Goal: Task Accomplishment & Management: Use online tool/utility

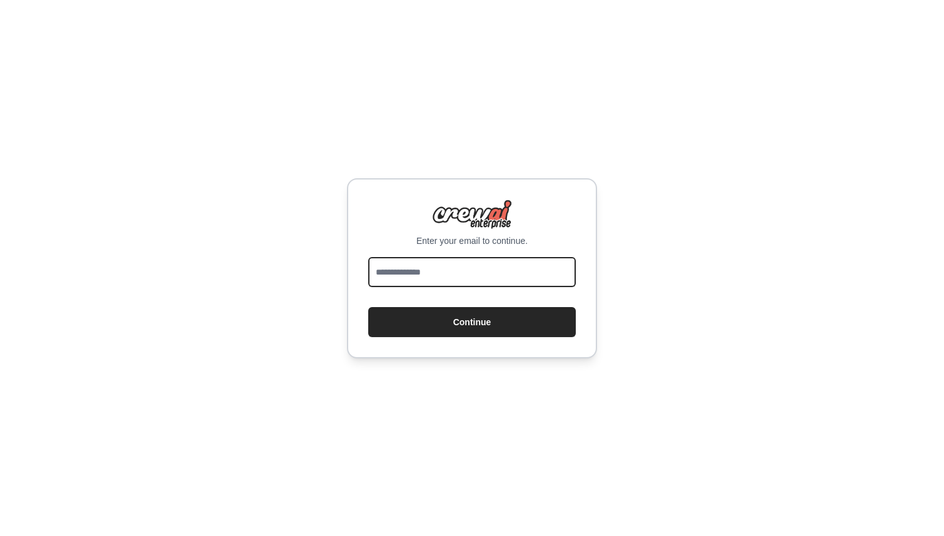
click at [473, 273] on input "email" at bounding box center [472, 272] width 208 height 30
click at [690, 228] on div "Enter your email to continue. Continue" at bounding box center [472, 268] width 944 height 536
click at [455, 271] on input "email" at bounding box center [472, 272] width 208 height 30
paste input "**********"
type input "**********"
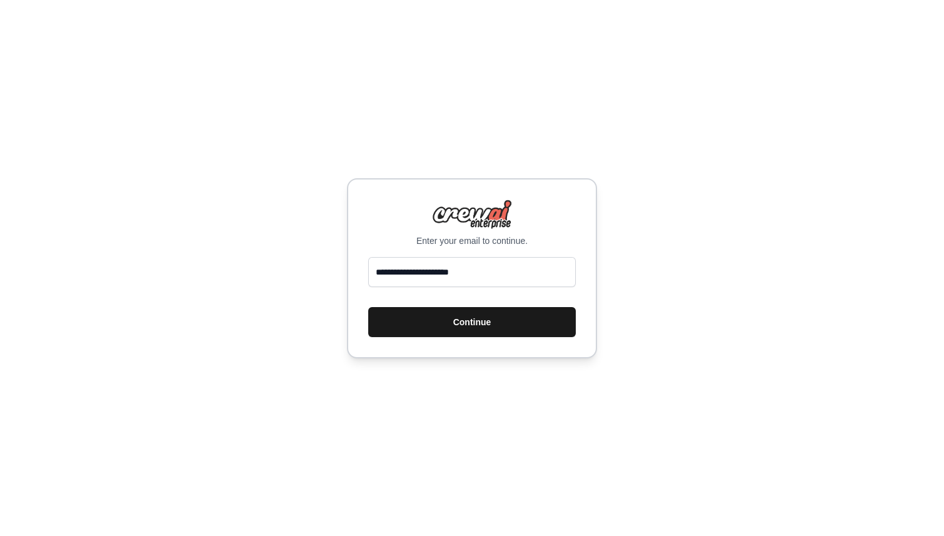
click at [489, 329] on button "Continue" at bounding box center [472, 322] width 208 height 30
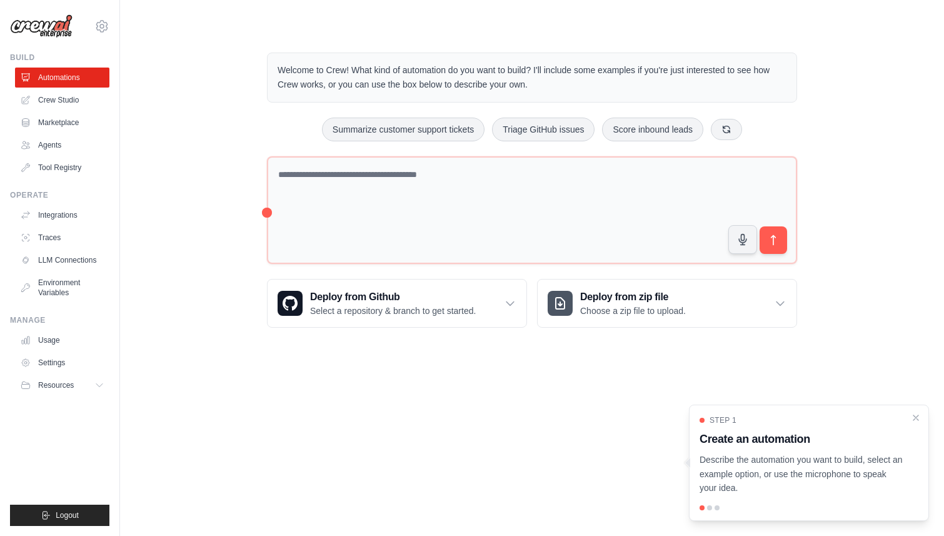
drag, startPoint x: 294, startPoint y: 69, endPoint x: 545, endPoint y: 83, distance: 251.8
click at [545, 83] on p "Welcome to Crew! What kind of automation do you want to build? I'll include som…" at bounding box center [532, 77] width 509 height 29
click at [551, 84] on p "Welcome to Crew! What kind of automation do you want to build? I'll include som…" at bounding box center [532, 77] width 509 height 29
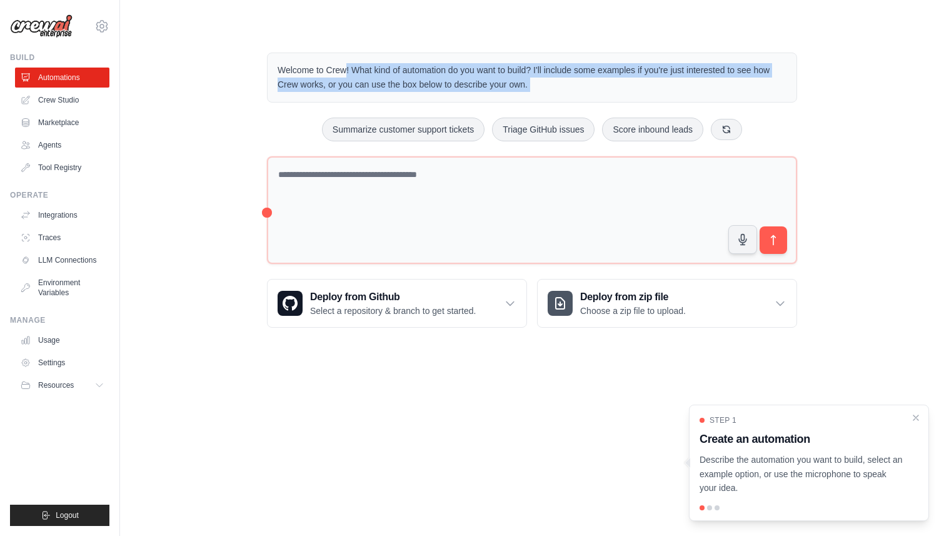
drag, startPoint x: 551, startPoint y: 84, endPoint x: 305, endPoint y: 72, distance: 246.1
click at [305, 72] on p "Welcome to Crew! What kind of automation do you want to build? I'll include som…" at bounding box center [532, 77] width 509 height 29
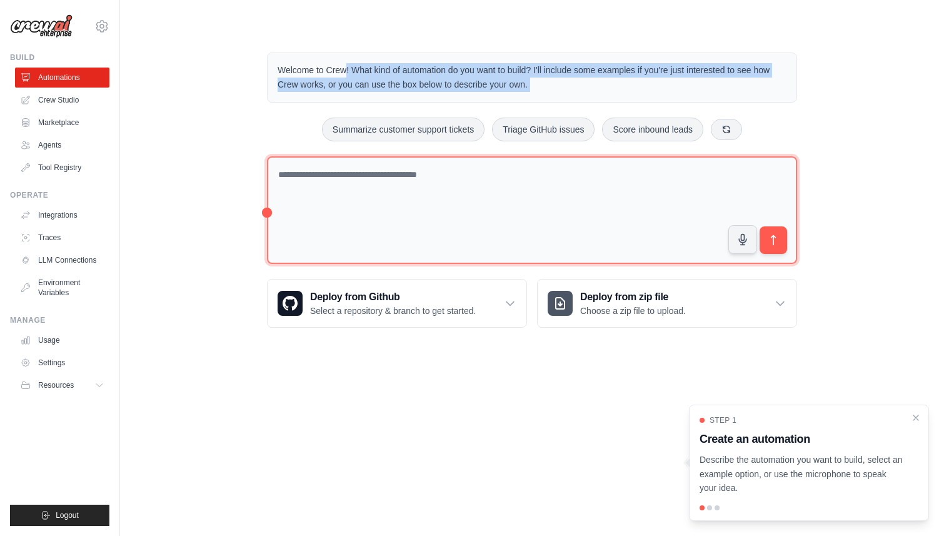
click at [381, 187] on textarea at bounding box center [532, 210] width 530 height 108
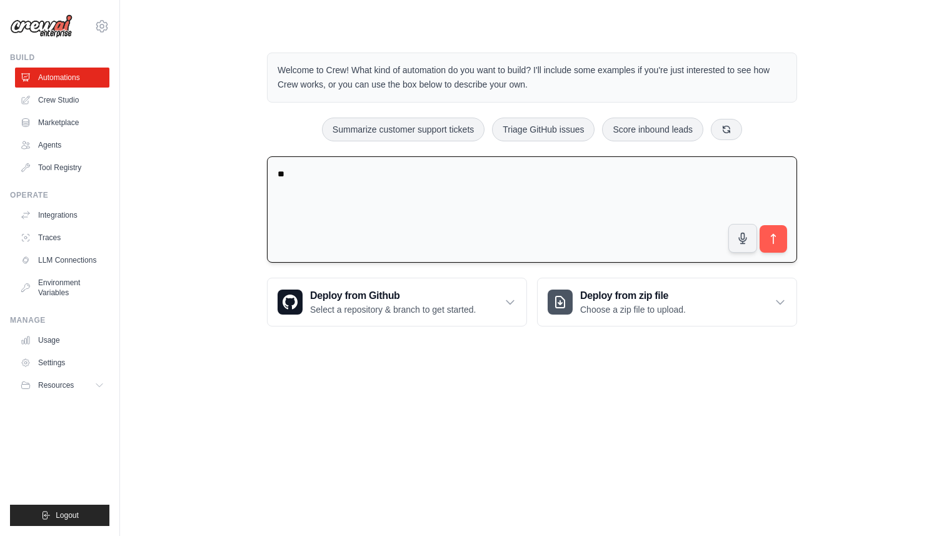
type textarea "*"
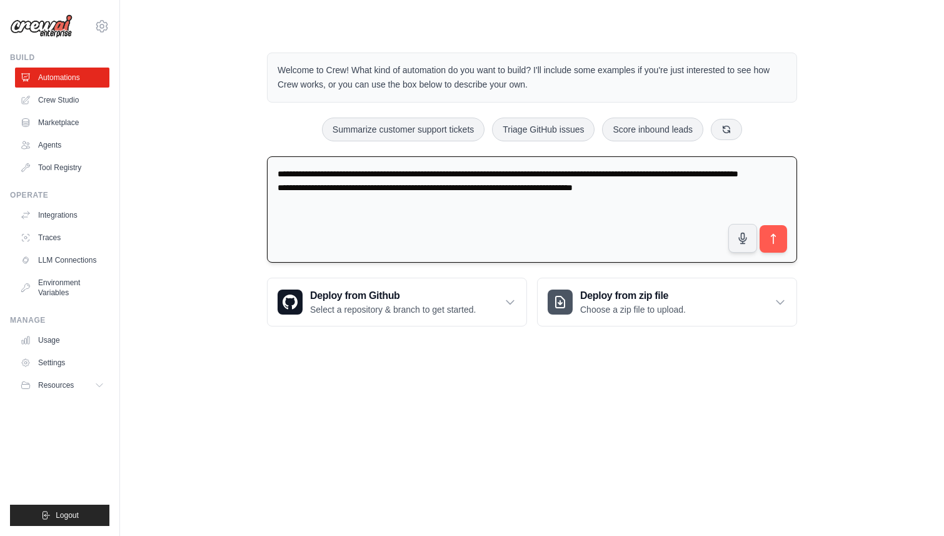
click at [546, 199] on textarea "**********" at bounding box center [532, 209] width 530 height 107
type textarea "**********"
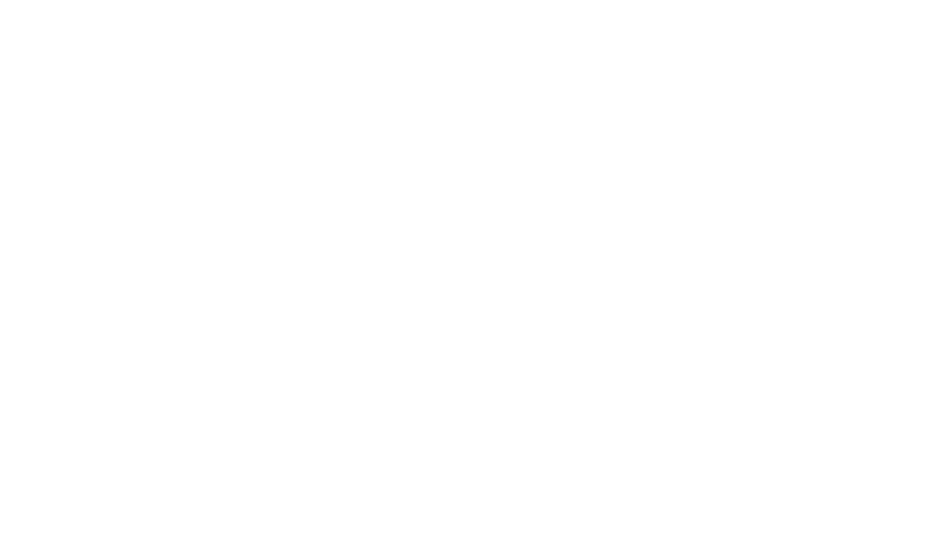
click at [689, 0] on html at bounding box center [472, 0] width 944 height 0
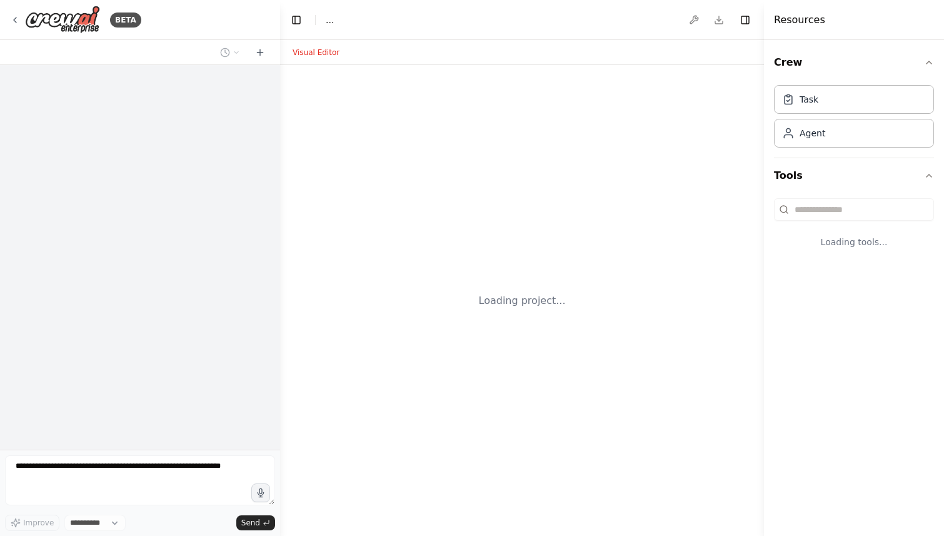
select select "****"
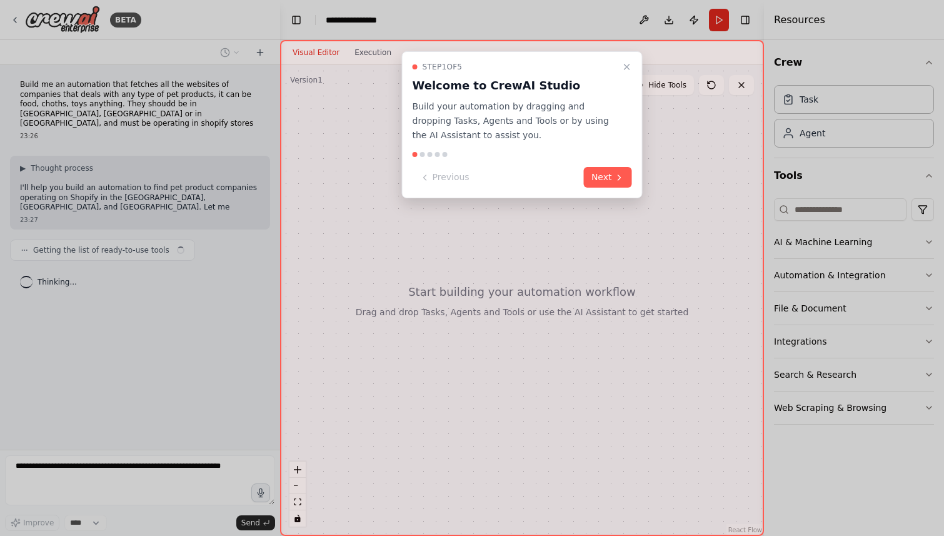
drag, startPoint x: 416, startPoint y: 109, endPoint x: 532, endPoint y: 139, distance: 119.4
click at [535, 139] on p "Build your automation by dragging and dropping Tasks, Agents and Tools or by us…" at bounding box center [515, 120] width 204 height 43
click at [472, 139] on p "Build your automation by dragging and dropping Tasks, Agents and Tools or by us…" at bounding box center [515, 120] width 204 height 43
click at [613, 174] on button "Next" at bounding box center [608, 177] width 48 height 21
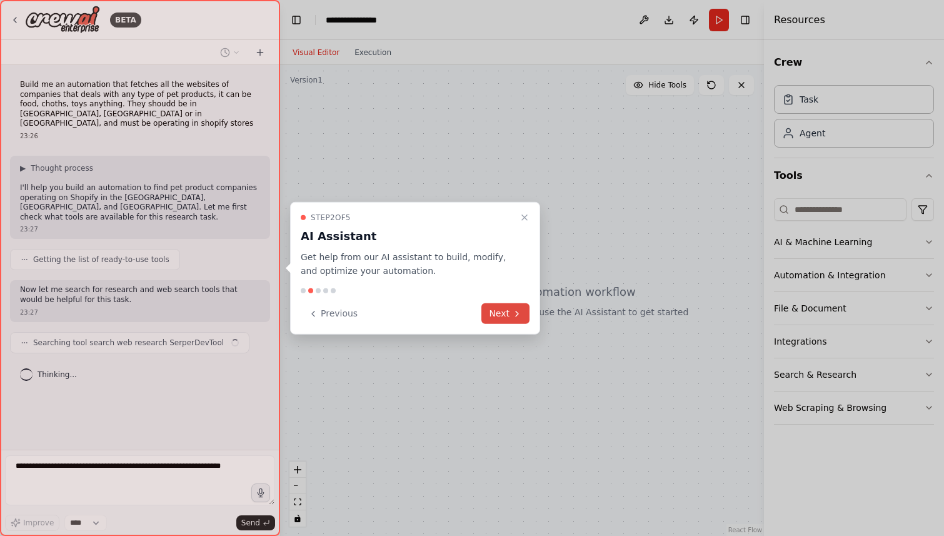
click at [510, 316] on button "Next" at bounding box center [506, 313] width 48 height 21
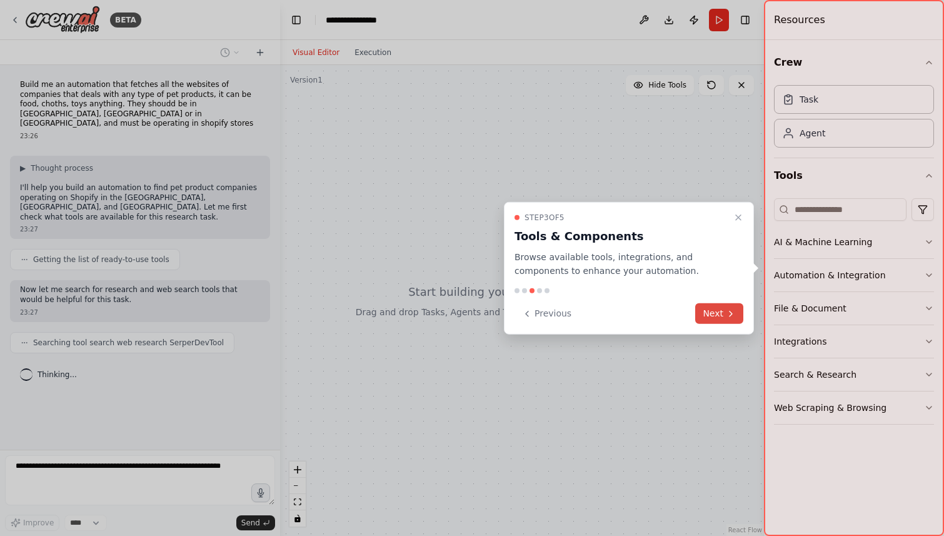
click at [730, 308] on icon at bounding box center [731, 313] width 10 height 10
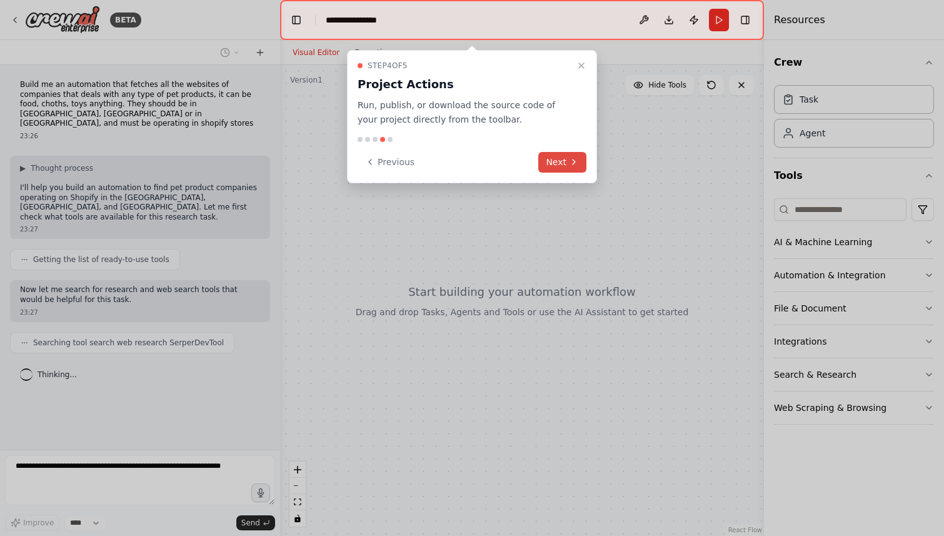
click at [555, 164] on button "Next" at bounding box center [562, 162] width 48 height 21
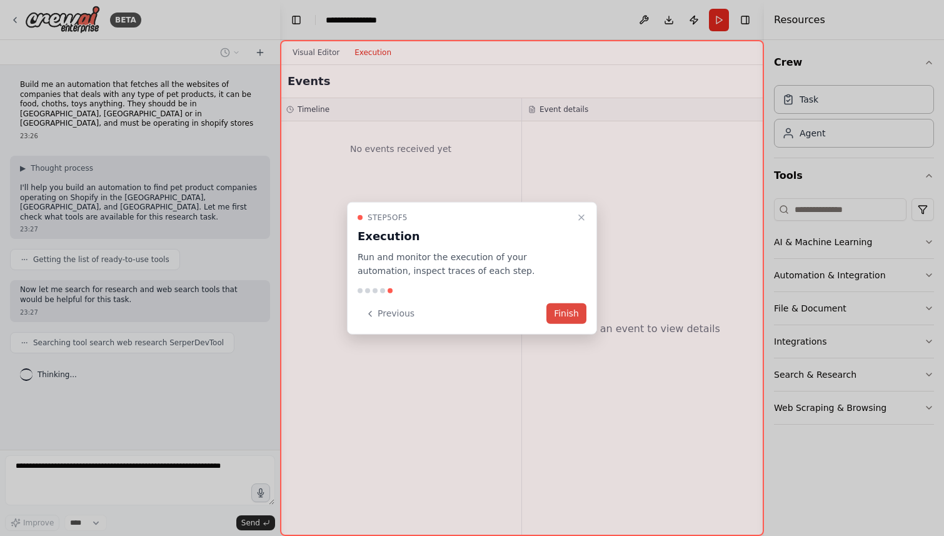
click at [570, 311] on button "Finish" at bounding box center [567, 313] width 40 height 21
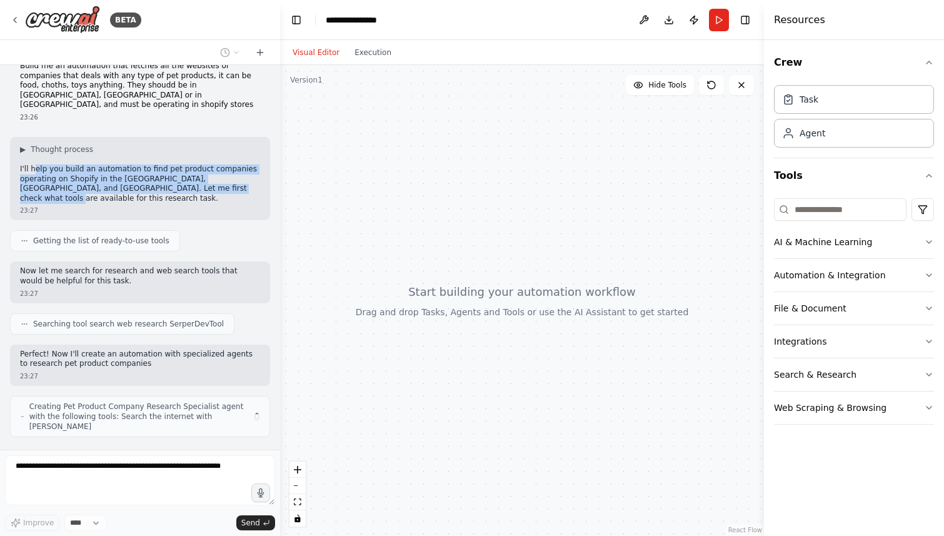
drag, startPoint x: 34, startPoint y: 177, endPoint x: 203, endPoint y: 182, distance: 169.5
click at [204, 183] on p "I'll help you build an automation to find pet product companies operating on Sh…" at bounding box center [140, 183] width 240 height 39
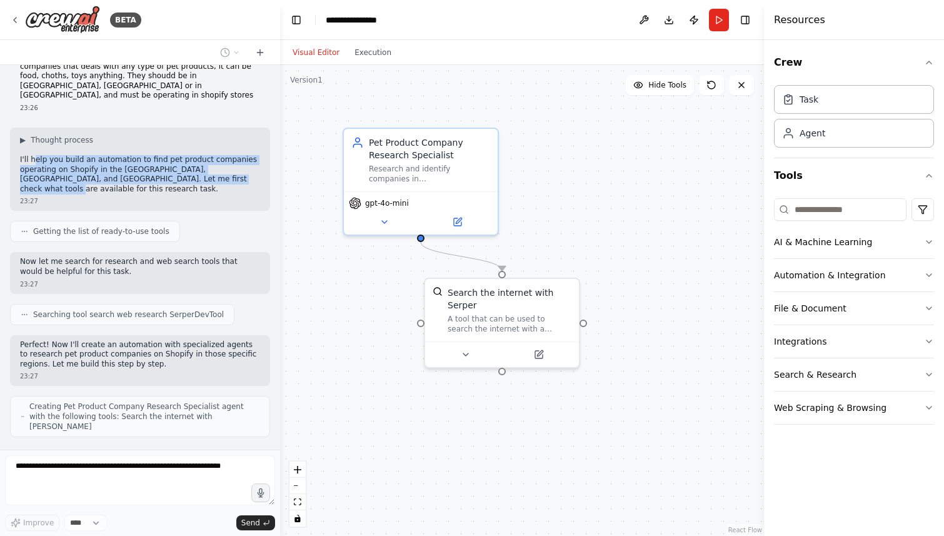
scroll to position [9, 0]
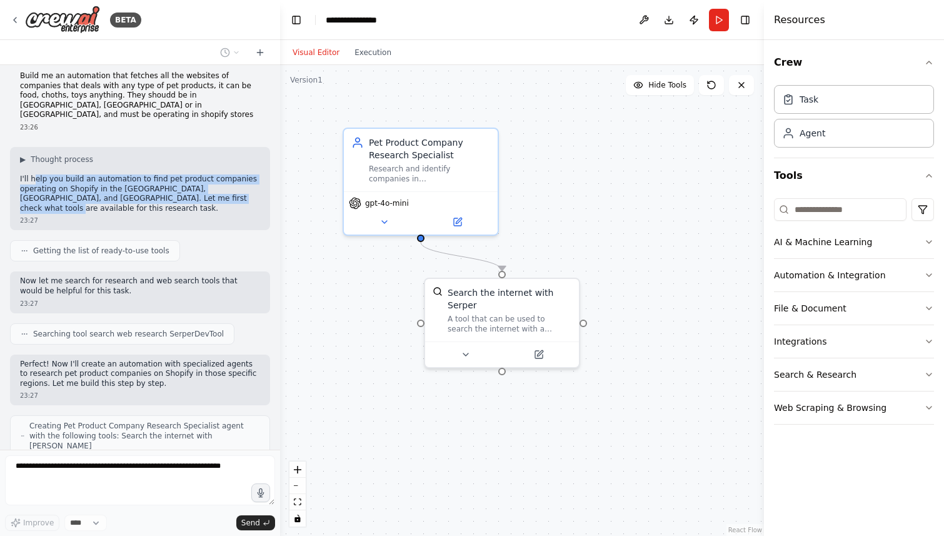
click at [222, 194] on div "▶ Thought process I'll help you build an automation to find pet product compani…" at bounding box center [140, 188] width 260 height 83
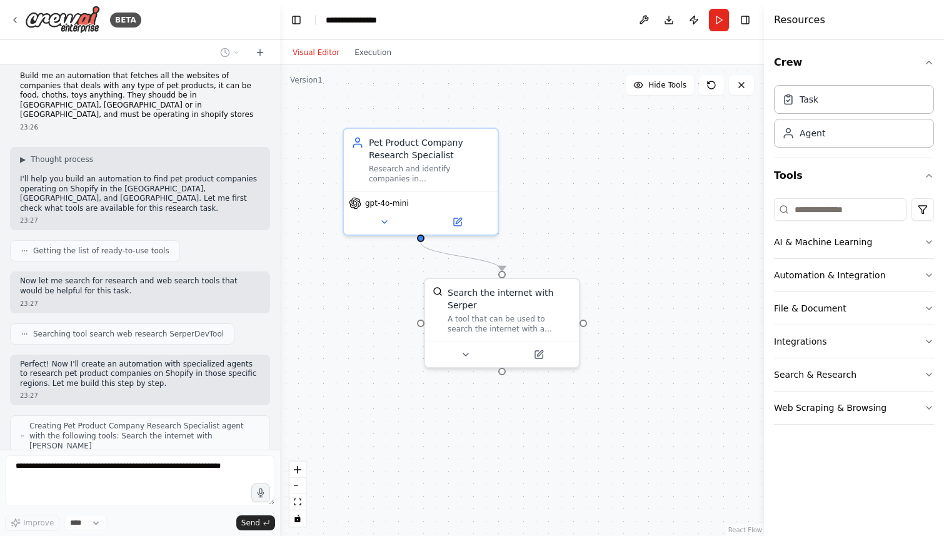
click at [211, 187] on p "I'll help you build an automation to find pet product companies operating on Sh…" at bounding box center [140, 193] width 240 height 39
drag, startPoint x: 62, startPoint y: 181, endPoint x: 198, endPoint y: 191, distance: 136.1
click at [198, 191] on p "I'll help you build an automation to find pet product companies operating on Sh…" at bounding box center [140, 193] width 240 height 39
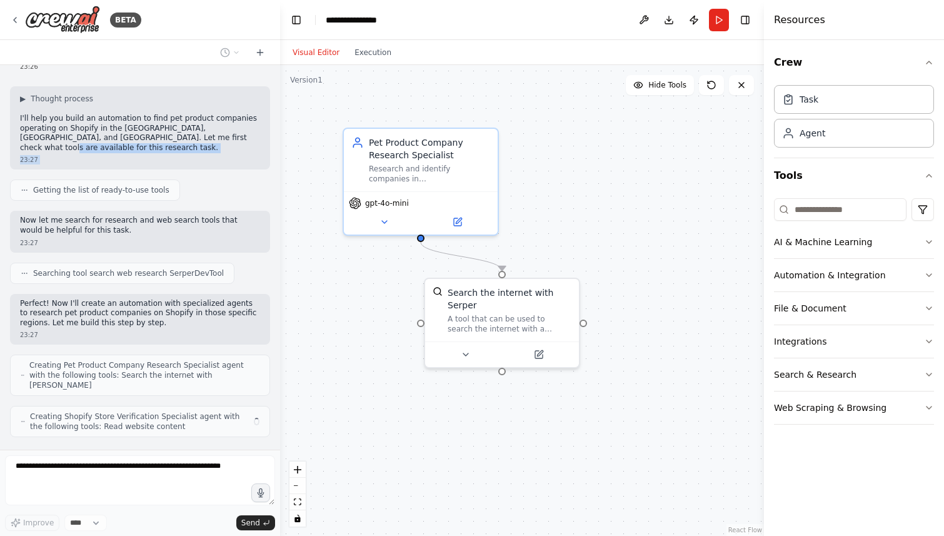
drag, startPoint x: 198, startPoint y: 191, endPoint x: 28, endPoint y: 171, distance: 170.7
click at [28, 171] on div "Build me an automation that fetches all the websites of companies that deals wi…" at bounding box center [140, 257] width 280 height 385
click at [168, 134] on div "▶ Thought process I'll help you build an automation to find pet product compani…" at bounding box center [140, 127] width 260 height 83
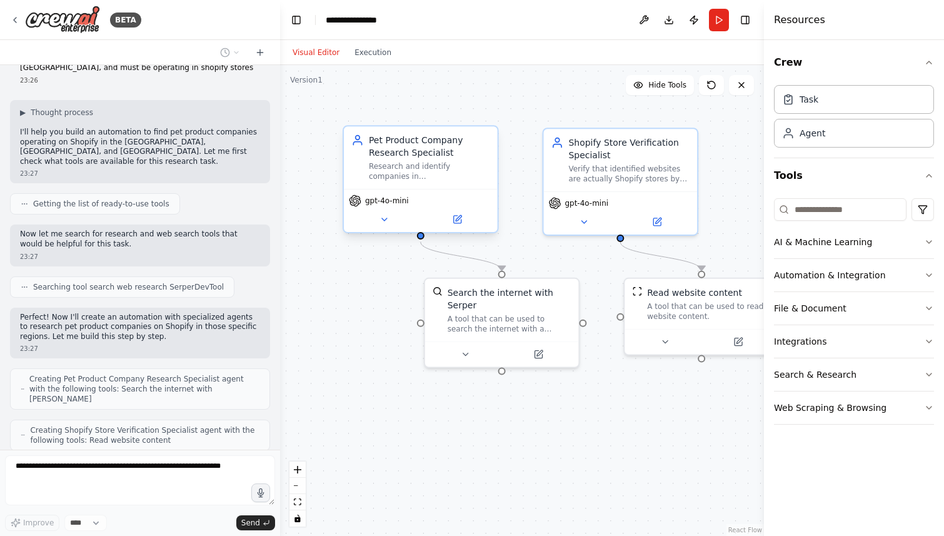
scroll to position [101, 0]
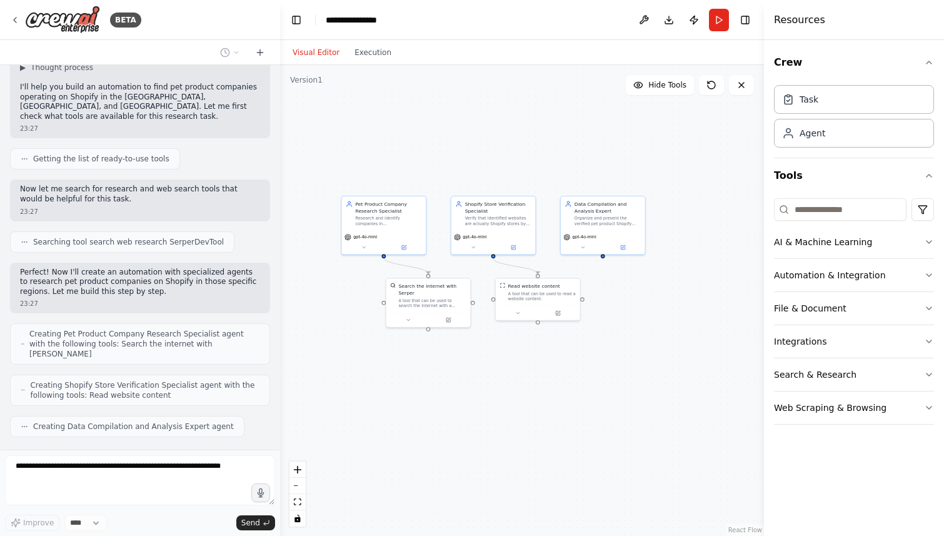
drag, startPoint x: 593, startPoint y: 380, endPoint x: 505, endPoint y: 358, distance: 90.2
click at [505, 358] on div ".deletable-edge-delete-btn { width: 20px; height: 20px; border: 0px solid #ffff…" at bounding box center [522, 300] width 484 height 471
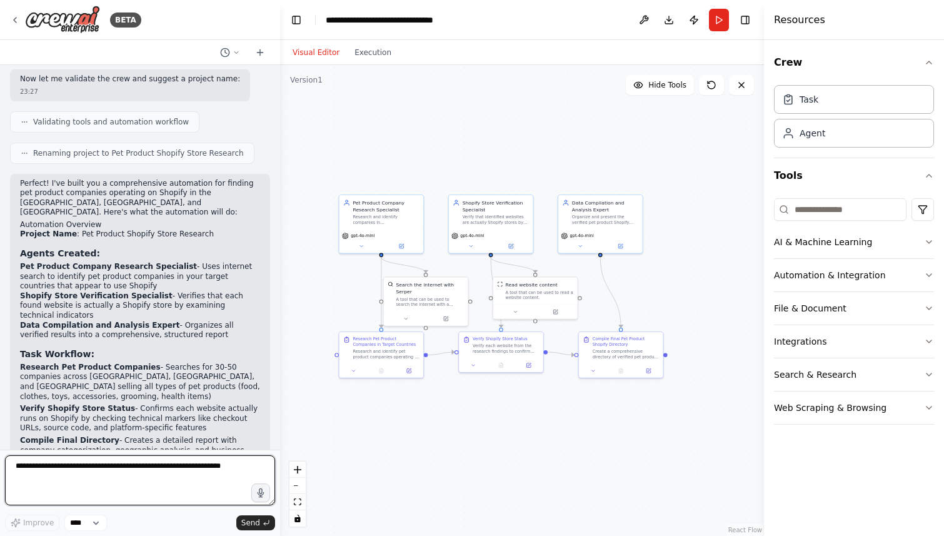
scroll to position [629, 0]
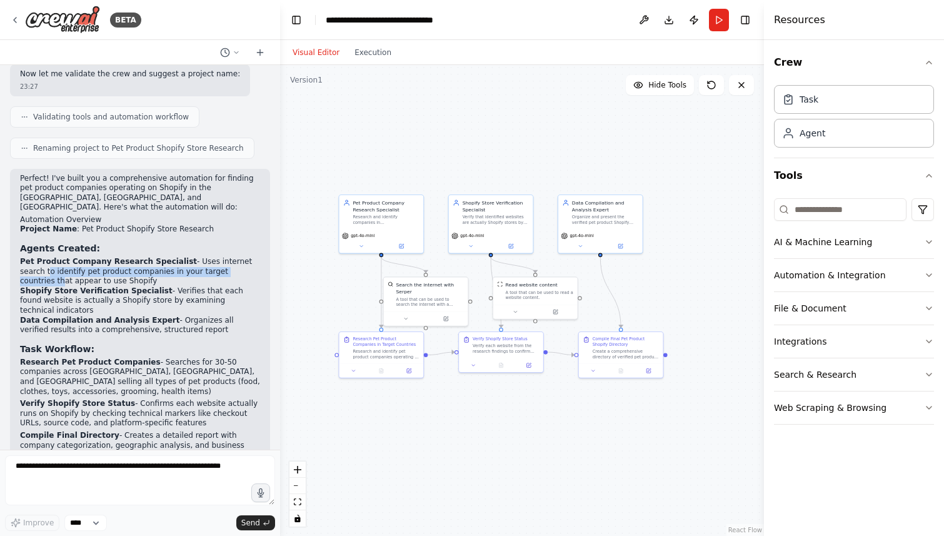
drag, startPoint x: 17, startPoint y: 234, endPoint x: 230, endPoint y: 237, distance: 213.3
click at [230, 236] on div "Perfect! I've built you a comprehensive automation for finding pet product comp…" at bounding box center [140, 404] width 260 height 471
click at [203, 257] on li "Pet Product Company Research Specialist - Uses internet search to identify pet …" at bounding box center [140, 271] width 240 height 29
drag, startPoint x: 244, startPoint y: 234, endPoint x: 26, endPoint y: 234, distance: 217.6
click at [26, 257] on li "Pet Product Company Research Specialist - Uses internet search to identify pet …" at bounding box center [140, 271] width 240 height 29
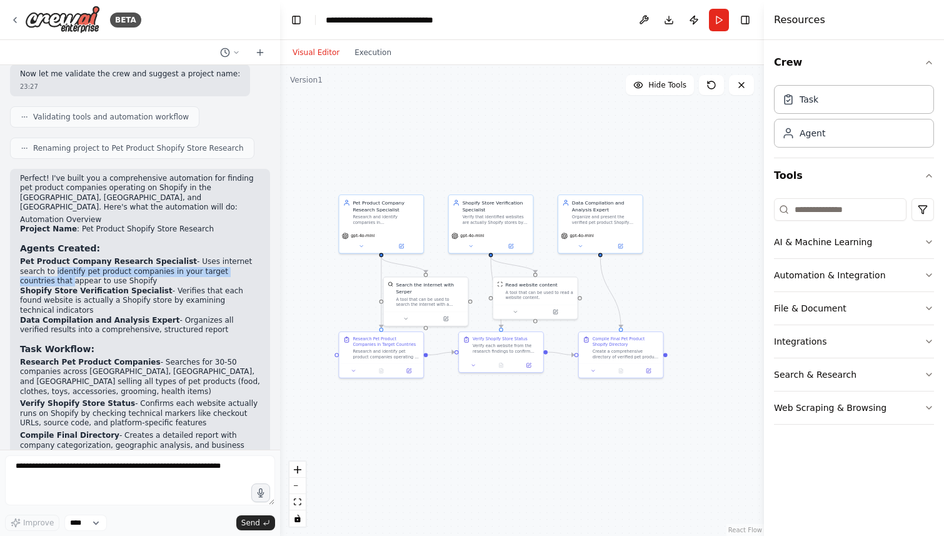
drag, startPoint x: 23, startPoint y: 243, endPoint x: 119, endPoint y: 243, distance: 95.7
click at [119, 257] on li "Pet Product Company Research Specialist - Uses internet search to identify pet …" at bounding box center [140, 271] width 240 height 29
click at [63, 286] on li "Shopify Store Verification Specialist - Verifies that each found website is act…" at bounding box center [140, 300] width 240 height 29
drag, startPoint x: 25, startPoint y: 255, endPoint x: 136, endPoint y: 255, distance: 110.7
click at [136, 286] on strong "Shopify Store Verification Specialist" at bounding box center [96, 290] width 153 height 9
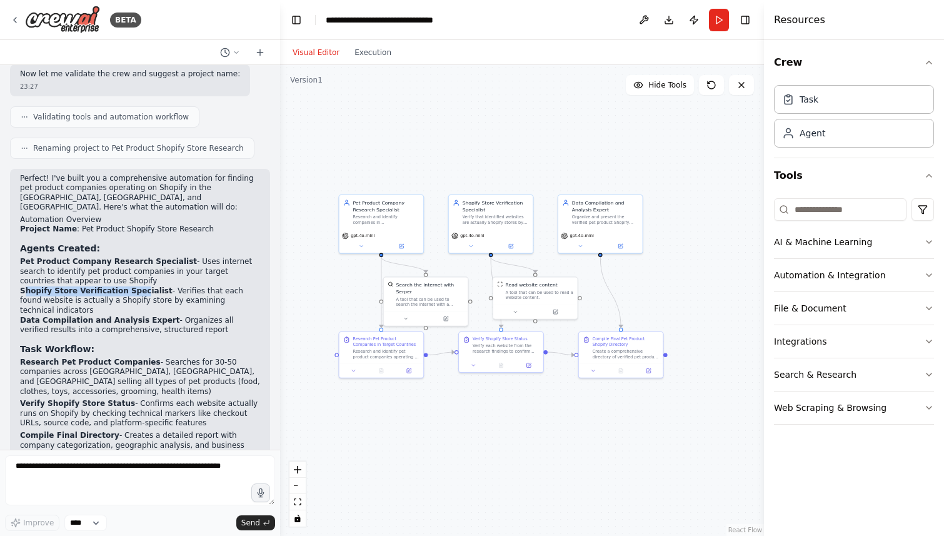
click at [146, 286] on strong "Shopify Store Verification Specialist" at bounding box center [96, 290] width 153 height 9
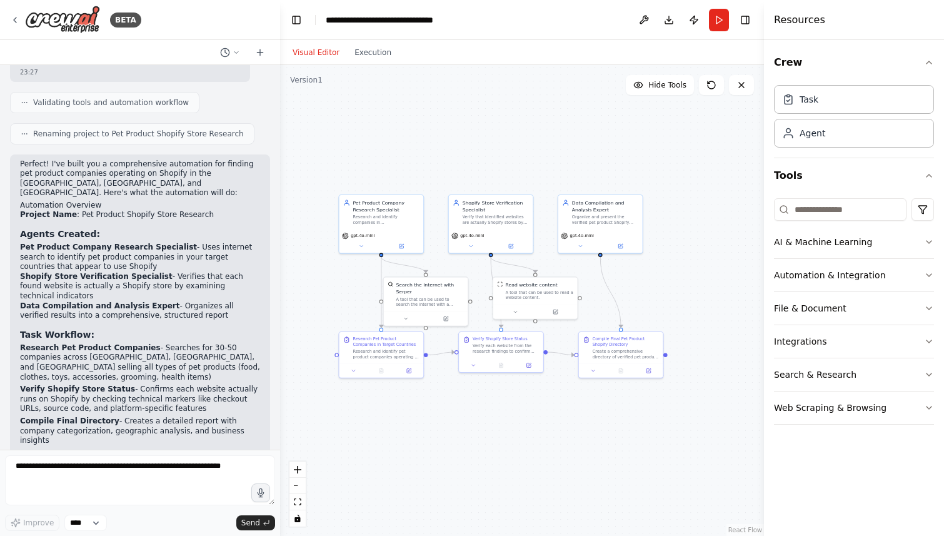
scroll to position [648, 0]
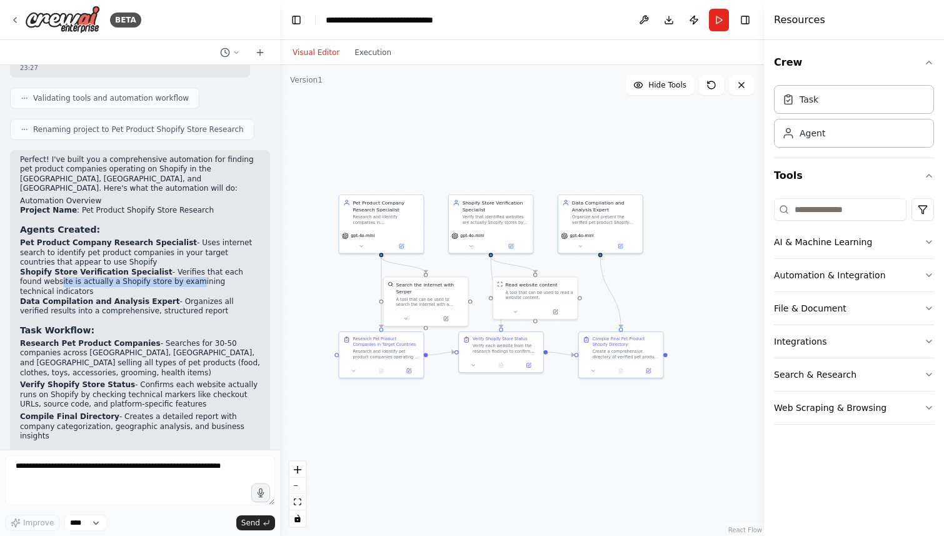
drag, startPoint x: 35, startPoint y: 245, endPoint x: 166, endPoint y: 245, distance: 131.3
click at [166, 268] on li "Shopify Store Verification Specialist - Verifies that each found website is act…" at bounding box center [140, 282] width 240 height 29
click at [191, 268] on li "Shopify Store Verification Specialist - Verifies that each found website is act…" at bounding box center [140, 282] width 240 height 29
drag, startPoint x: 261, startPoint y: 243, endPoint x: 57, endPoint y: 243, distance: 204.5
click at [57, 243] on div "Perfect! I've built you a comprehensive automation for finding pet product comp…" at bounding box center [140, 385] width 260 height 471
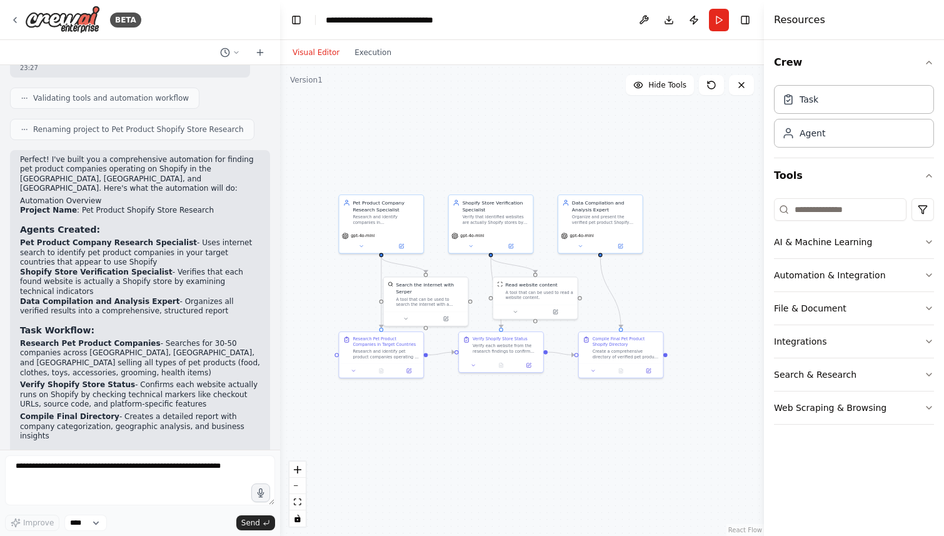
click at [42, 268] on li "Shopify Store Verification Specialist - Verifies that each found website is act…" at bounding box center [140, 282] width 240 height 29
drag, startPoint x: 23, startPoint y: 251, endPoint x: 136, endPoint y: 251, distance: 113.8
click at [136, 297] on strong "Data Compilation and Analysis Expert" at bounding box center [100, 301] width 160 height 9
click at [165, 297] on li "Data Compilation and Analysis Expert - Organizes all verified results into a co…" at bounding box center [140, 306] width 240 height 19
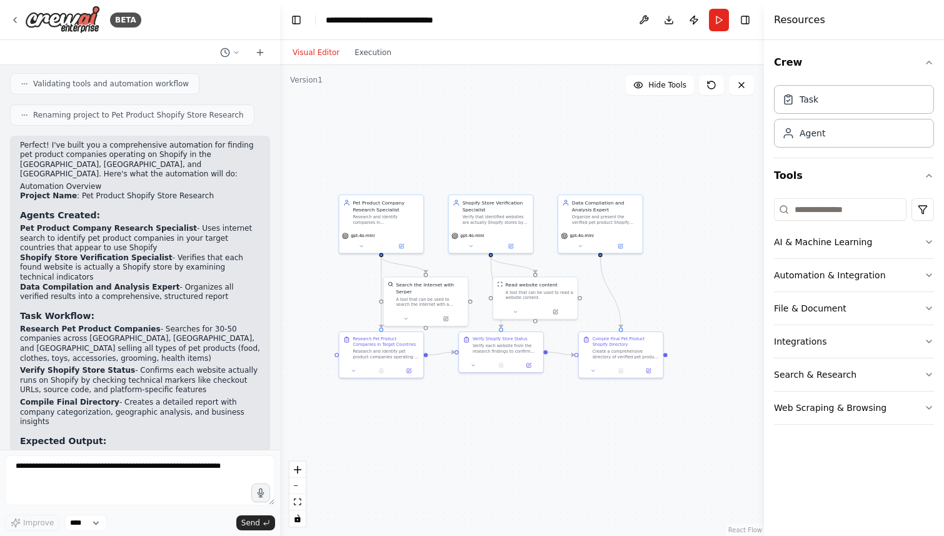
scroll to position [692, 0]
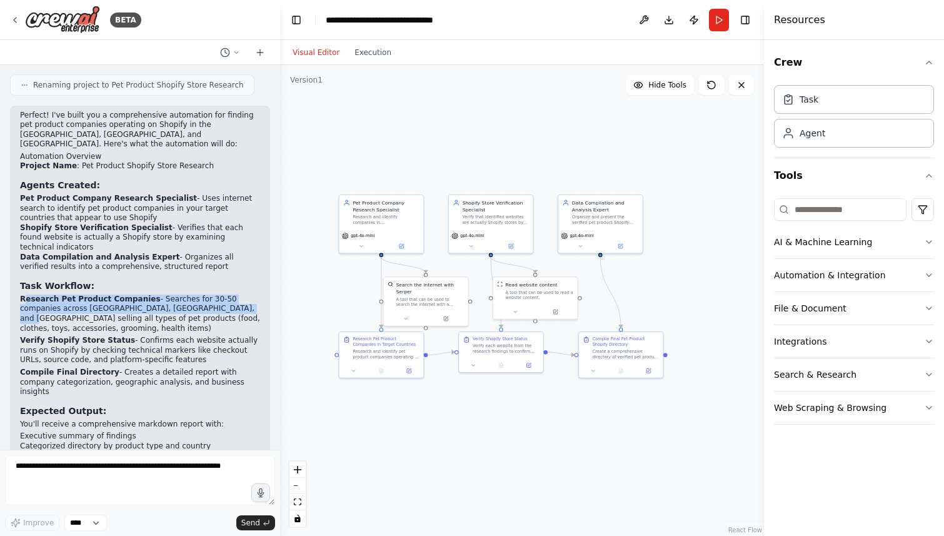
drag, startPoint x: 24, startPoint y: 253, endPoint x: 233, endPoint y: 260, distance: 209.6
click at [233, 295] on p "Research Pet Product Companies - Searches for 30-50 companies across UK, UAE, a…" at bounding box center [140, 314] width 240 height 39
click at [146, 295] on p "Research Pet Product Companies - Searches for 30-50 companies across UK, UAE, a…" at bounding box center [140, 314] width 240 height 39
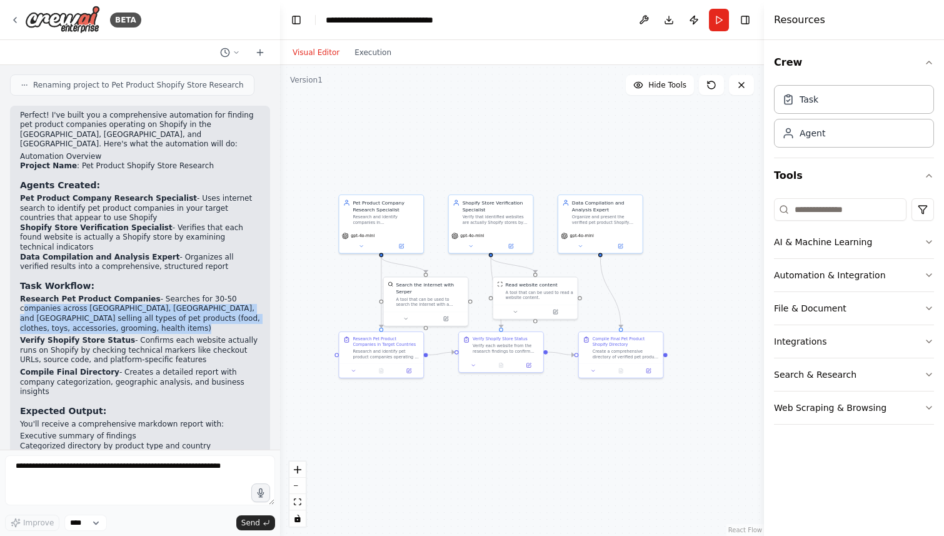
drag, startPoint x: 22, startPoint y: 260, endPoint x: 251, endPoint y: 275, distance: 230.0
click at [251, 295] on ol "Research Pet Product Companies - Searches for 30-50 companies across UK, UAE, a…" at bounding box center [140, 346] width 240 height 103
click at [258, 295] on ol "Research Pet Product Companies - Searches for 30-50 companies across UK, UAE, a…" at bounding box center [140, 346] width 240 height 103
drag, startPoint x: 258, startPoint y: 275, endPoint x: 23, endPoint y: 264, distance: 234.8
click at [23, 295] on ol "Research Pet Product Companies - Searches for 30-50 companies across UK, UAE, a…" at bounding box center [140, 346] width 240 height 103
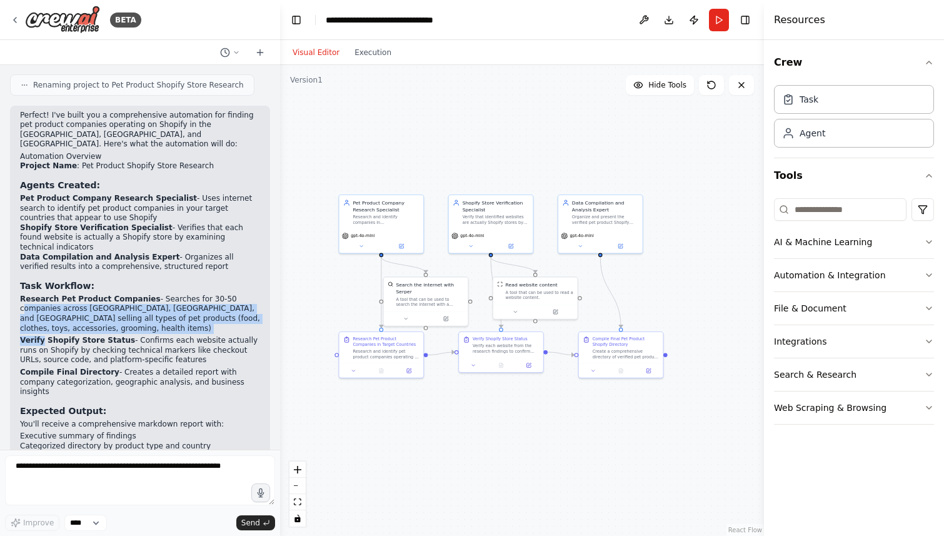
click at [46, 336] on strong "Verify Shopify Store Status" at bounding box center [77, 340] width 115 height 9
drag, startPoint x: 129, startPoint y: 279, endPoint x: 203, endPoint y: 301, distance: 77.0
click at [203, 336] on p "Verify Shopify Store Status - Confirms each website actually runs on Shopify by…" at bounding box center [140, 350] width 240 height 29
click at [176, 336] on p "Verify Shopify Store Status - Confirms each website actually runs on Shopify by…" at bounding box center [140, 350] width 240 height 29
drag, startPoint x: 180, startPoint y: 301, endPoint x: 73, endPoint y: 295, distance: 107.7
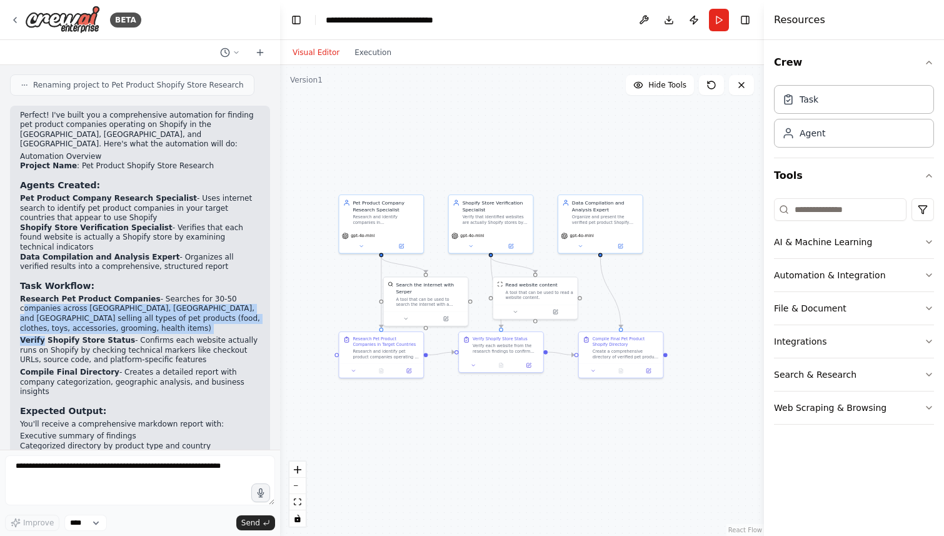
click at [73, 336] on p "Verify Shopify Store Status - Confirms each website actually runs on Shopify by…" at bounding box center [140, 350] width 240 height 29
click at [117, 336] on strong "Verify Shopify Store Status" at bounding box center [77, 340] width 115 height 9
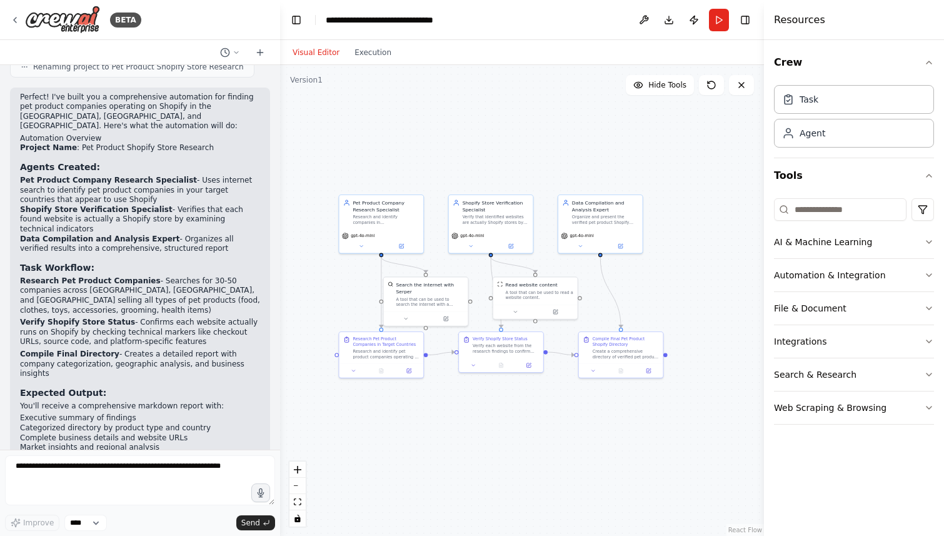
scroll to position [713, 0]
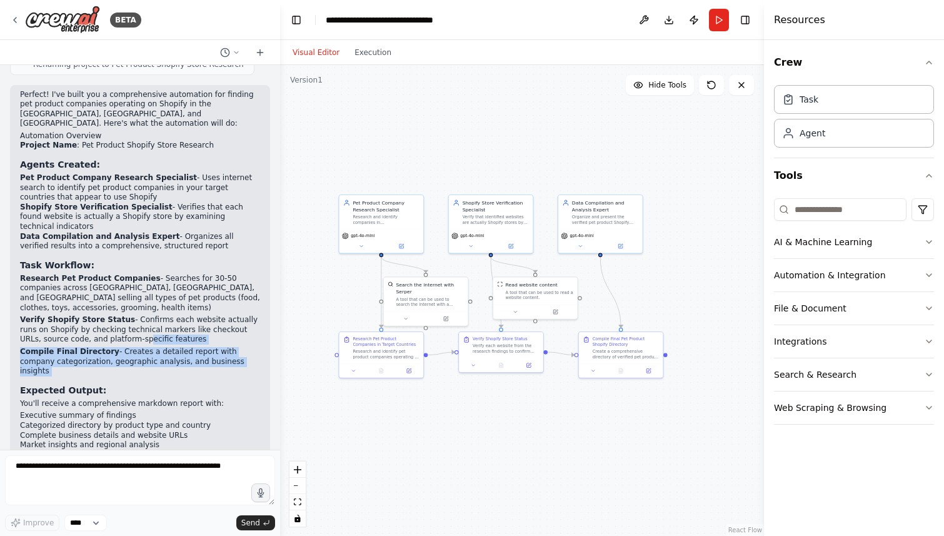
drag, startPoint x: 119, startPoint y: 285, endPoint x: 240, endPoint y: 315, distance: 123.9
click at [240, 315] on div "Perfect! I've built you a comprehensive automation for finding pet product comp…" at bounding box center [140, 314] width 240 height 449
click at [226, 347] on p "Compile Final Directory - Creates a detailed report with company categorization…" at bounding box center [140, 361] width 240 height 29
drag, startPoint x: 242, startPoint y: 306, endPoint x: 119, endPoint y: 295, distance: 123.0
click at [119, 347] on p "Compile Final Directory - Creates a detailed report with company categorization…" at bounding box center [140, 361] width 240 height 29
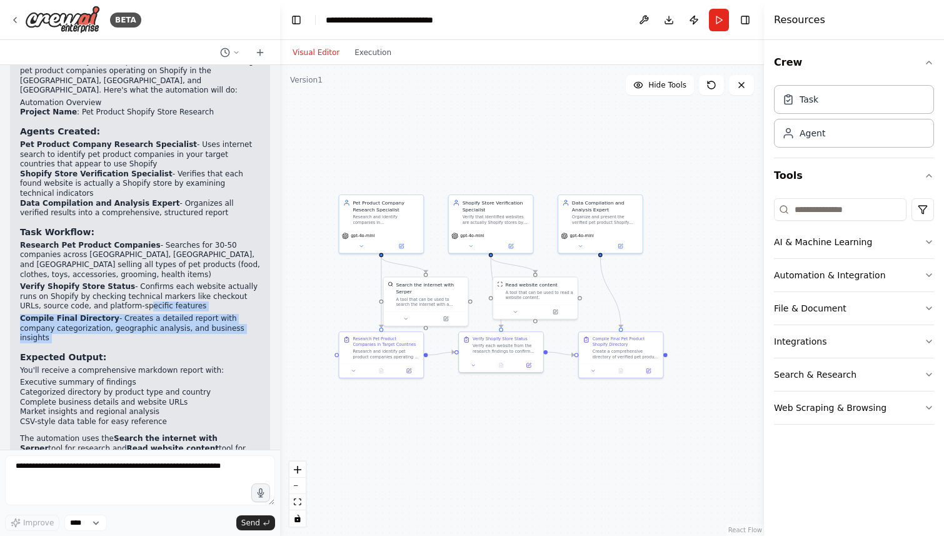
scroll to position [750, 0]
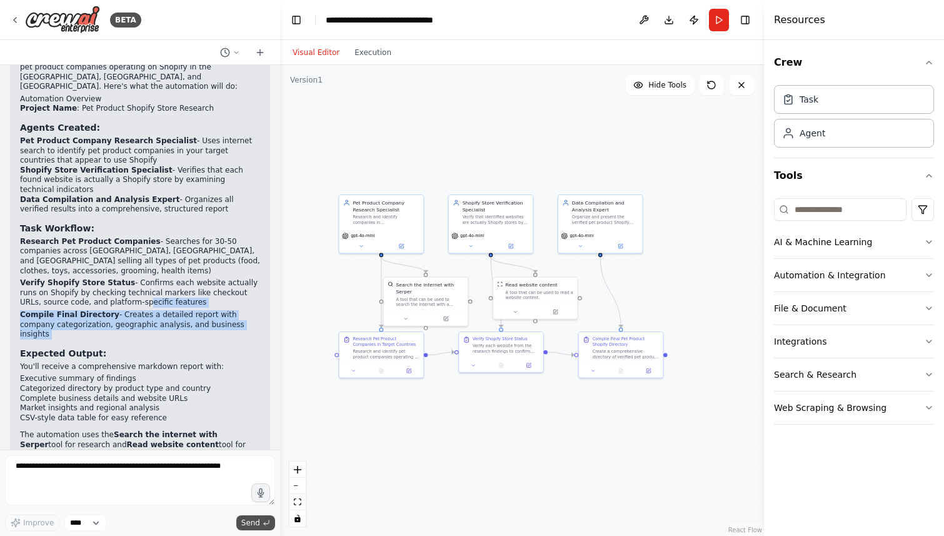
click at [248, 520] on span "Send" at bounding box center [250, 523] width 19 height 10
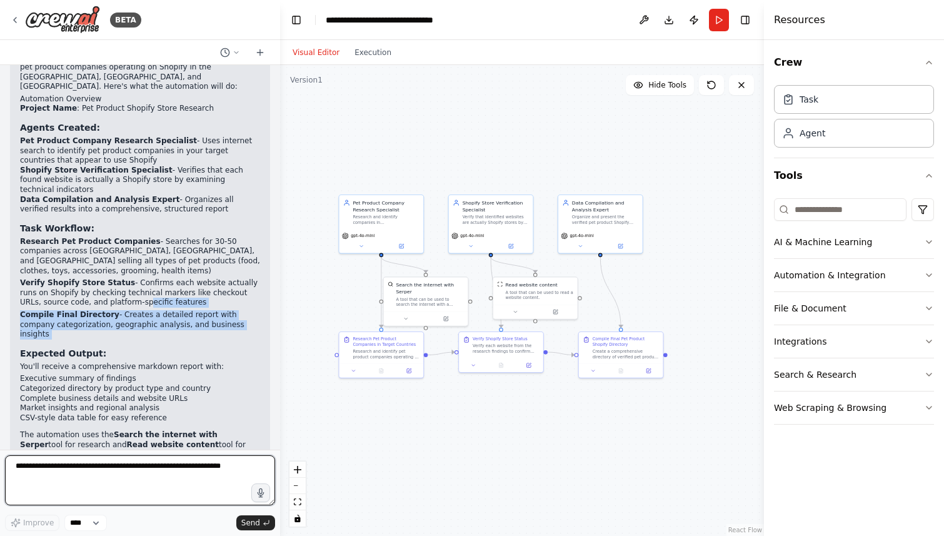
click at [214, 476] on textarea at bounding box center [140, 480] width 270 height 50
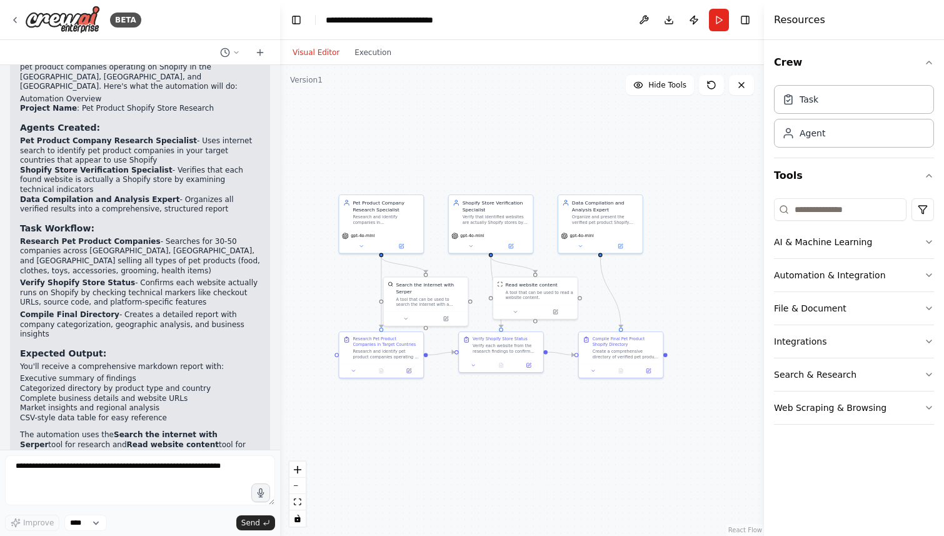
click at [218, 462] on p "When you run this automation, make sure to set the input variable target_countr…" at bounding box center [140, 481] width 240 height 39
click at [367, 230] on div "gpt-4o-mini" at bounding box center [382, 240] width 84 height 24
click at [361, 243] on icon at bounding box center [361, 245] width 6 height 6
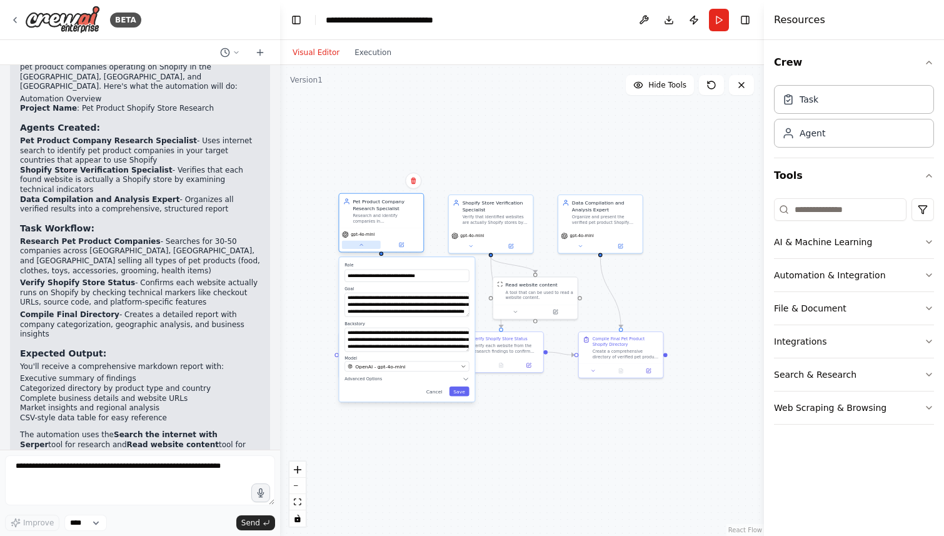
click at [361, 243] on icon at bounding box center [361, 245] width 6 height 6
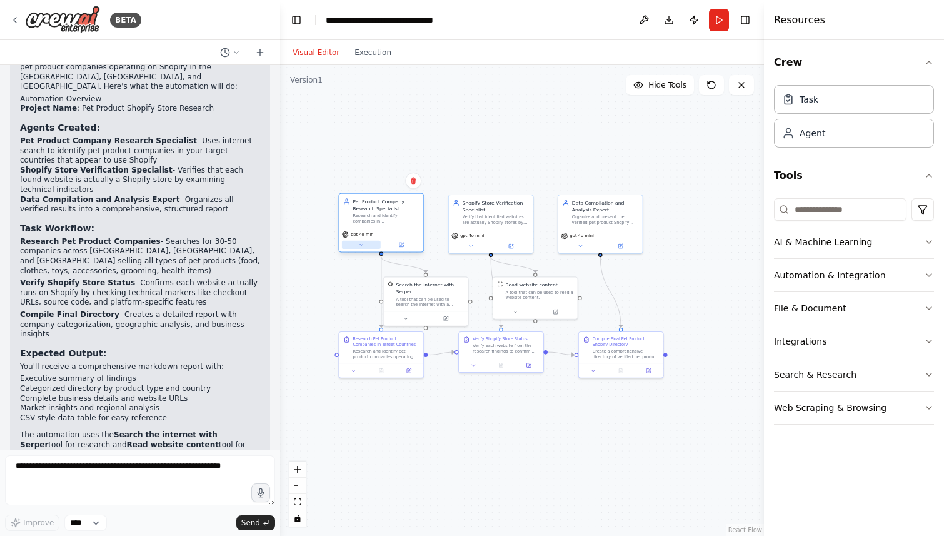
click at [361, 243] on icon at bounding box center [361, 245] width 6 height 6
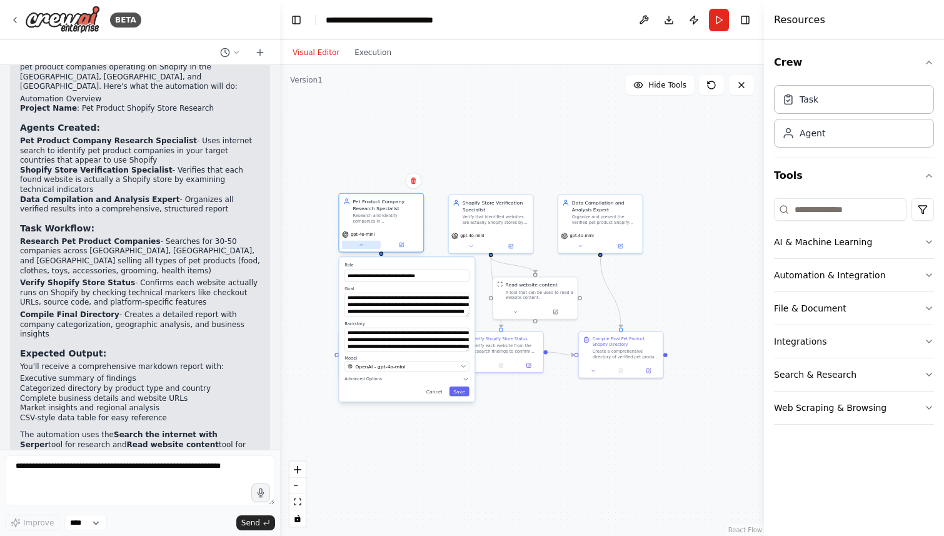
click at [361, 243] on icon at bounding box center [361, 245] width 6 height 6
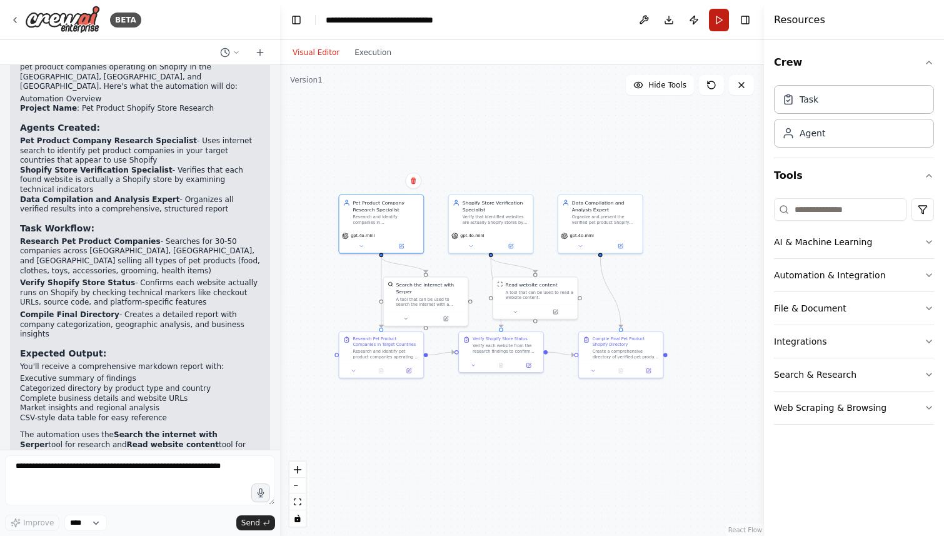
click at [720, 18] on button "Run" at bounding box center [719, 20] width 20 height 23
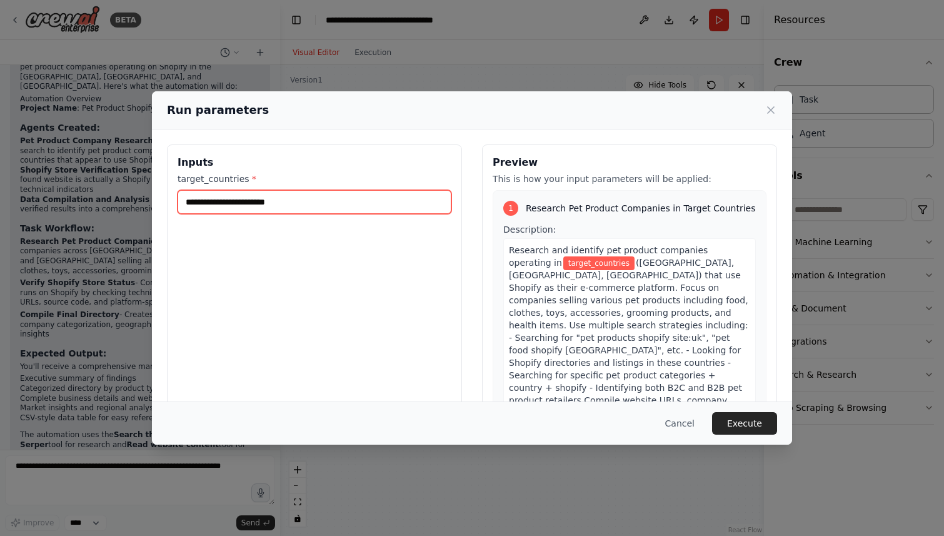
click at [332, 199] on input "target_countries *" at bounding box center [315, 202] width 274 height 24
type input "*"
click at [563, 262] on span "target_countries" at bounding box center [598, 263] width 71 height 14
click at [324, 186] on div "target_countries *" at bounding box center [315, 193] width 274 height 41
click at [293, 202] on input "target_countries *" at bounding box center [315, 202] width 274 height 24
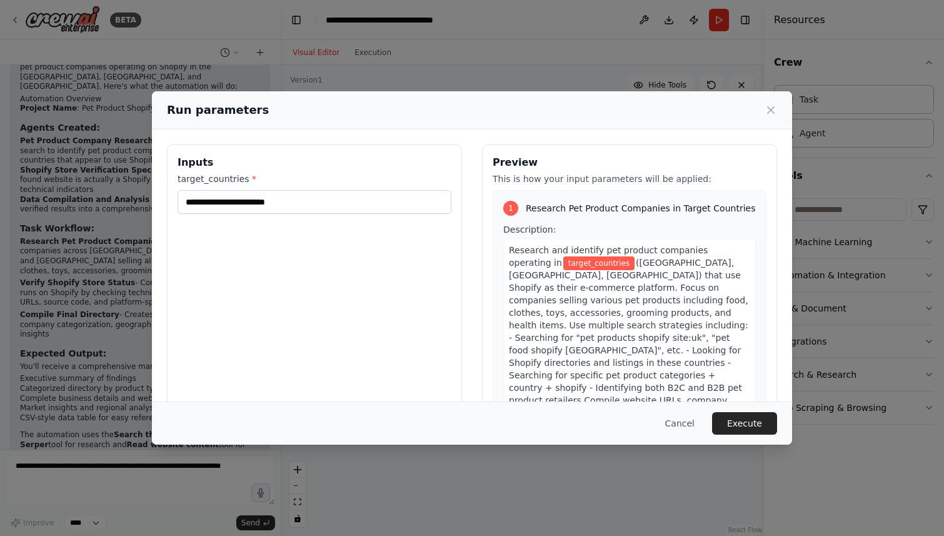
click at [322, 264] on div "Inputs target_countries *" at bounding box center [314, 292] width 295 height 296
drag, startPoint x: 714, startPoint y: 176, endPoint x: 483, endPoint y: 176, distance: 230.1
click at [483, 176] on div "Preview This is how your input parameters will be applied: 1 Research Pet Produ…" at bounding box center [629, 292] width 295 height 296
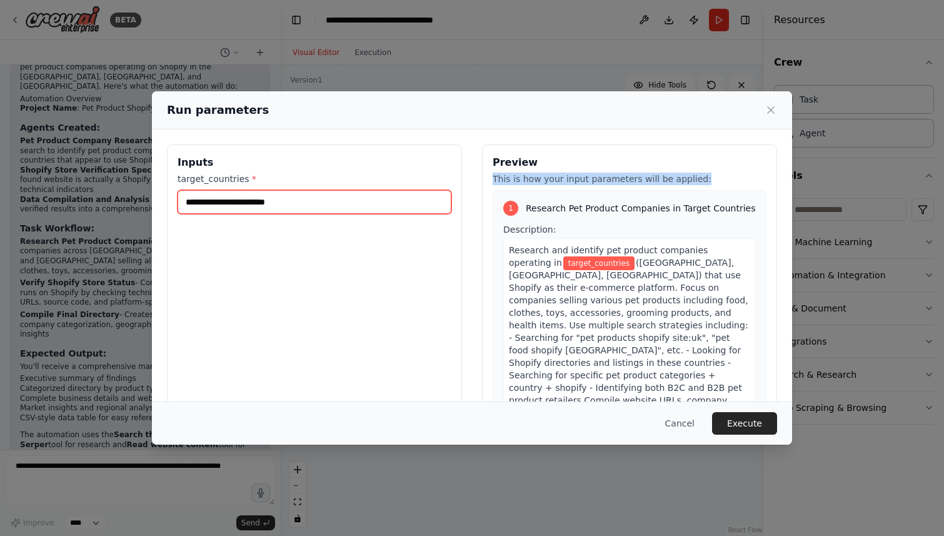
click at [270, 201] on input "target_countries *" at bounding box center [315, 202] width 274 height 24
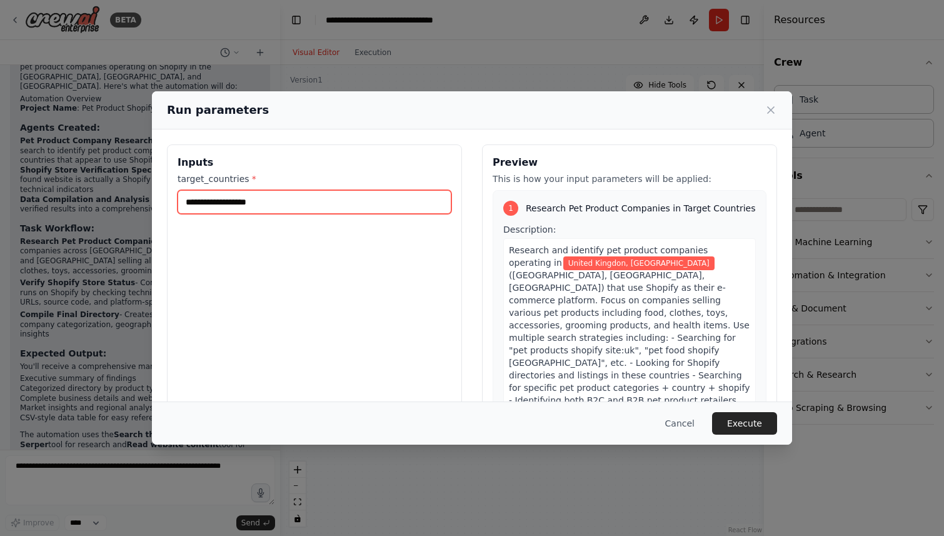
type input "**********"
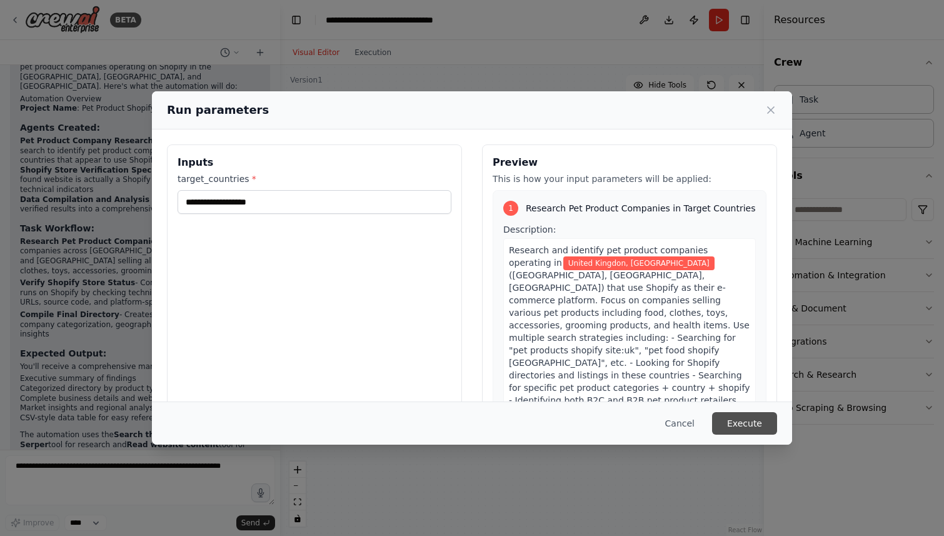
click at [754, 426] on button "Execute" at bounding box center [744, 423] width 65 height 23
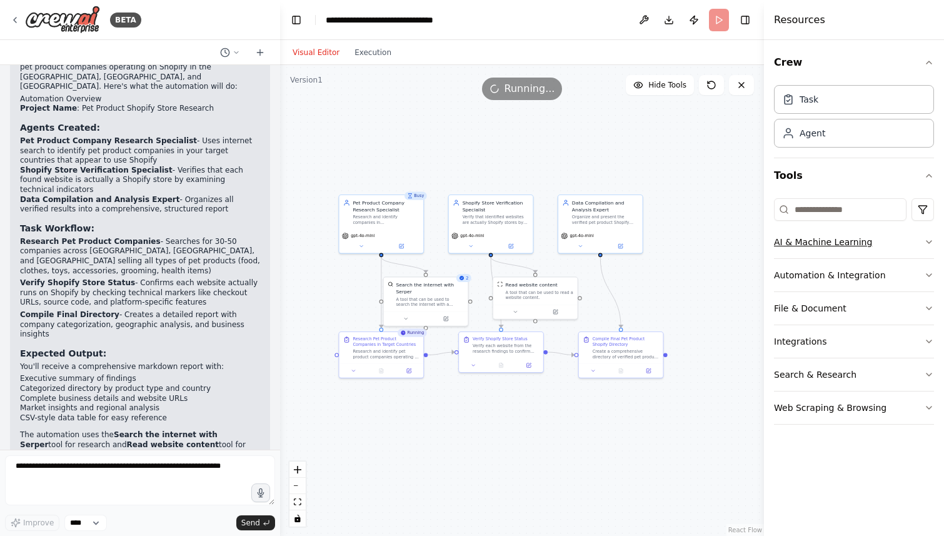
click at [930, 241] on icon "button" at bounding box center [929, 242] width 10 height 10
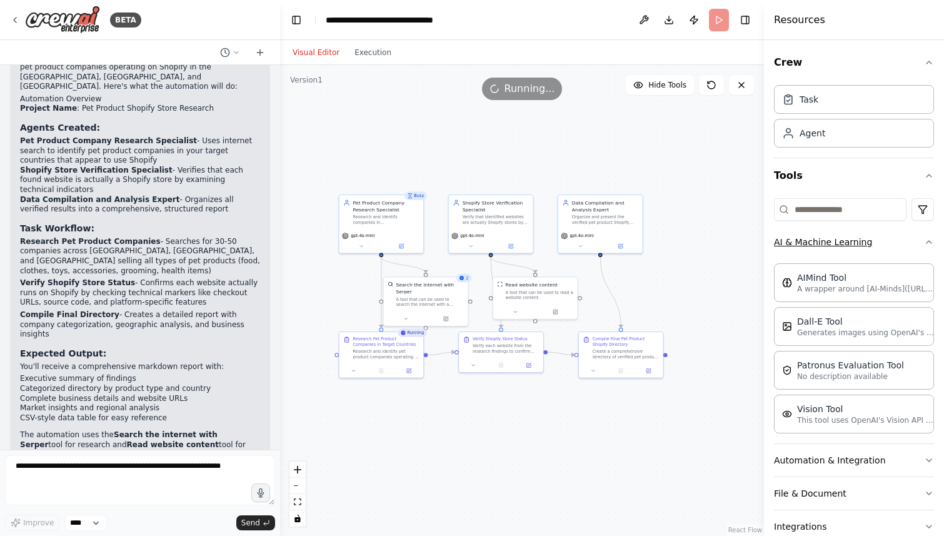
click at [930, 241] on icon "button" at bounding box center [929, 242] width 10 height 10
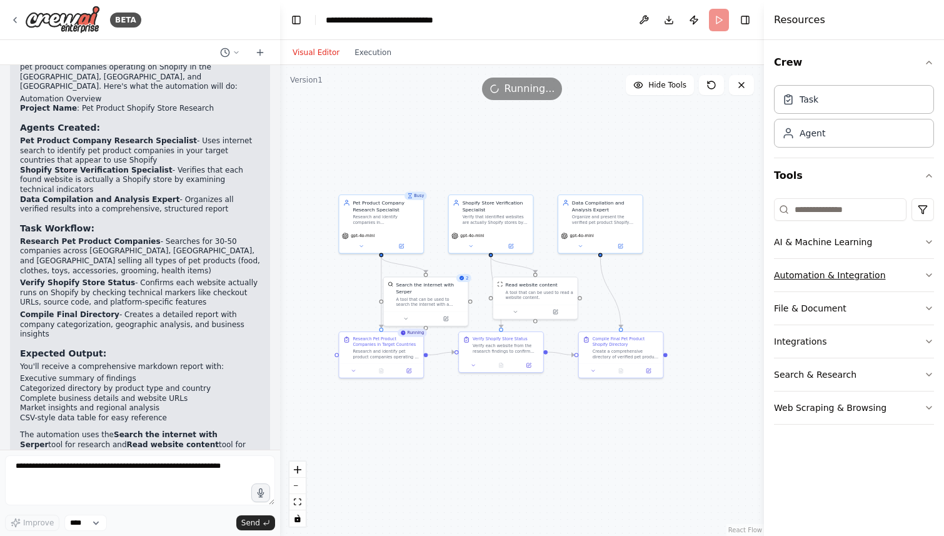
click at [926, 266] on button "Automation & Integration" at bounding box center [854, 275] width 160 height 33
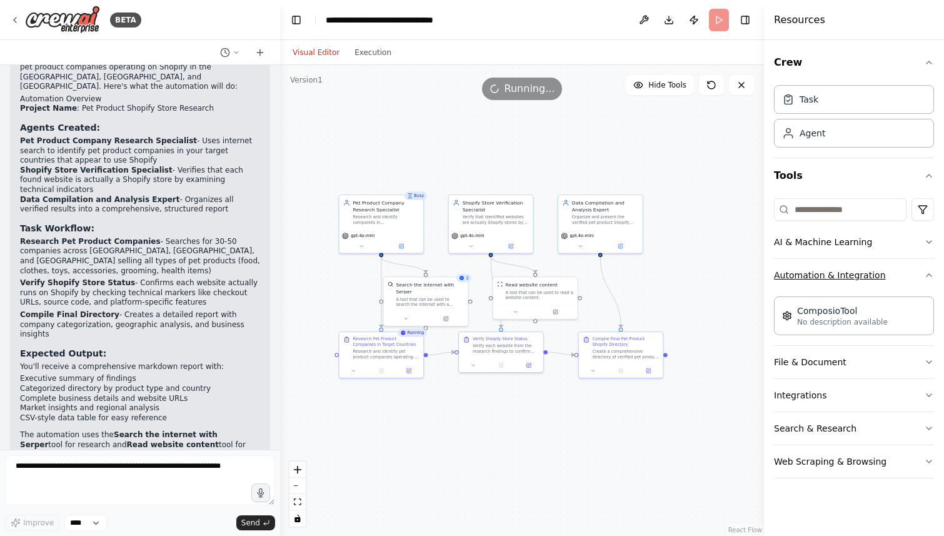
click at [926, 266] on button "Automation & Integration" at bounding box center [854, 275] width 160 height 33
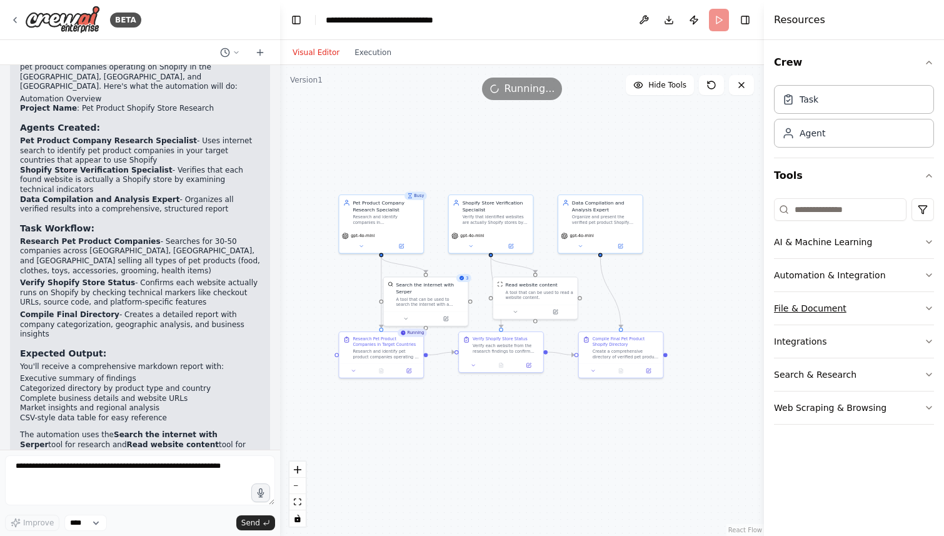
click at [924, 298] on button "File & Document" at bounding box center [854, 308] width 160 height 33
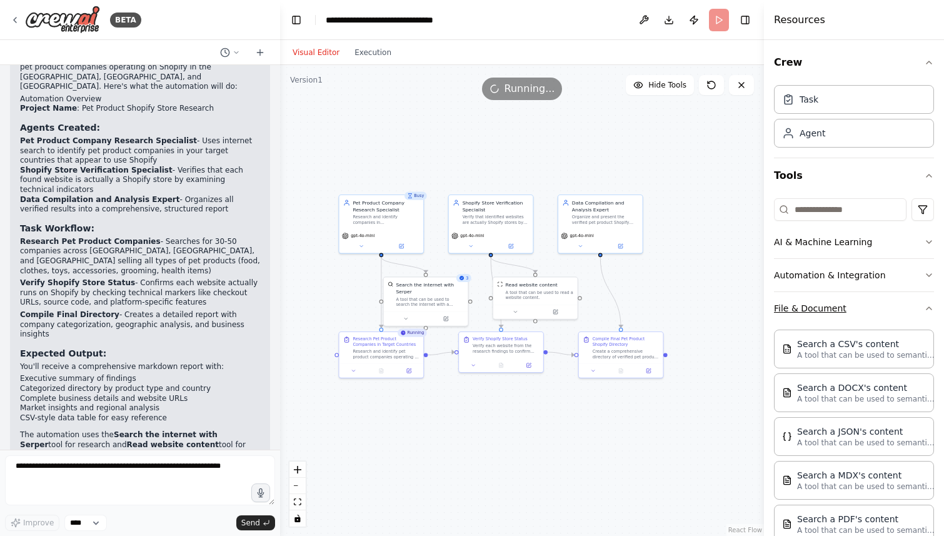
click at [924, 305] on icon "button" at bounding box center [929, 308] width 10 height 10
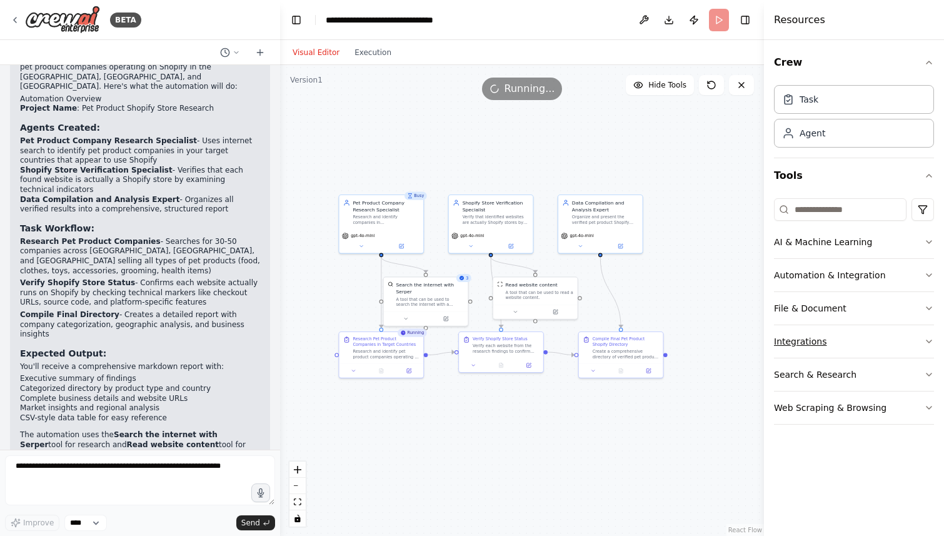
click at [918, 335] on button "Integrations" at bounding box center [854, 341] width 160 height 33
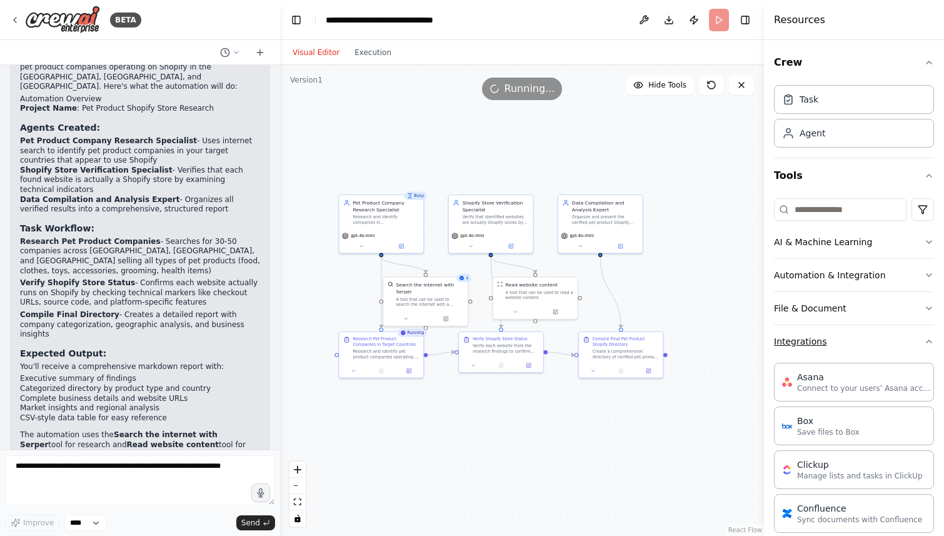
click at [918, 335] on button "Integrations" at bounding box center [854, 341] width 160 height 33
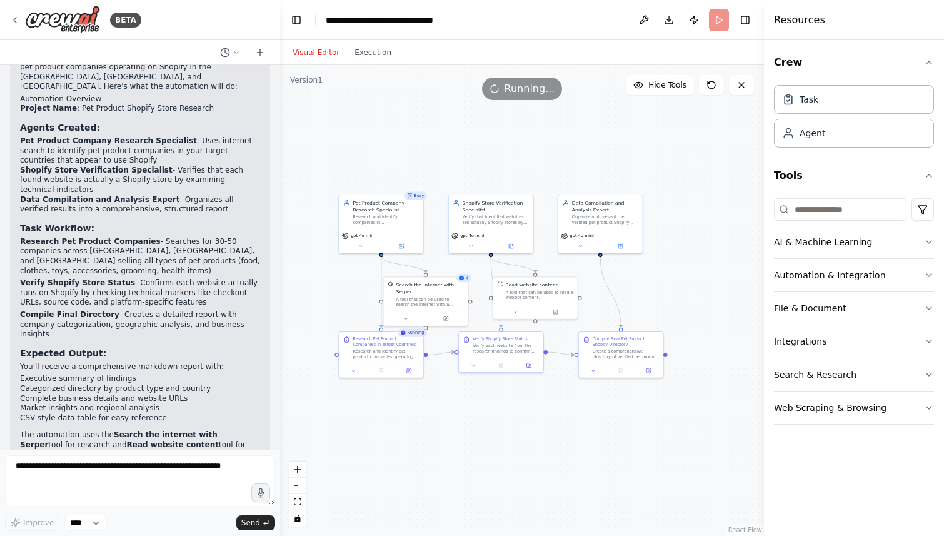
click at [914, 402] on button "Web Scraping & Browsing" at bounding box center [854, 407] width 160 height 33
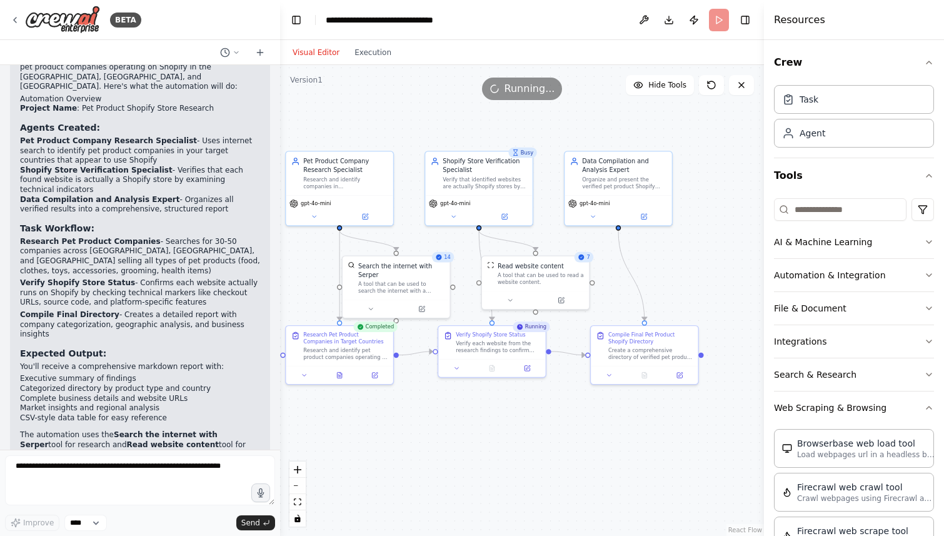
drag, startPoint x: 382, startPoint y: 382, endPoint x: 436, endPoint y: 381, distance: 53.8
click at [438, 381] on div ".deletable-edge-delete-btn { width: 20px; height: 20px; border: 0px solid #ffff…" at bounding box center [522, 300] width 484 height 471
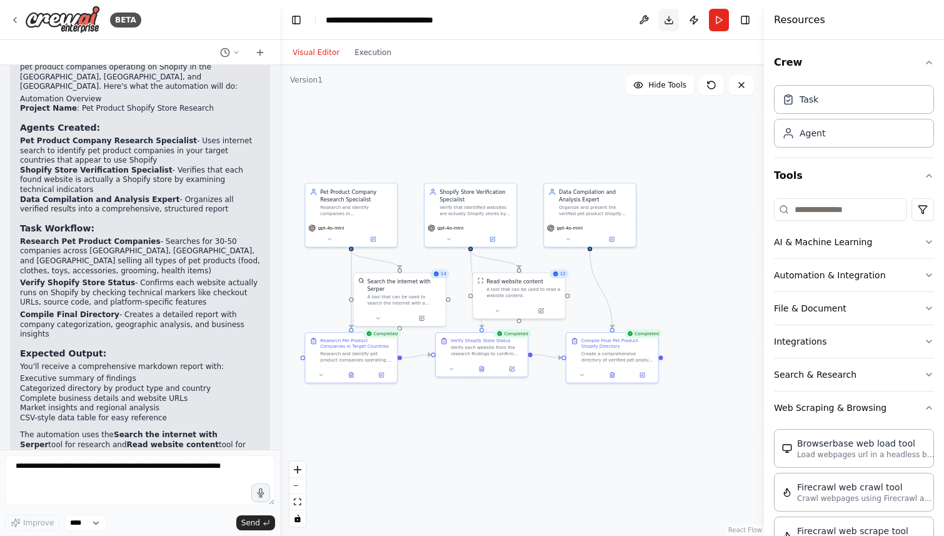
click at [667, 24] on button "Download" at bounding box center [669, 20] width 20 height 23
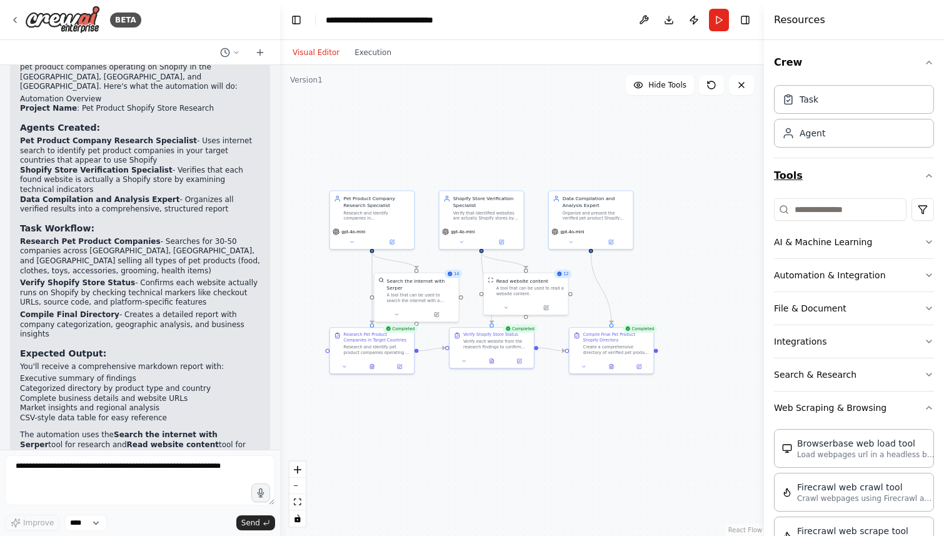
click at [929, 171] on icon "button" at bounding box center [929, 176] width 10 height 10
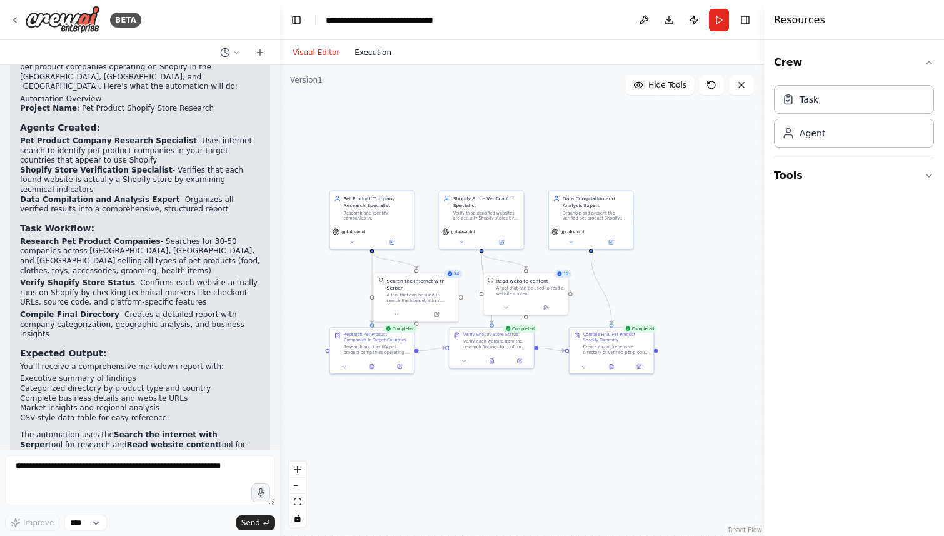
click at [370, 56] on button "Execution" at bounding box center [373, 52] width 52 height 15
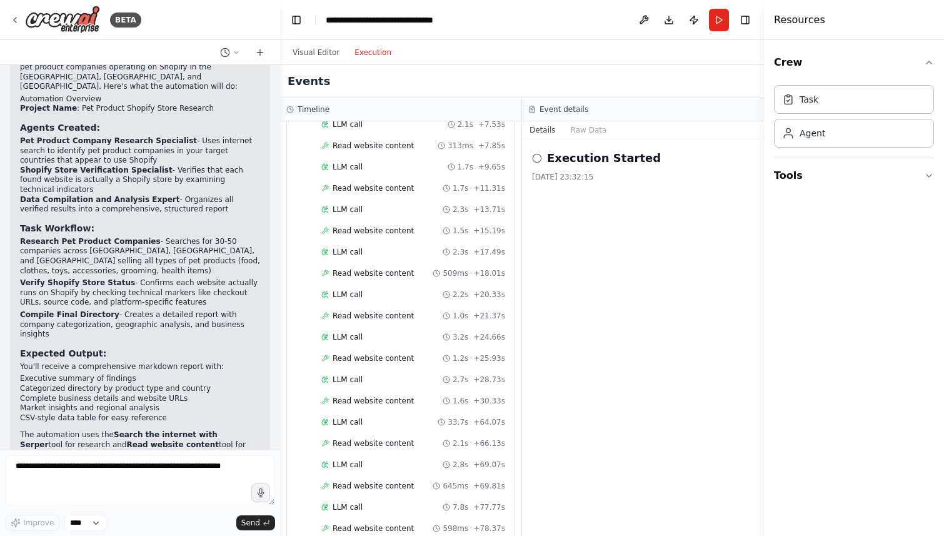
scroll to position [1375, 0]
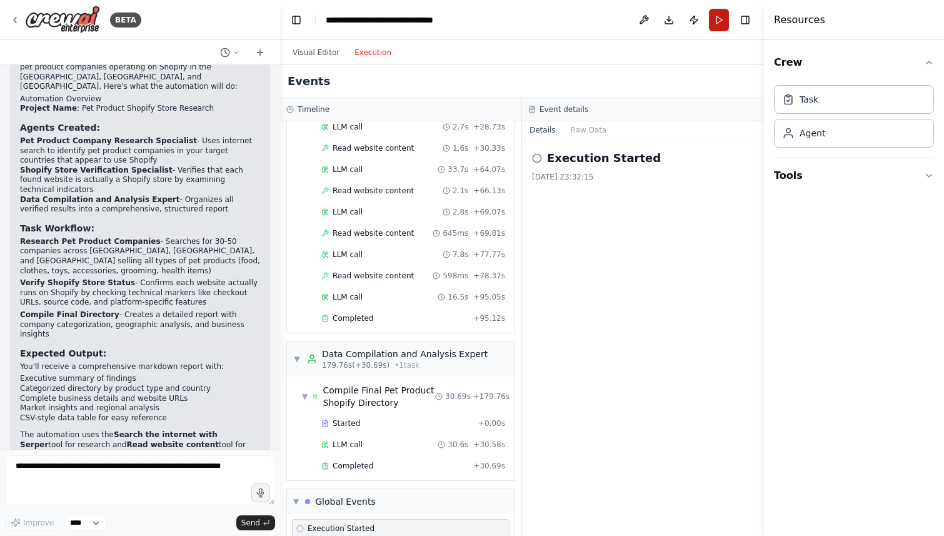
click at [717, 20] on button "Run" at bounding box center [719, 20] width 20 height 23
click at [325, 47] on button "Visual Editor" at bounding box center [316, 52] width 62 height 15
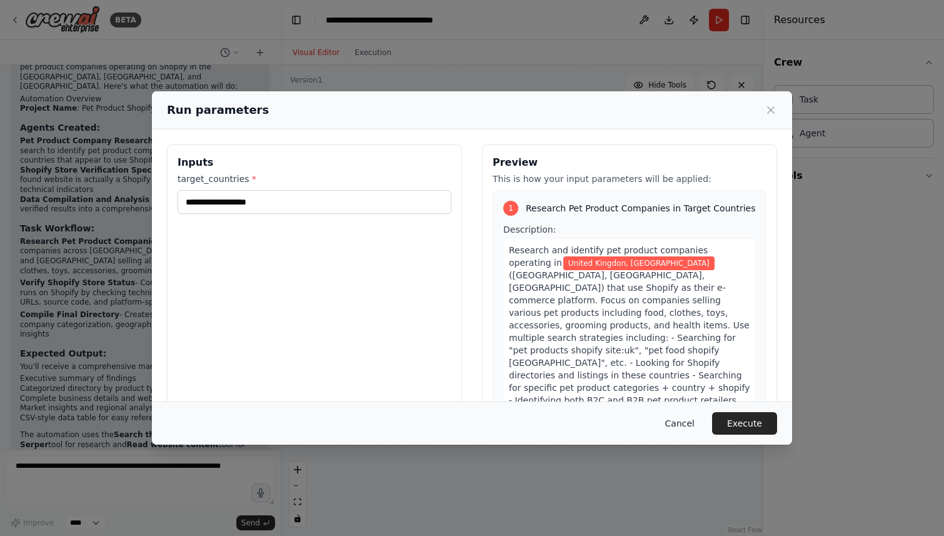
click at [680, 422] on button "Cancel" at bounding box center [679, 423] width 49 height 23
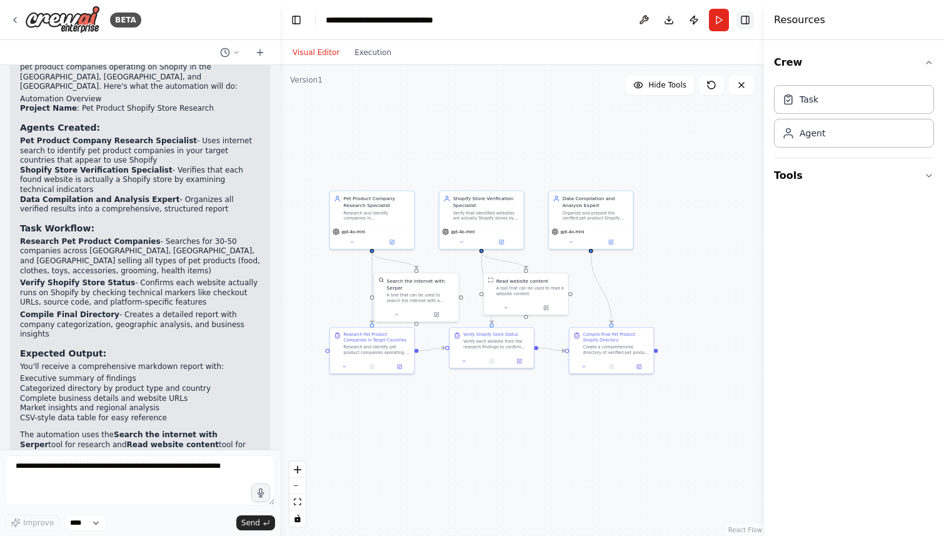
click at [743, 25] on button "Toggle Right Sidebar" at bounding box center [746, 20] width 18 height 18
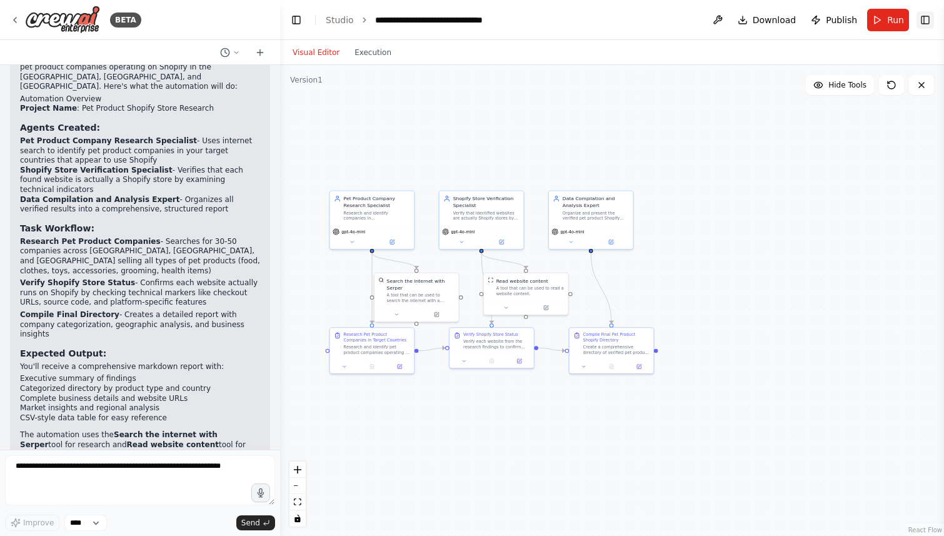
click at [924, 21] on button "Toggle Right Sidebar" at bounding box center [926, 20] width 18 height 18
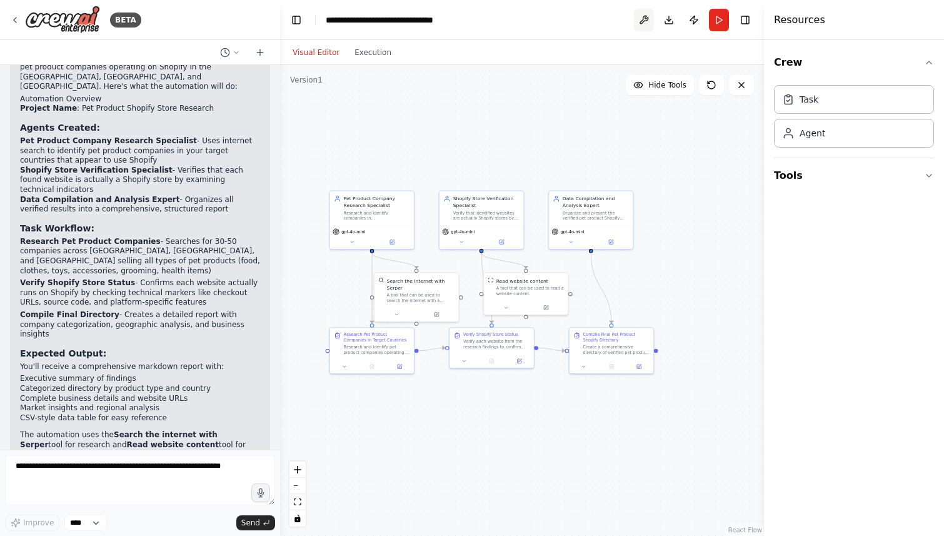
click at [647, 18] on button at bounding box center [644, 20] width 20 height 23
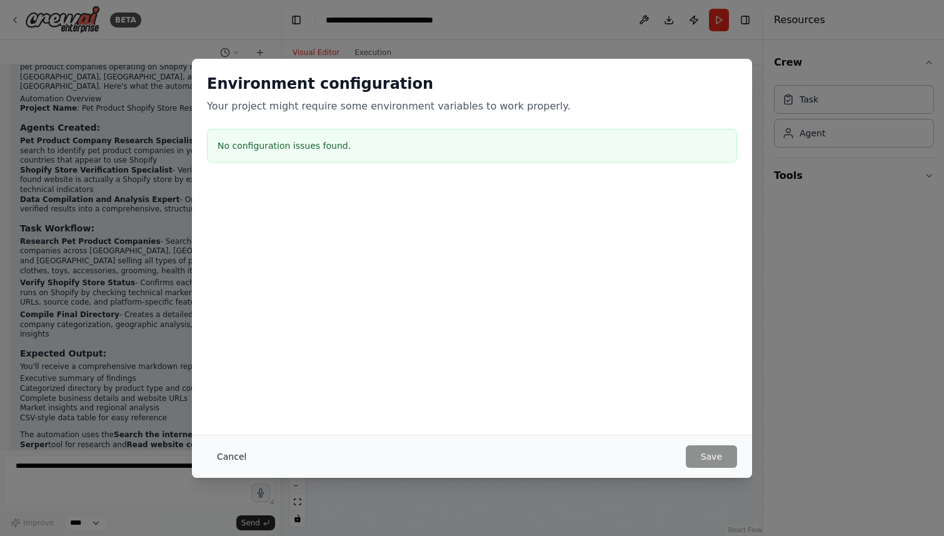
click at [230, 448] on button "Cancel" at bounding box center [231, 456] width 49 height 23
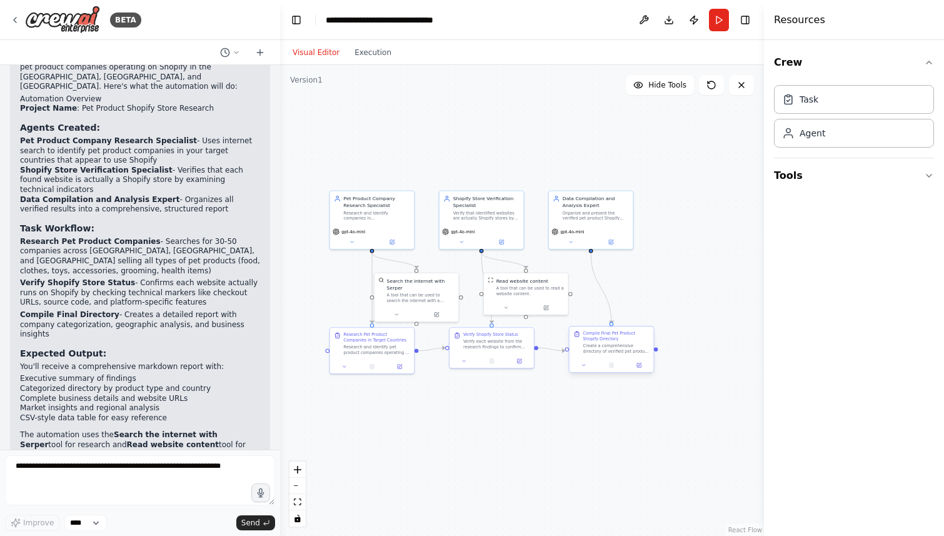
click at [624, 343] on div "Create a comprehensive directory of verified pet product Shopify stores from th…" at bounding box center [616, 348] width 66 height 11
click at [612, 341] on div "Compile Final Pet Product Shopify Directory Create a comprehensive directory of…" at bounding box center [616, 342] width 66 height 23
click at [874, 168] on button "Tools" at bounding box center [854, 175] width 160 height 35
click at [878, 143] on div "Agent" at bounding box center [854, 132] width 160 height 29
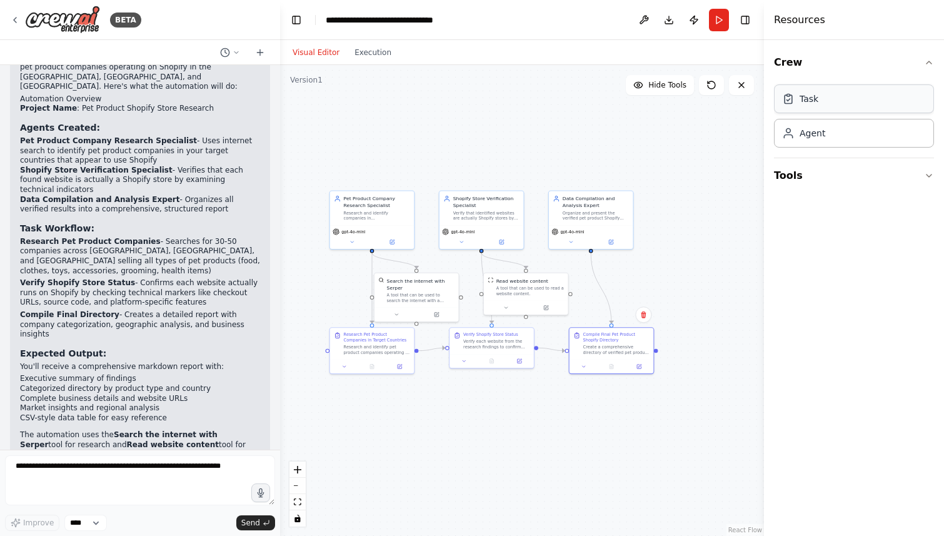
click at [874, 107] on div "Task" at bounding box center [854, 98] width 160 height 29
click at [877, 176] on button "Tools" at bounding box center [854, 175] width 160 height 35
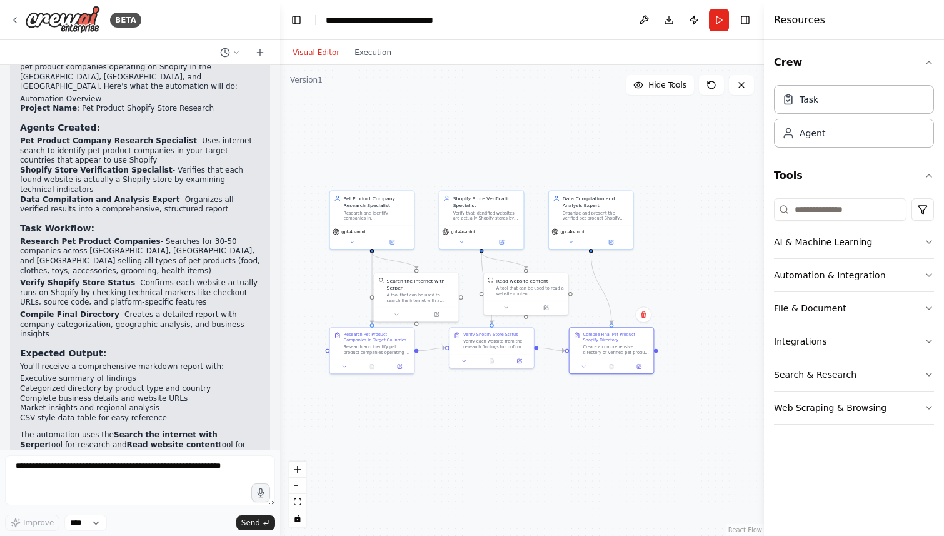
click at [907, 409] on button "Web Scraping & Browsing" at bounding box center [854, 407] width 160 height 33
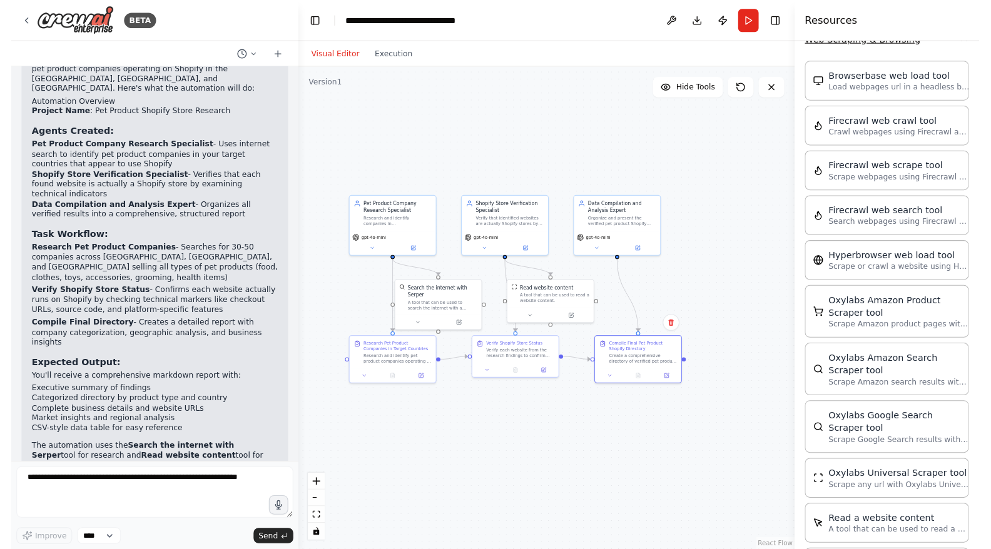
scroll to position [569, 0]
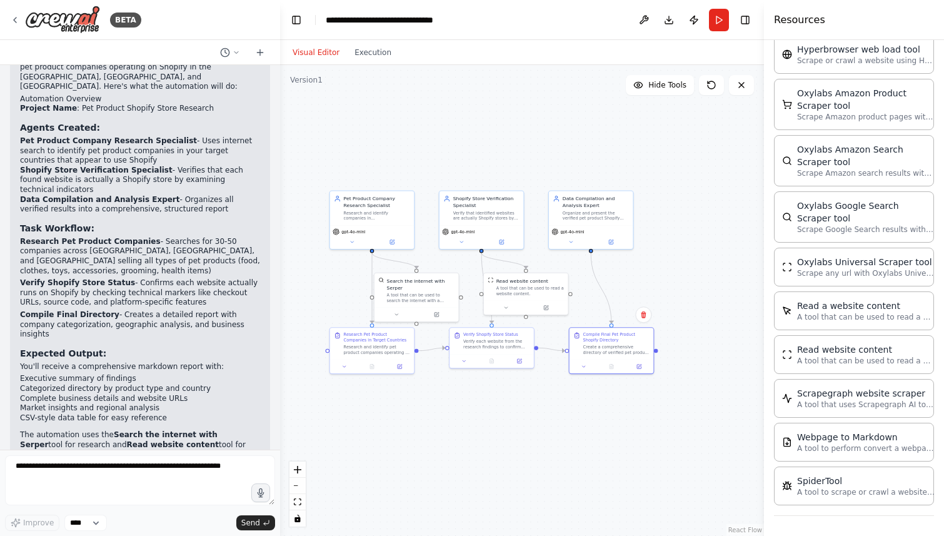
click at [563, 19] on header "**********" at bounding box center [522, 20] width 484 height 40
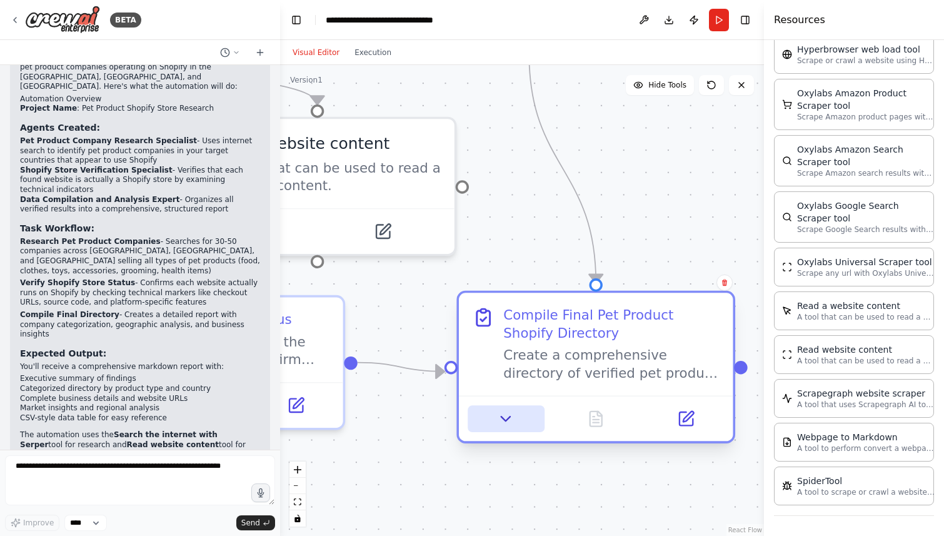
click at [508, 420] on icon at bounding box center [506, 419] width 18 height 18
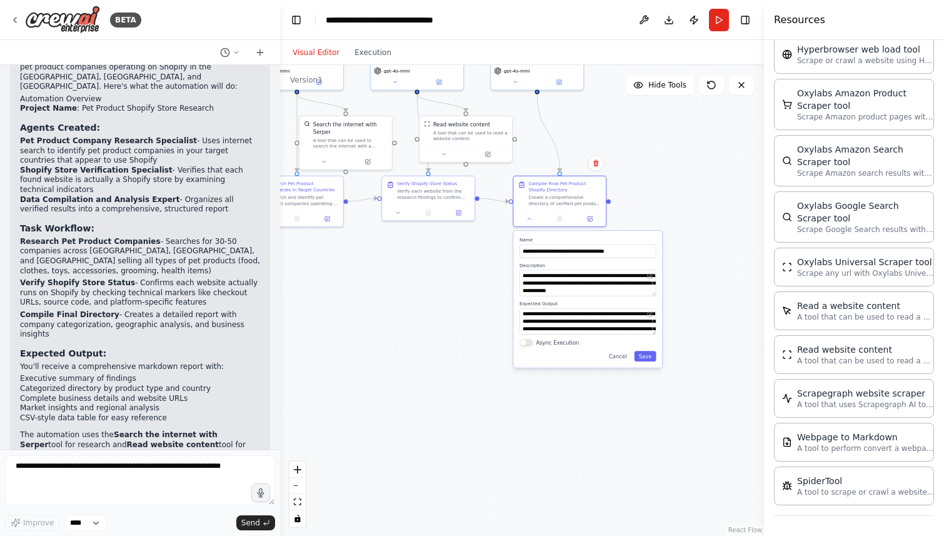
drag, startPoint x: 456, startPoint y: 525, endPoint x: 455, endPoint y: 319, distance: 206.4
click at [455, 319] on div ".deletable-edge-delete-btn { width: 20px; height: 20px; border: 0px solid #ffff…" at bounding box center [522, 300] width 484 height 471
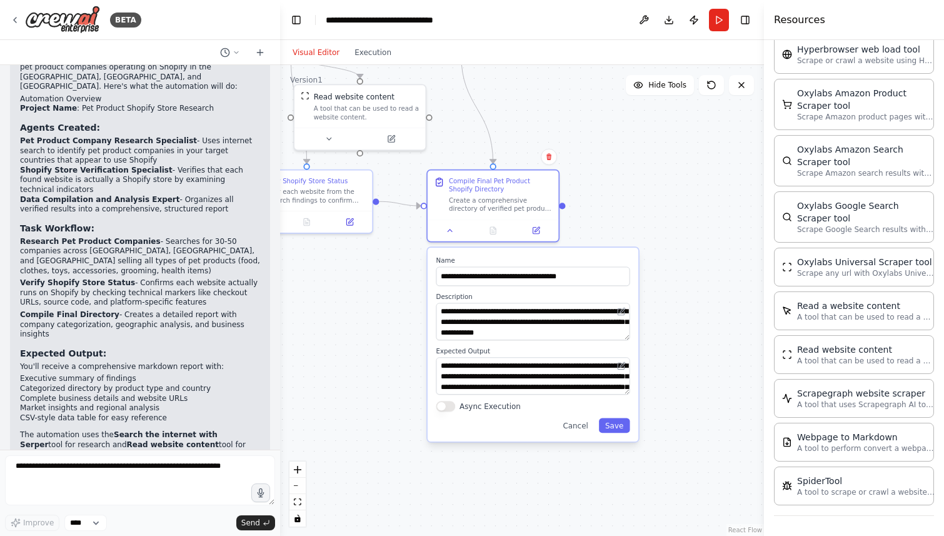
drag, startPoint x: 721, startPoint y: 219, endPoint x: 656, endPoint y: 274, distance: 84.8
click at [656, 274] on div ".deletable-edge-delete-btn { width: 20px; height: 20px; border: 0px solid #ffff…" at bounding box center [522, 300] width 484 height 471
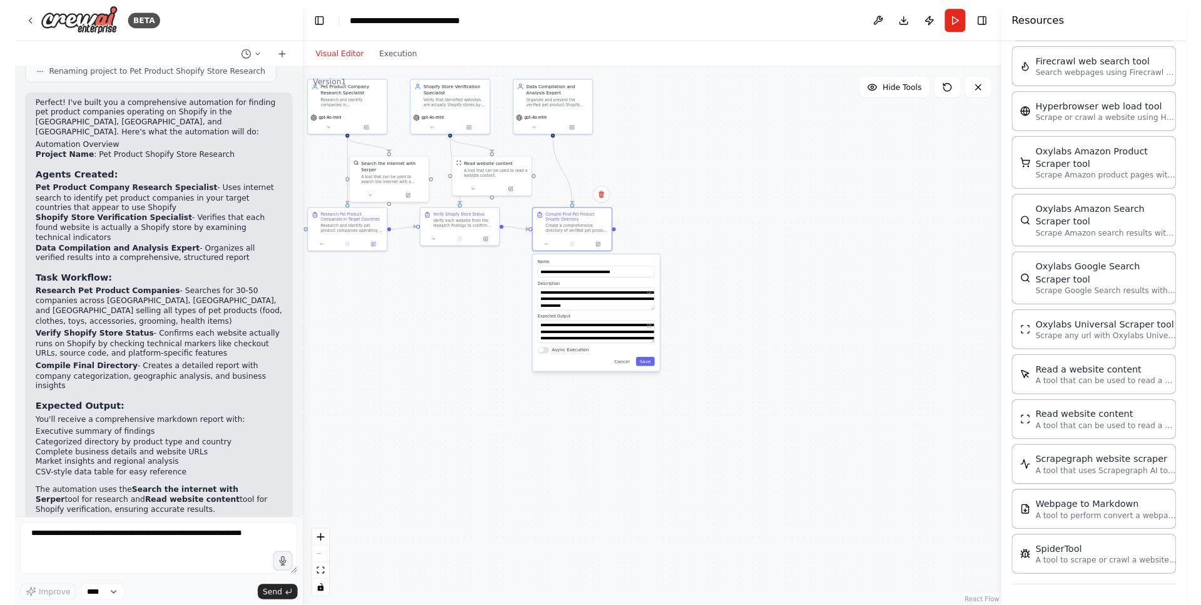
scroll to position [500, 0]
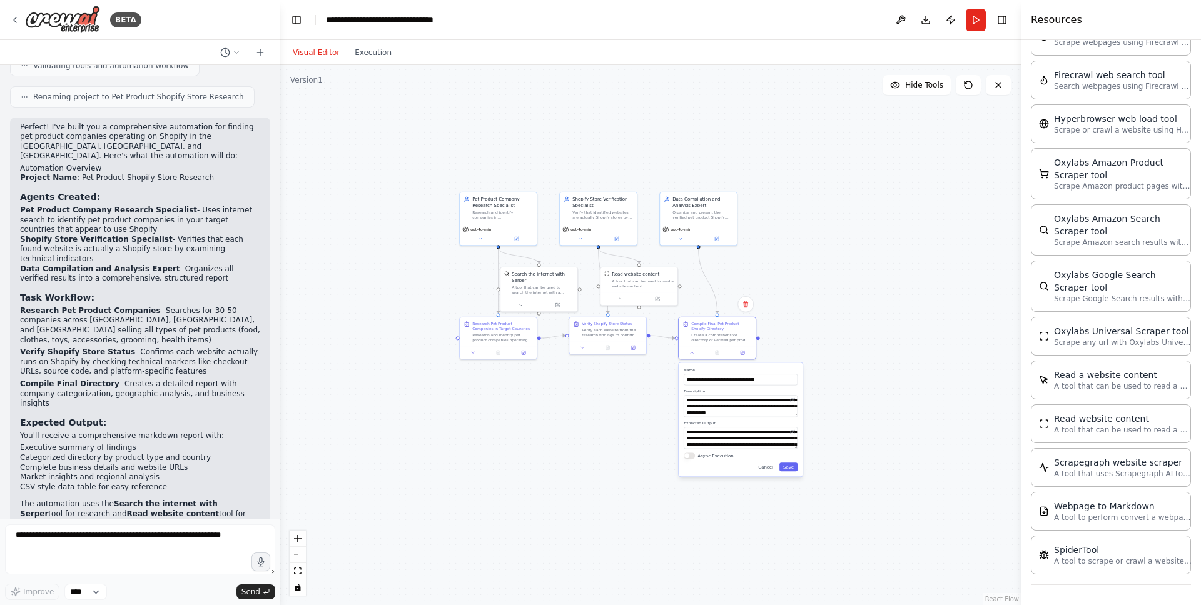
drag, startPoint x: 659, startPoint y: 124, endPoint x: 822, endPoint y: 230, distance: 194.1
click at [822, 230] on div ".deletable-edge-delete-btn { width: 20px; height: 20px; border: 0px solid #ffff…" at bounding box center [650, 335] width 740 height 540
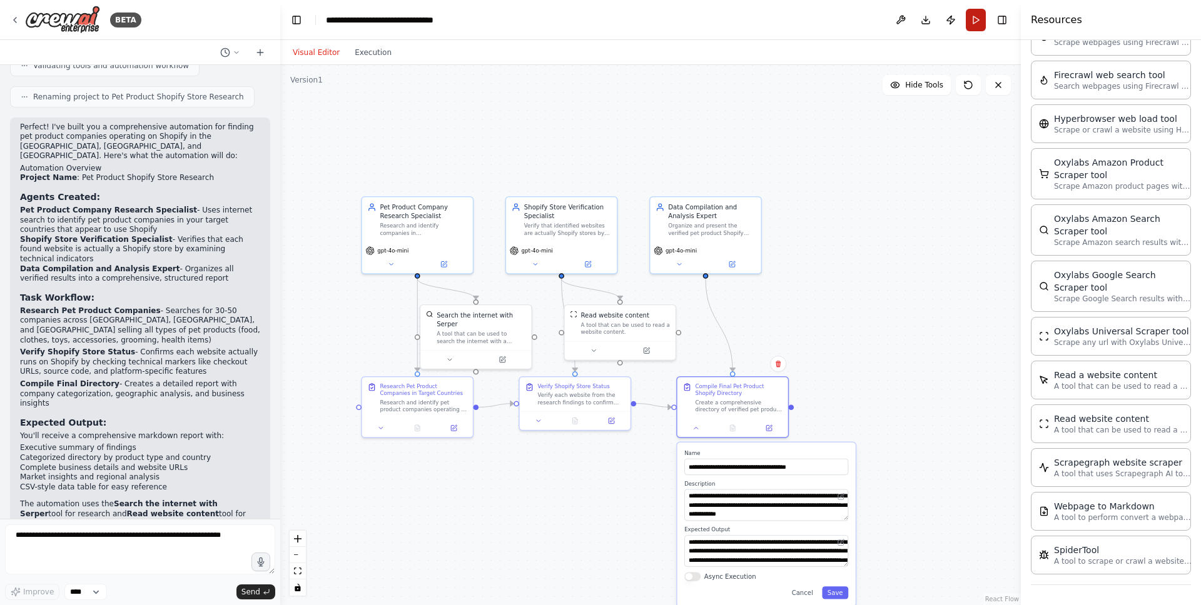
click at [944, 18] on button "Run" at bounding box center [976, 20] width 20 height 23
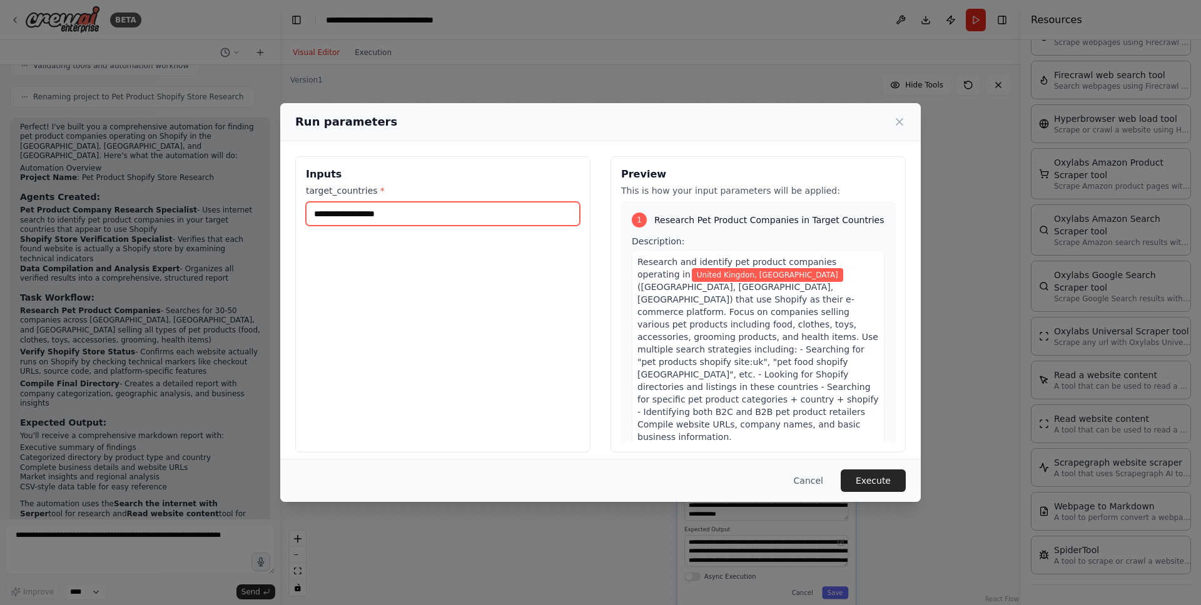
click at [460, 219] on input "**********" at bounding box center [443, 214] width 274 height 24
type input "**********"
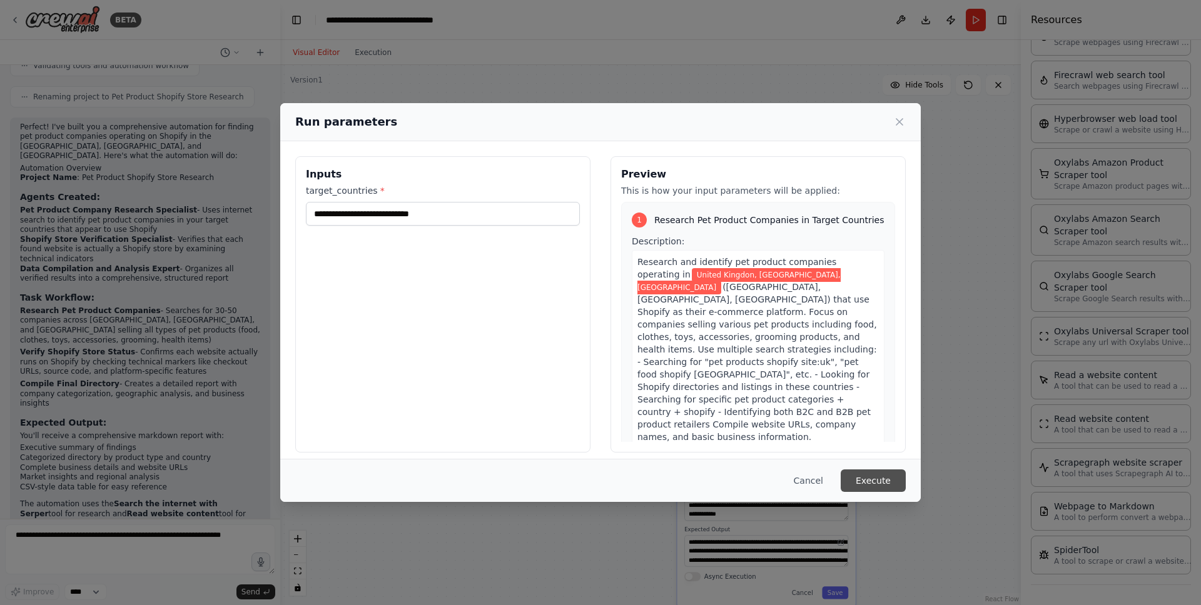
click at [879, 482] on button "Execute" at bounding box center [872, 481] width 65 height 23
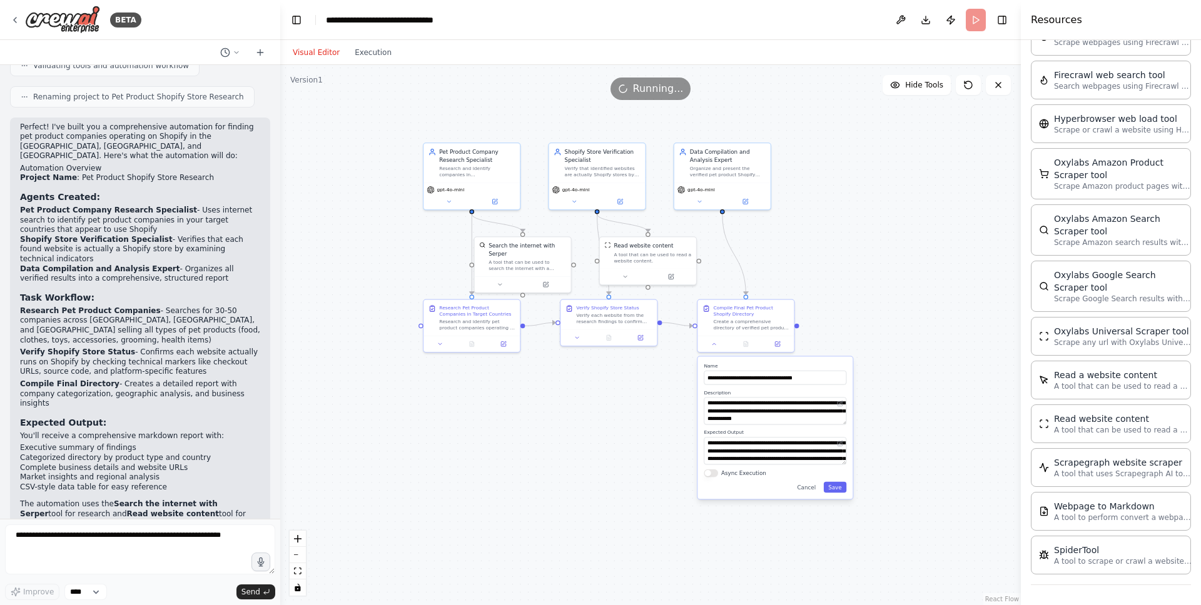
drag, startPoint x: 810, startPoint y: 278, endPoint x: 814, endPoint y: 215, distance: 63.2
click at [814, 215] on div ".deletable-edge-delete-btn { width: 20px; height: 20px; border: 0px solid #ffff…" at bounding box center [650, 335] width 740 height 540
click at [378, 49] on button "Execution" at bounding box center [373, 52] width 52 height 15
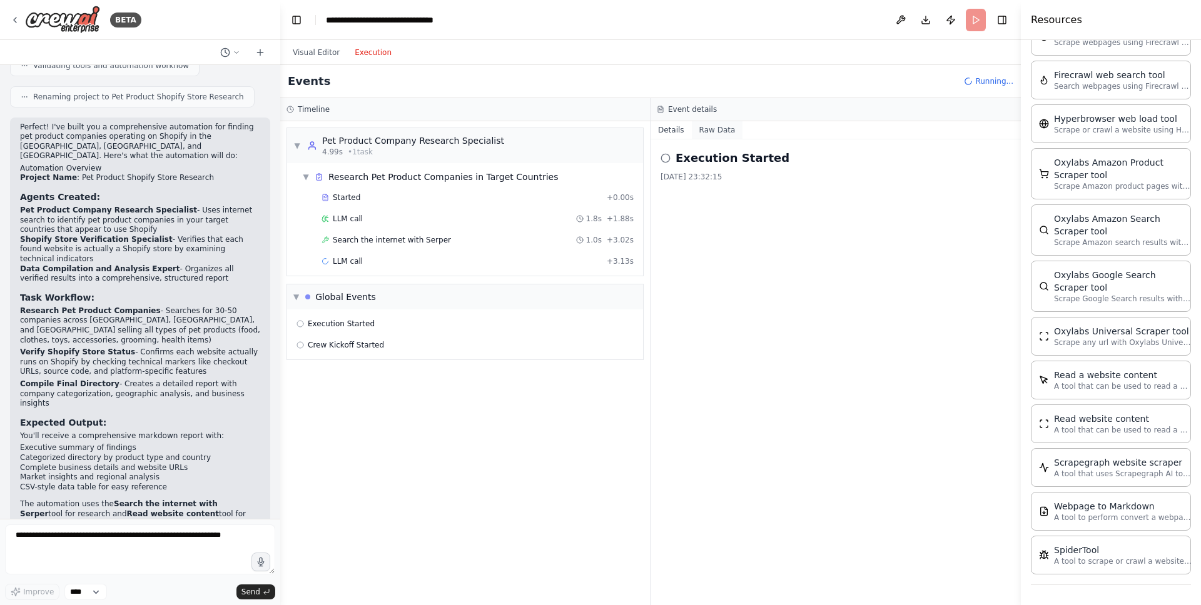
click at [715, 132] on button "Raw Data" at bounding box center [717, 130] width 51 height 18
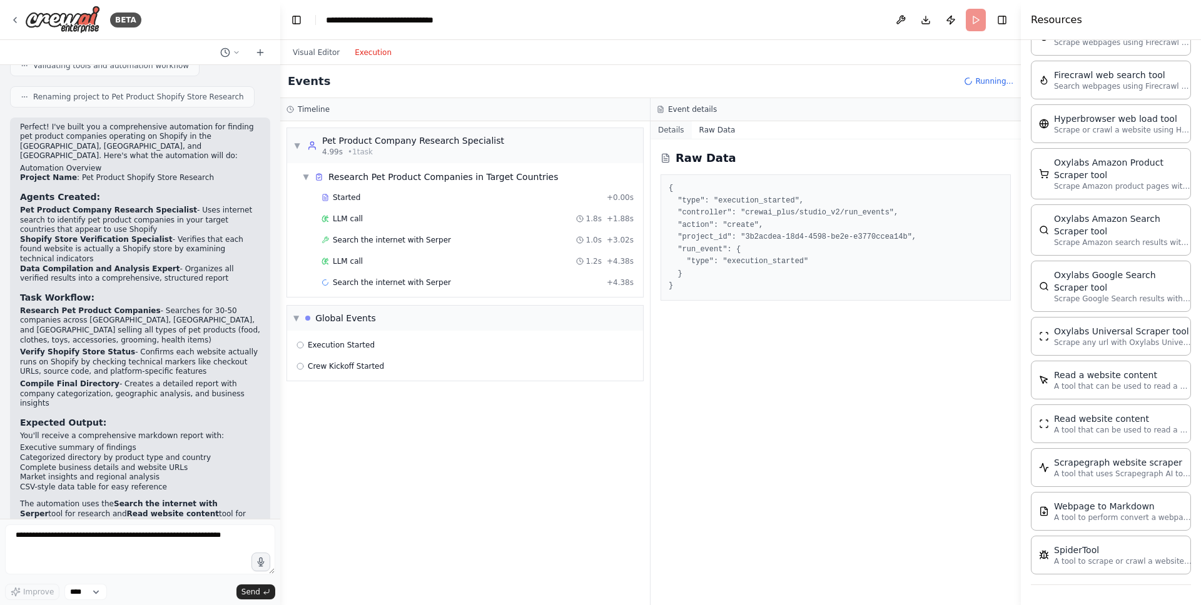
click at [680, 130] on button "Details" at bounding box center [670, 130] width 41 height 18
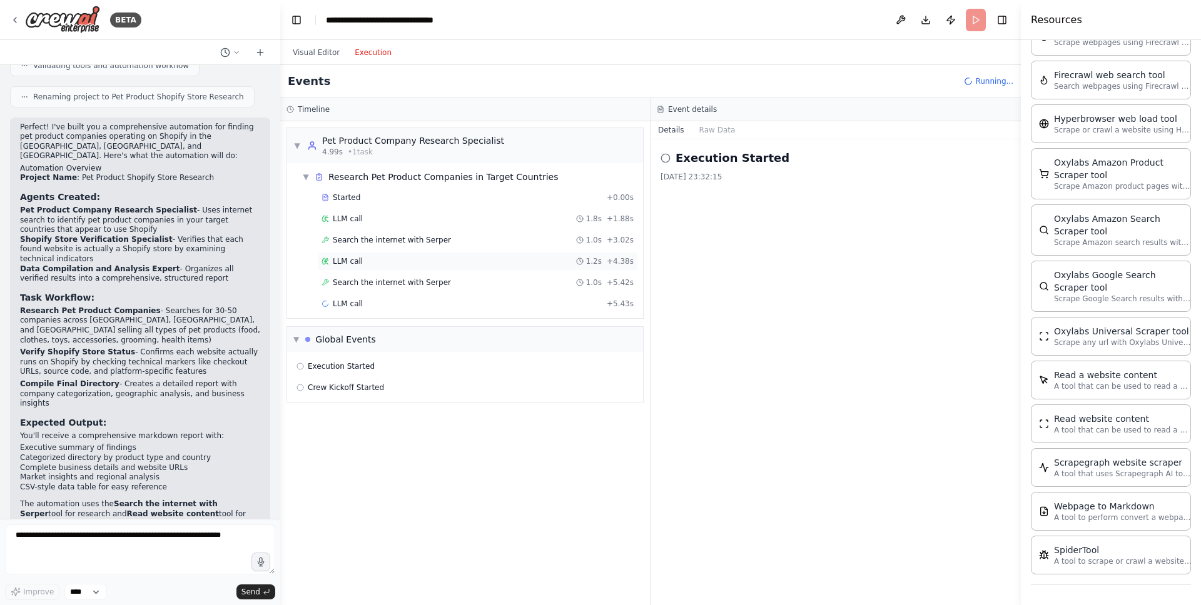
click at [409, 259] on div "LLM call 1.2s + 4.38s" at bounding box center [477, 261] width 312 height 10
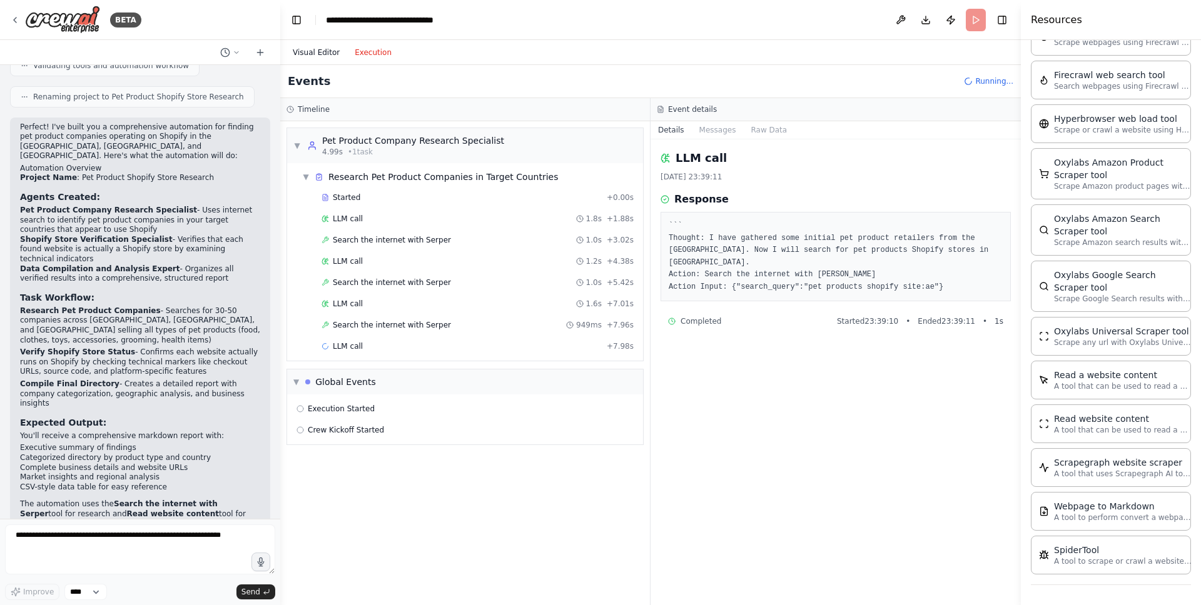
click at [326, 56] on button "Visual Editor" at bounding box center [316, 52] width 62 height 15
click at [378, 56] on button "Execution" at bounding box center [373, 52] width 52 height 15
click at [355, 381] on div "Global Events" at bounding box center [345, 382] width 61 height 13
click at [430, 346] on div "LLM call + 7.98s" at bounding box center [477, 346] width 312 height 10
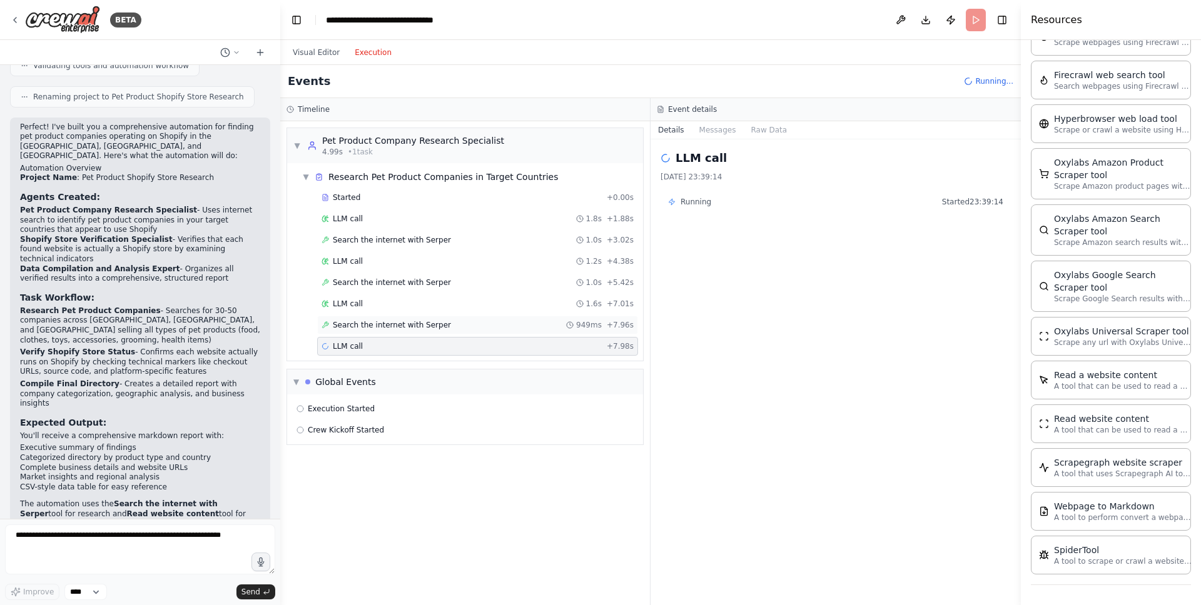
click at [472, 325] on div "Search the internet with Serper 949ms + 7.96s" at bounding box center [477, 325] width 312 height 10
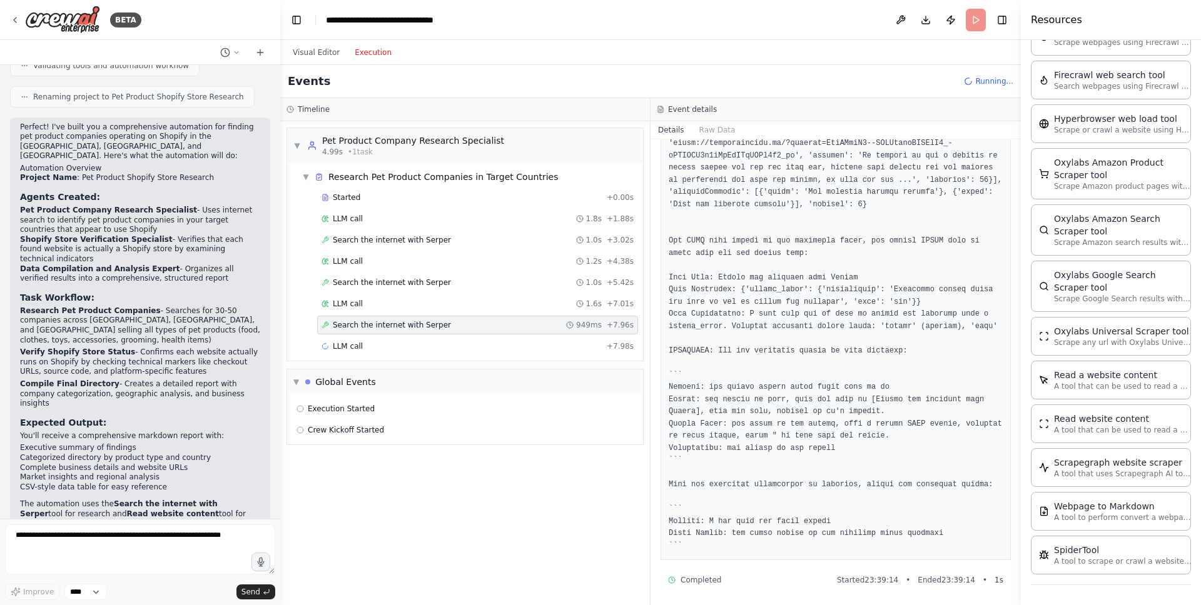
scroll to position [859, 0]
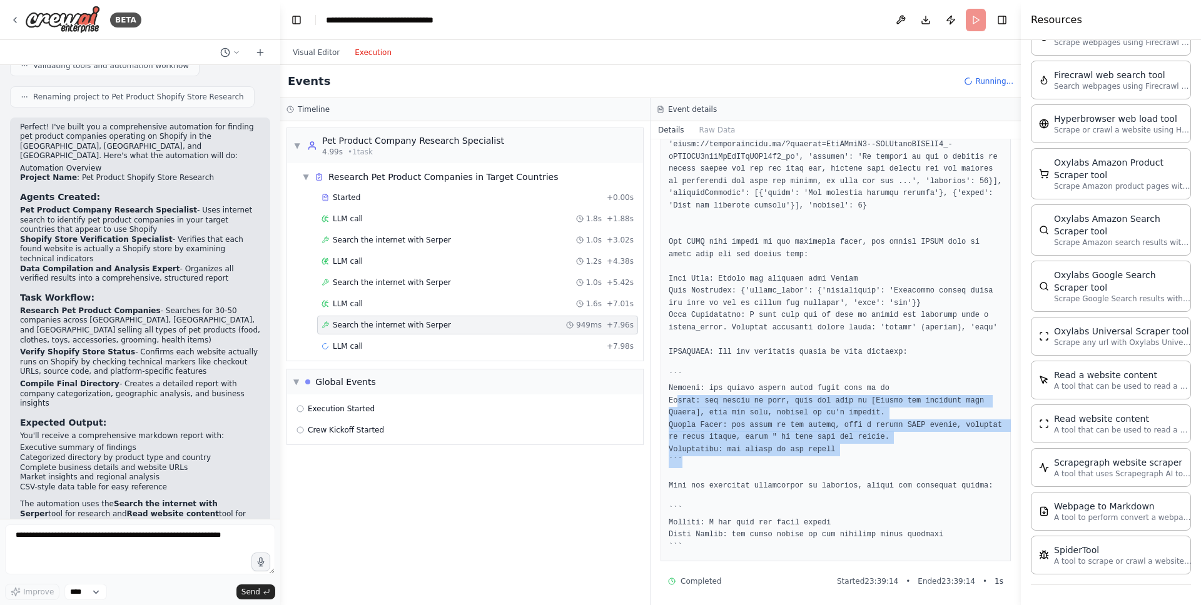
drag, startPoint x: 679, startPoint y: 412, endPoint x: 934, endPoint y: 472, distance: 262.0
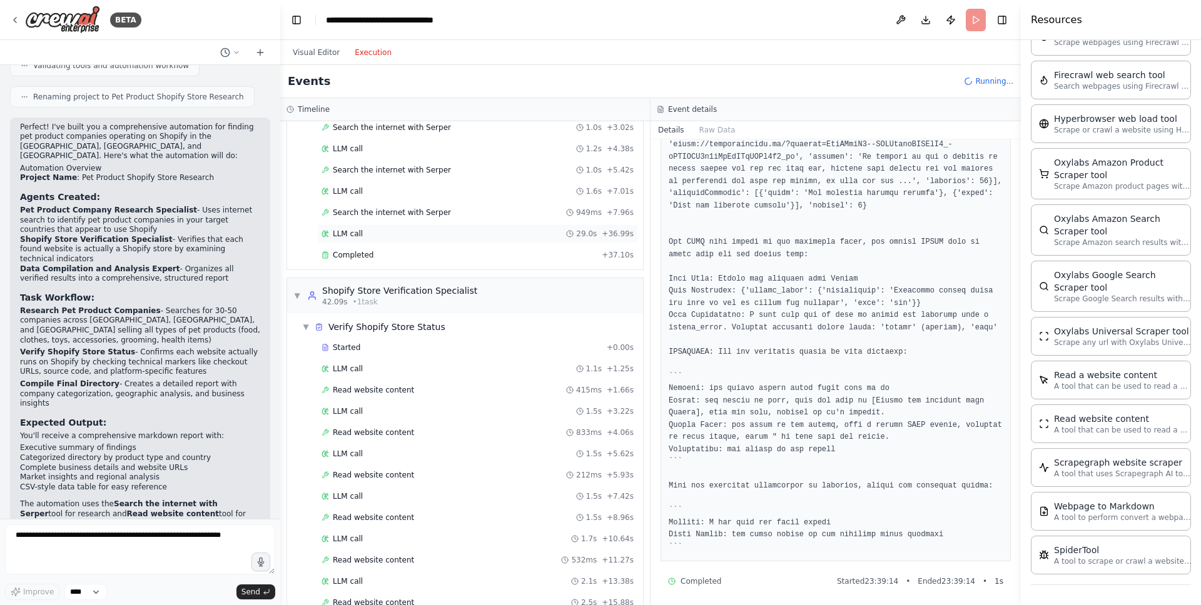
scroll to position [329, 0]
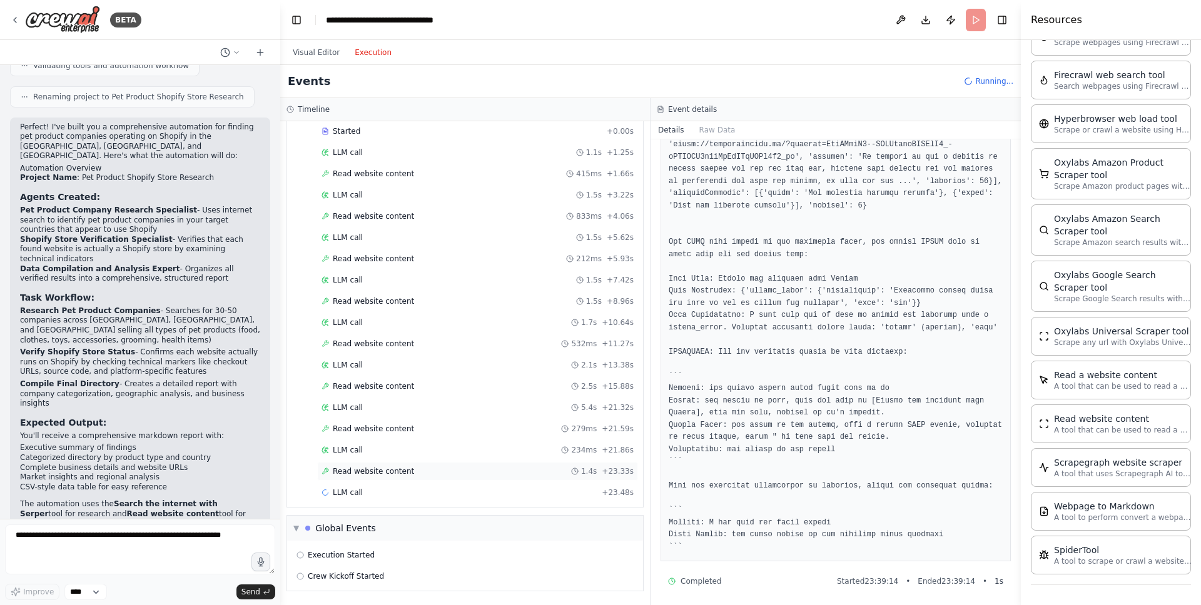
click at [444, 468] on div "Read website content 1.4s + 23.33s" at bounding box center [477, 472] width 312 height 10
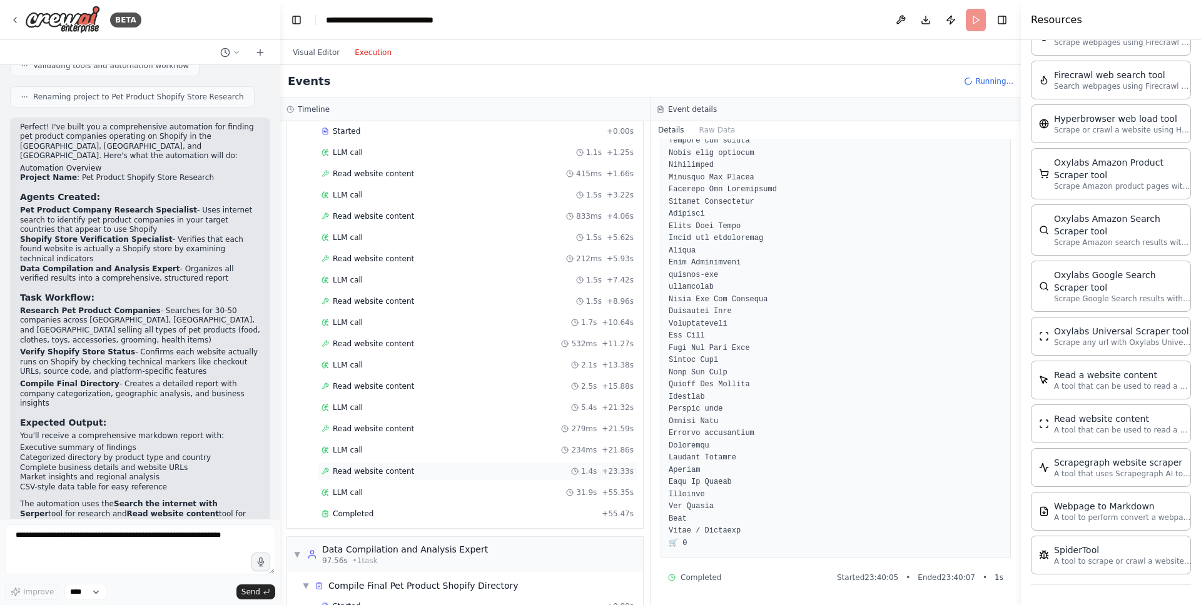
scroll to position [464, 0]
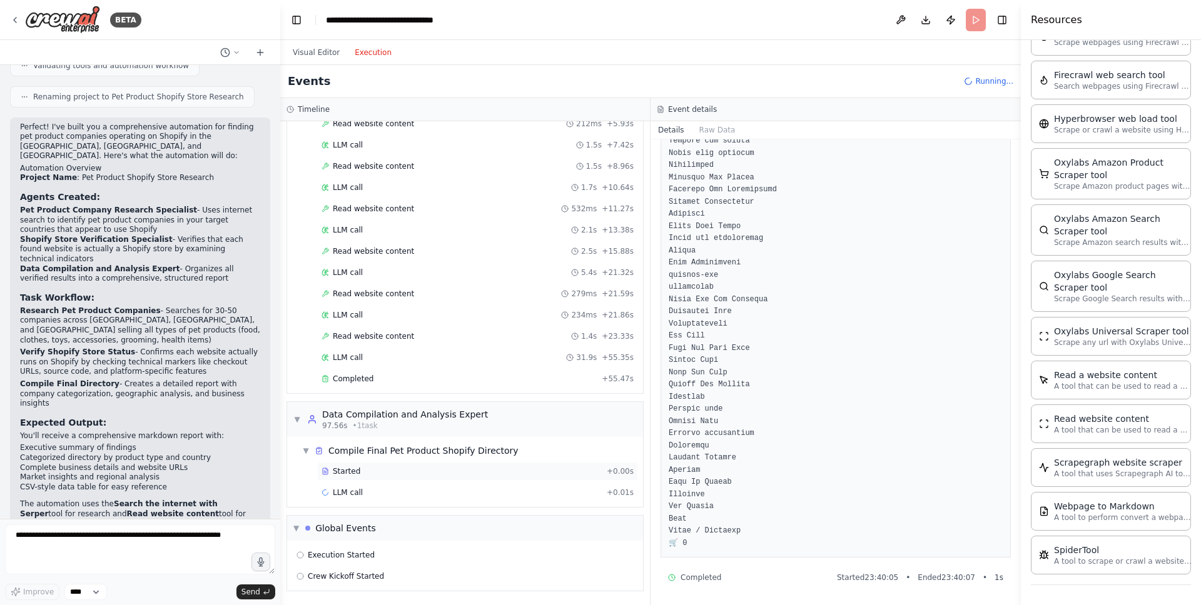
click at [415, 477] on div "Started + 0.00s" at bounding box center [477, 471] width 321 height 19
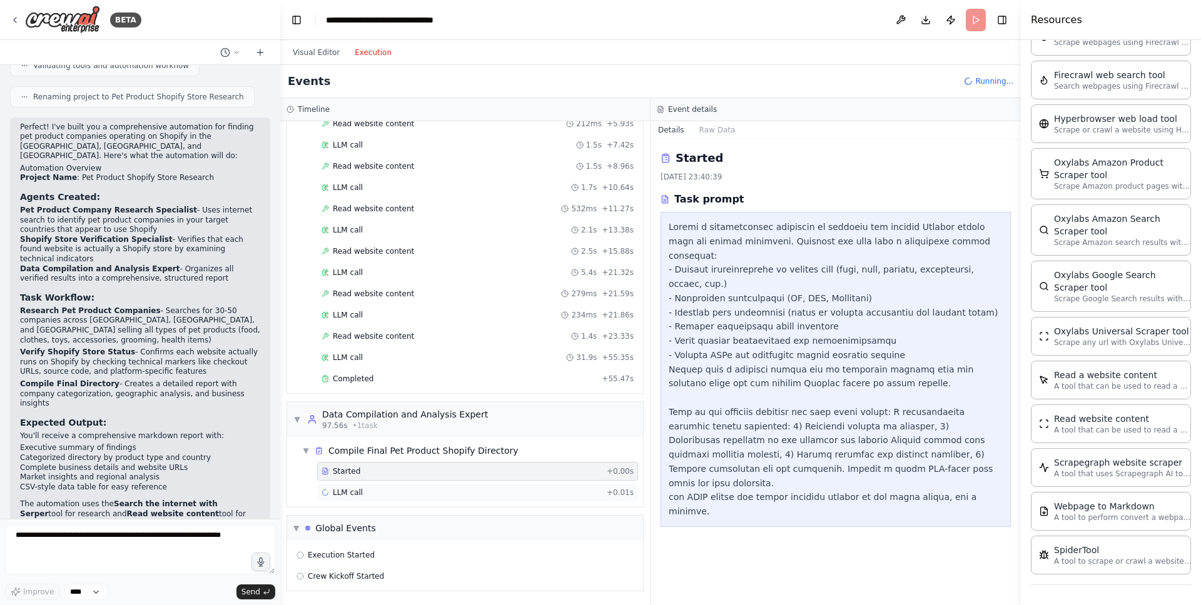
click at [411, 492] on div "LLM call + 0.01s" at bounding box center [477, 493] width 312 height 10
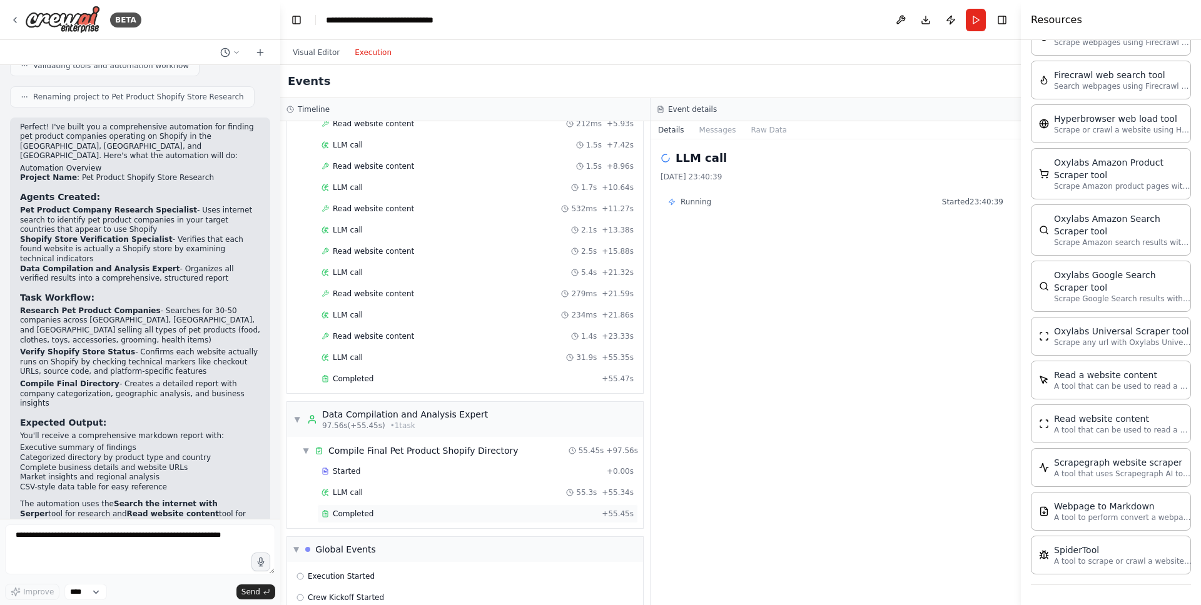
click at [393, 513] on div "Completed" at bounding box center [458, 514] width 275 height 10
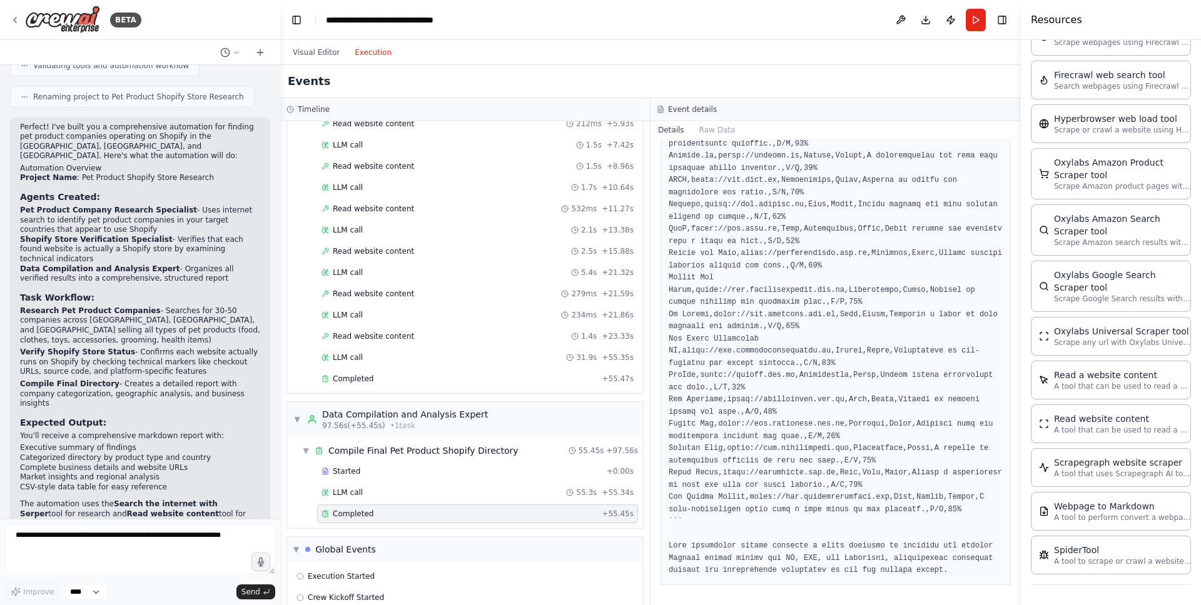
scroll to position [2411, 0]
click at [705, 128] on button "Raw Data" at bounding box center [717, 130] width 51 height 18
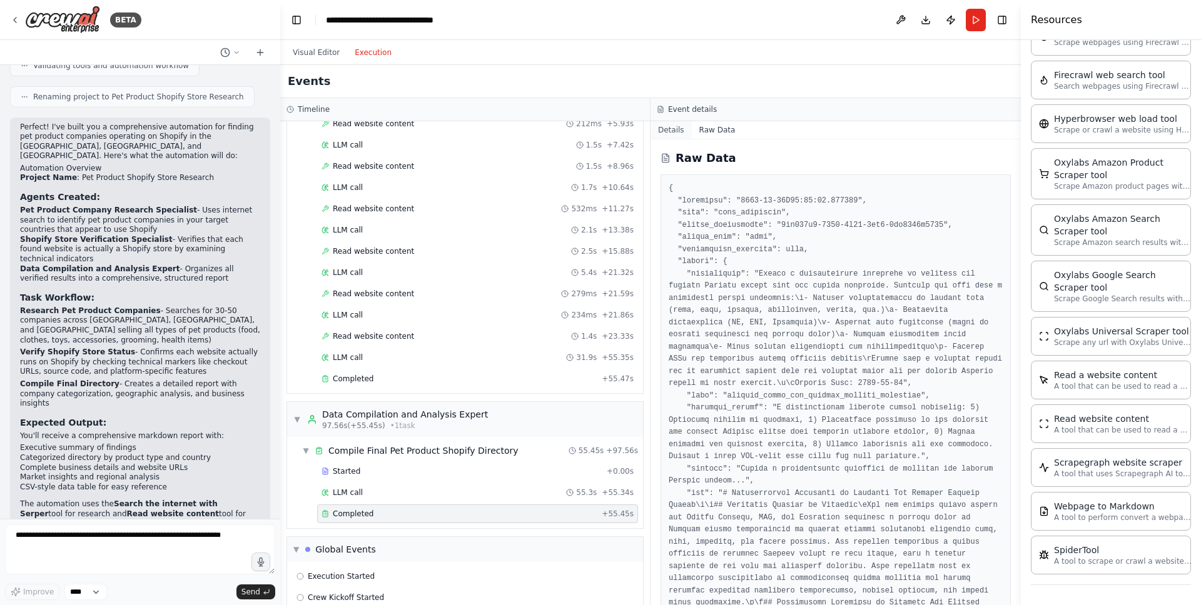
click at [672, 129] on button "Details" at bounding box center [670, 130] width 41 height 18
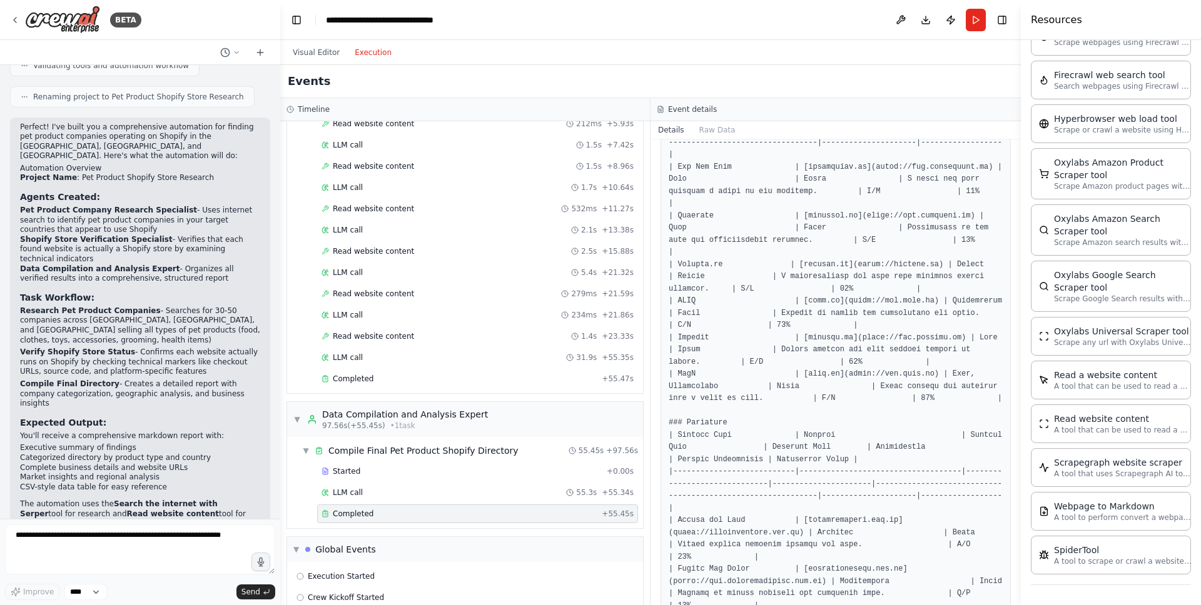
scroll to position [872, 0]
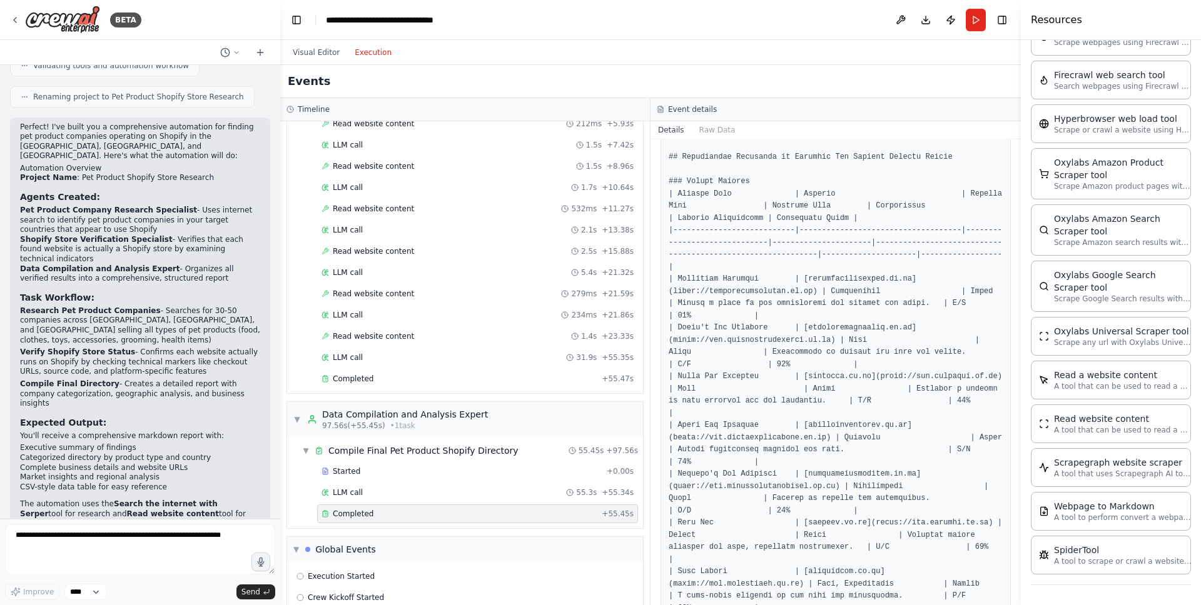
scroll to position [0, 0]
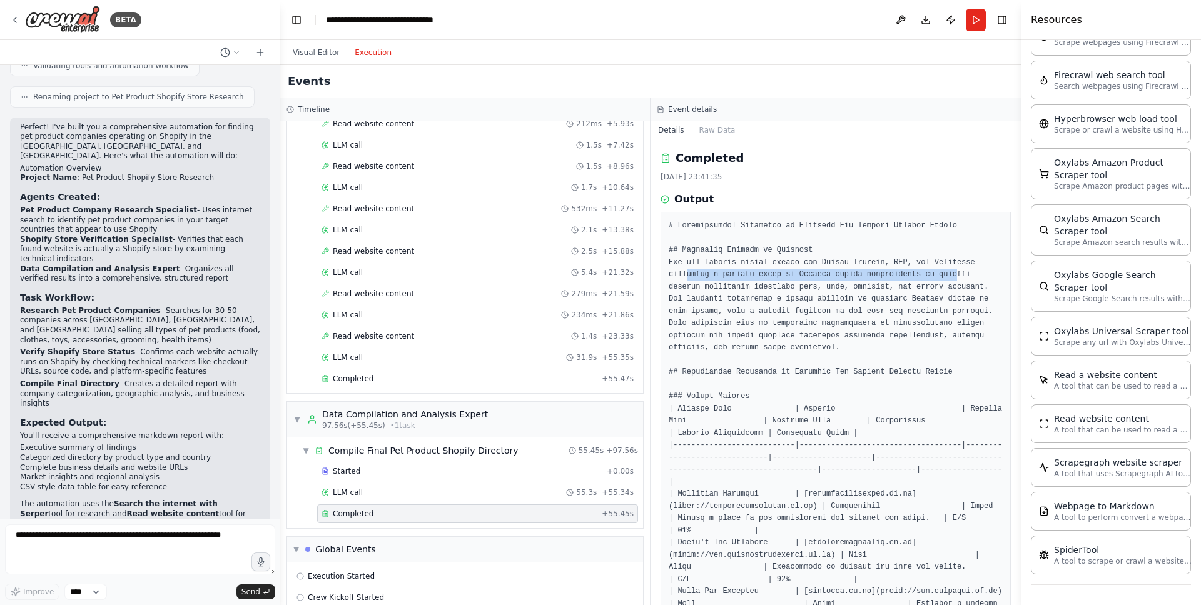
drag, startPoint x: 689, startPoint y: 269, endPoint x: 959, endPoint y: 275, distance: 270.8
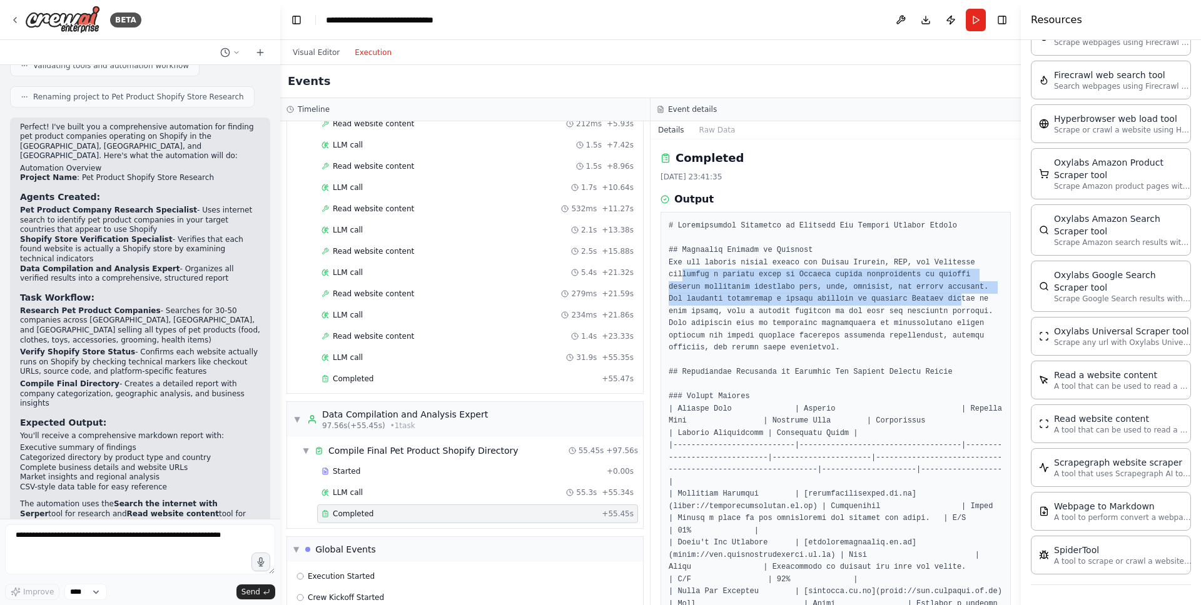
drag, startPoint x: 680, startPoint y: 276, endPoint x: 963, endPoint y: 295, distance: 283.3
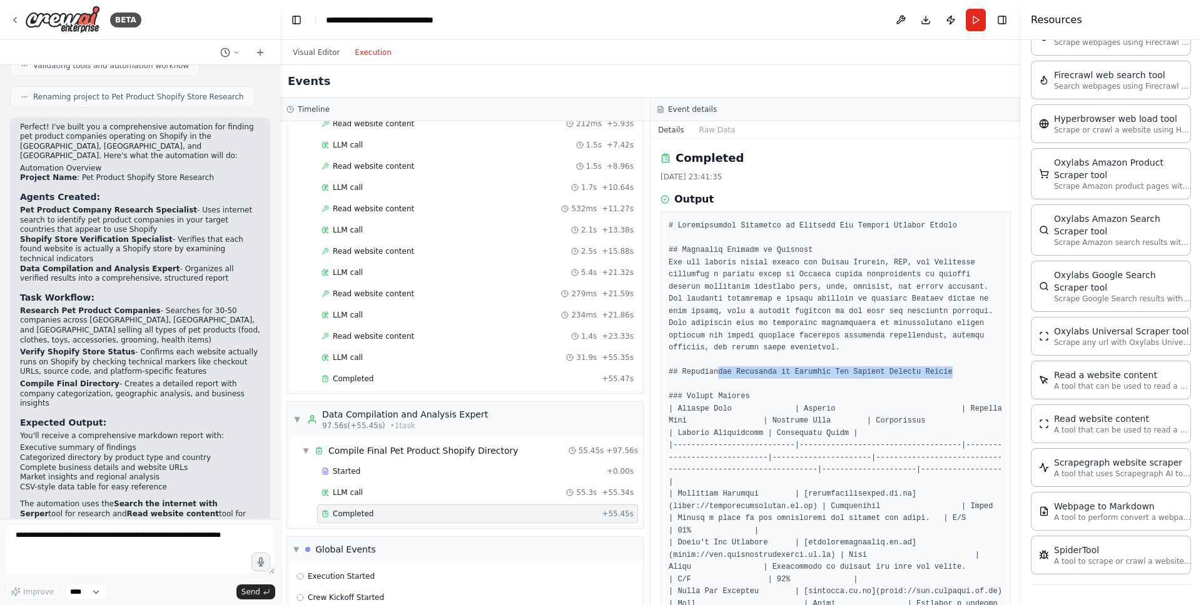
drag, startPoint x: 949, startPoint y: 374, endPoint x: 720, endPoint y: 375, distance: 228.9
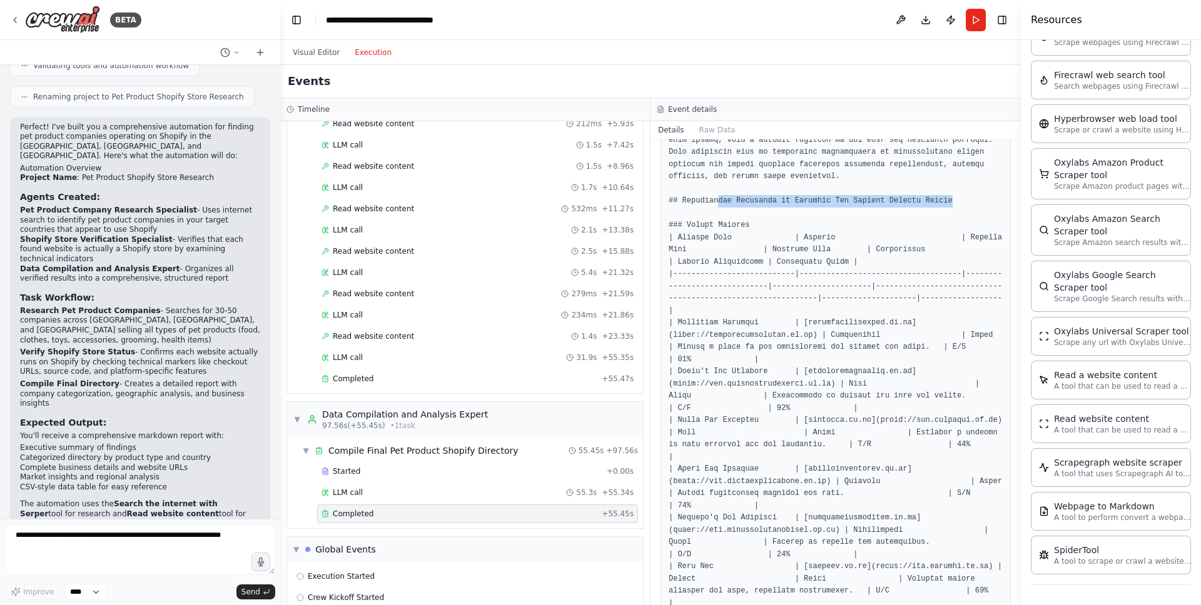
scroll to position [172, 0]
click at [944, 22] on button "Toggle Right Sidebar" at bounding box center [1002, 20] width 18 height 18
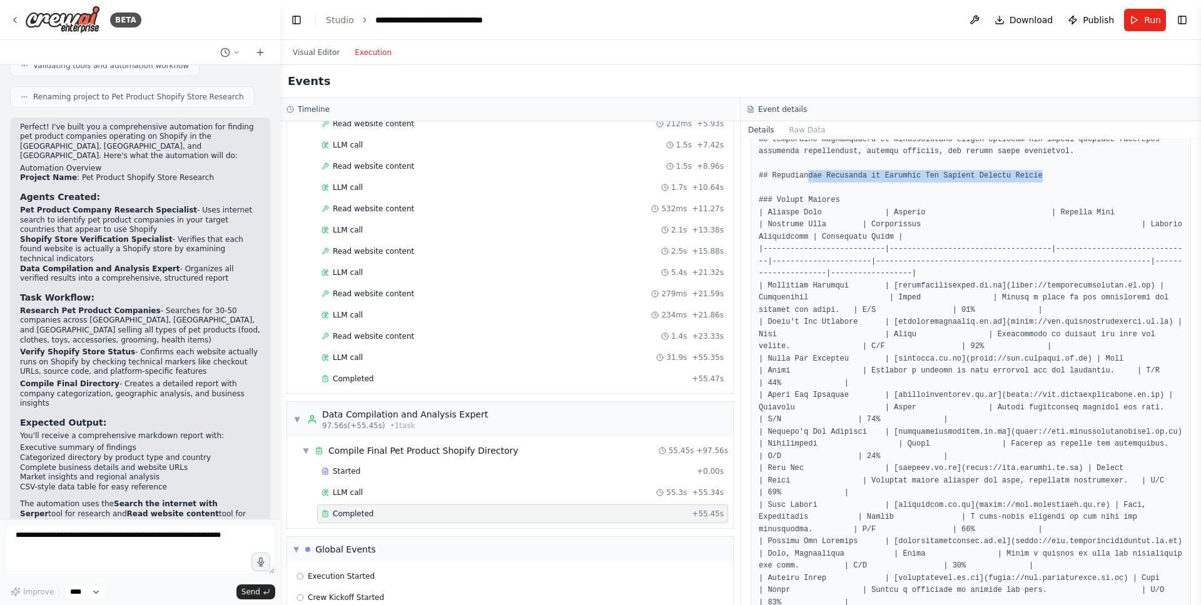
drag, startPoint x: 742, startPoint y: 134, endPoint x: 707, endPoint y: 135, distance: 35.7
click at [707, 135] on div "Timeline ▼ Pet Product Company Research Specialist 4.99s (+37.10s) • 1 task ▼ R…" at bounding box center [740, 351] width 921 height 507
click at [798, 134] on button "Raw Data" at bounding box center [807, 130] width 51 height 18
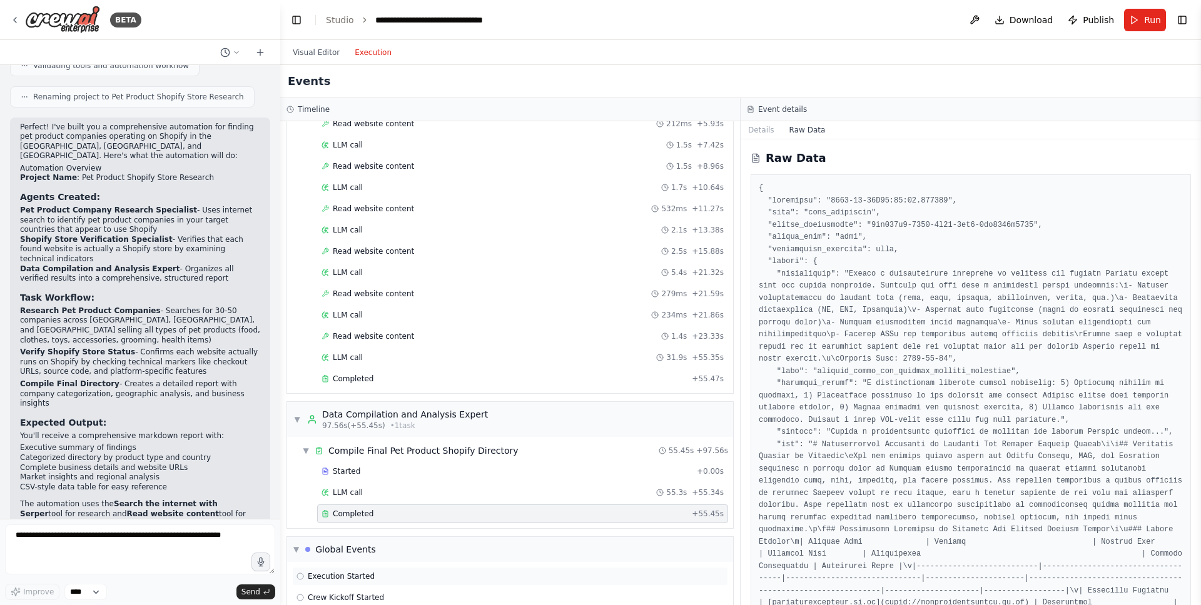
scroll to position [528, 0]
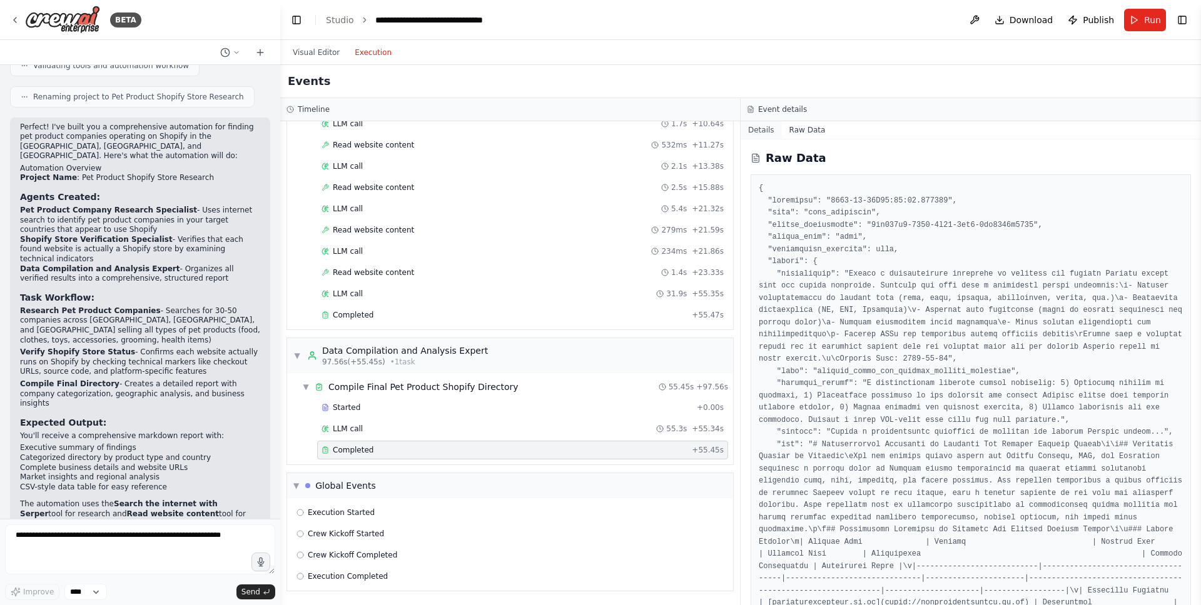
click at [762, 126] on button "Details" at bounding box center [760, 130] width 41 height 18
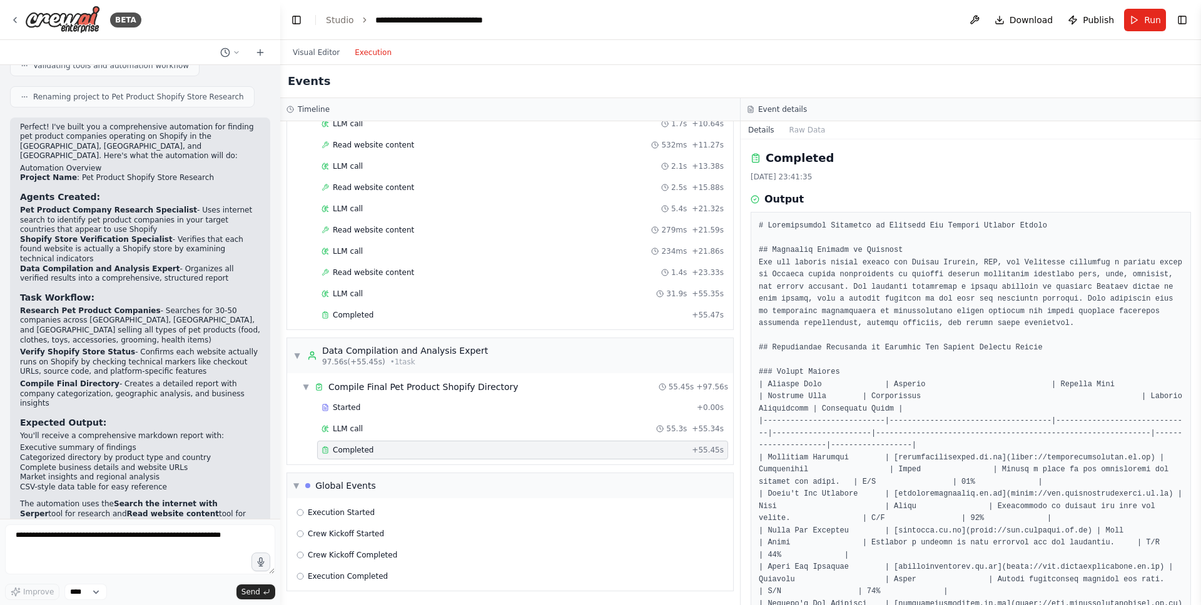
click at [740, 335] on div "Completed 14/08/2025, 23:41:35 Output" at bounding box center [970, 372] width 460 height 466
click at [754, 107] on icon at bounding box center [751, 110] width 8 height 8
click at [944, 19] on header "**********" at bounding box center [740, 20] width 921 height 40
click at [354, 516] on span "Execution Started" at bounding box center [341, 513] width 67 height 10
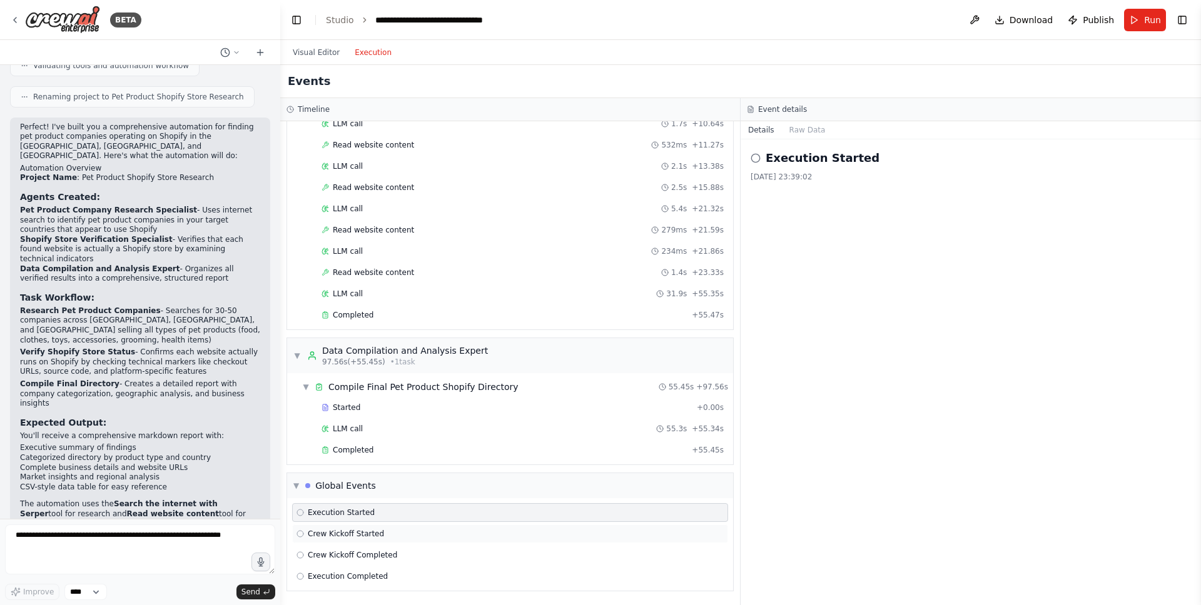
click at [351, 530] on span "Crew Kickoff Started" at bounding box center [346, 534] width 76 height 10
click at [351, 535] on div "Crew Kickoff Completed" at bounding box center [510, 555] width 436 height 19
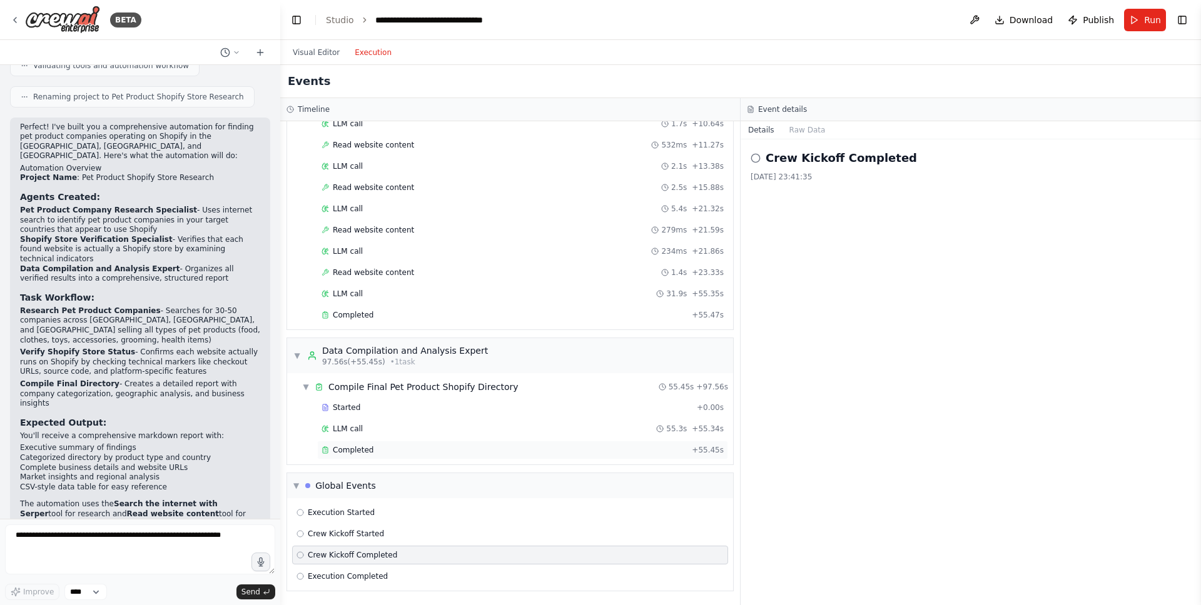
click at [358, 446] on span "Completed" at bounding box center [353, 450] width 41 height 10
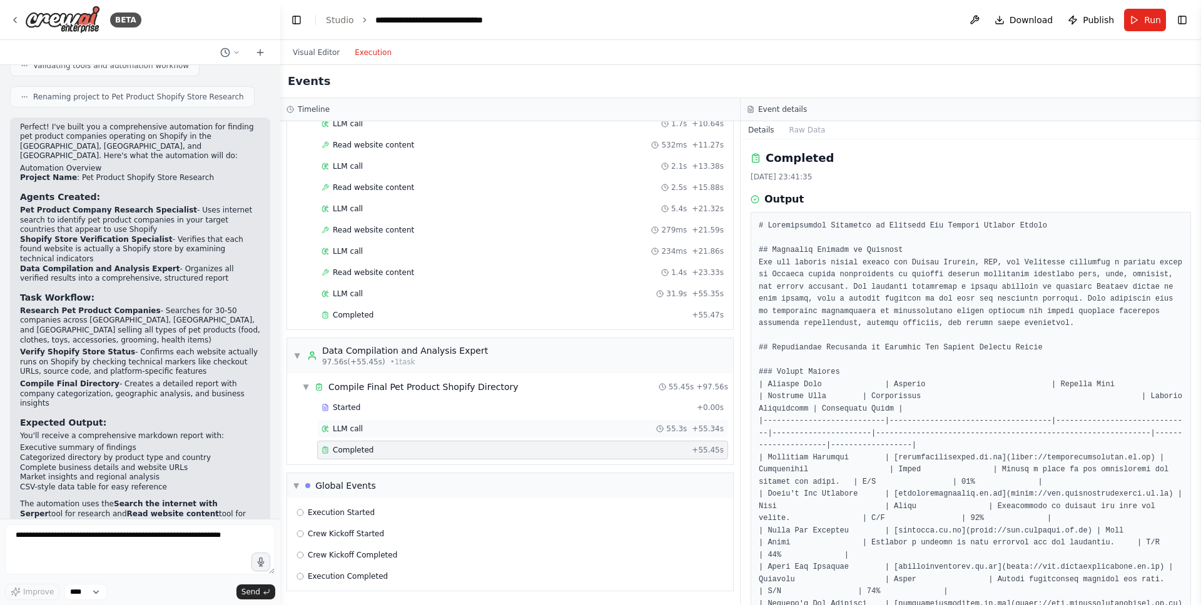
click at [393, 427] on div "LLM call 55.3s + 55.34s" at bounding box center [522, 429] width 402 height 10
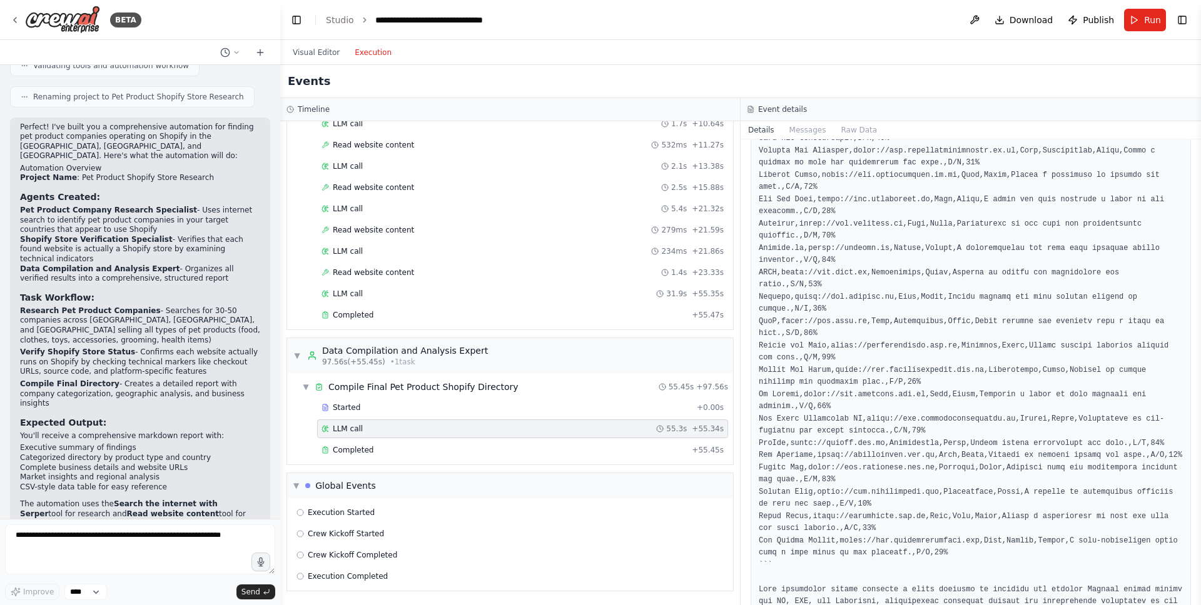
scroll to position [2024, 0]
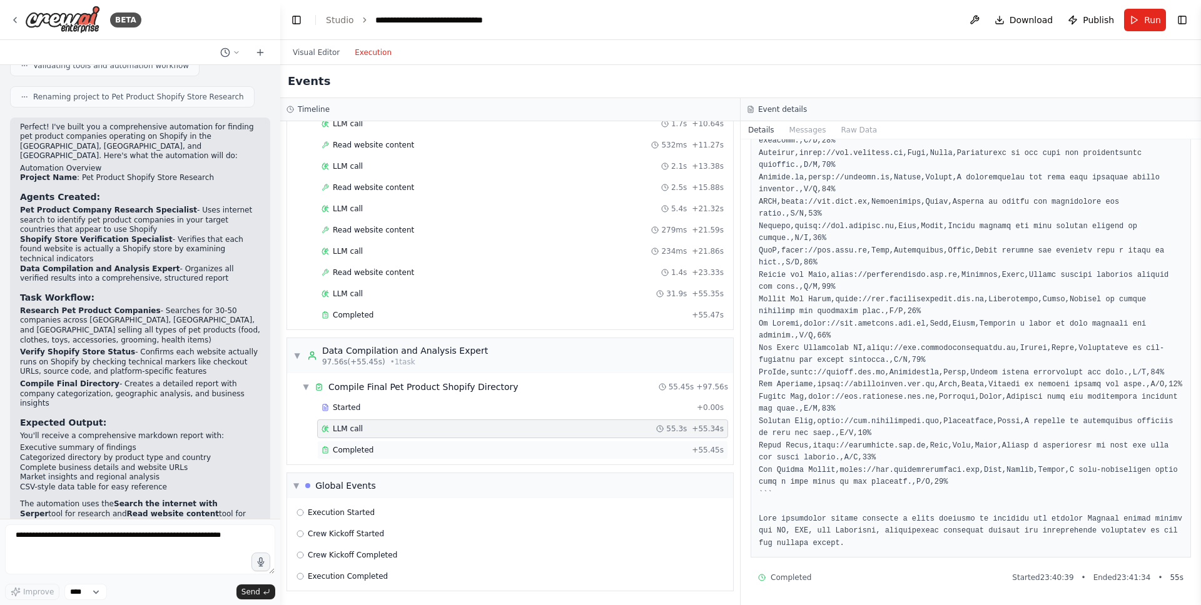
click at [375, 453] on div "Completed" at bounding box center [503, 450] width 365 height 10
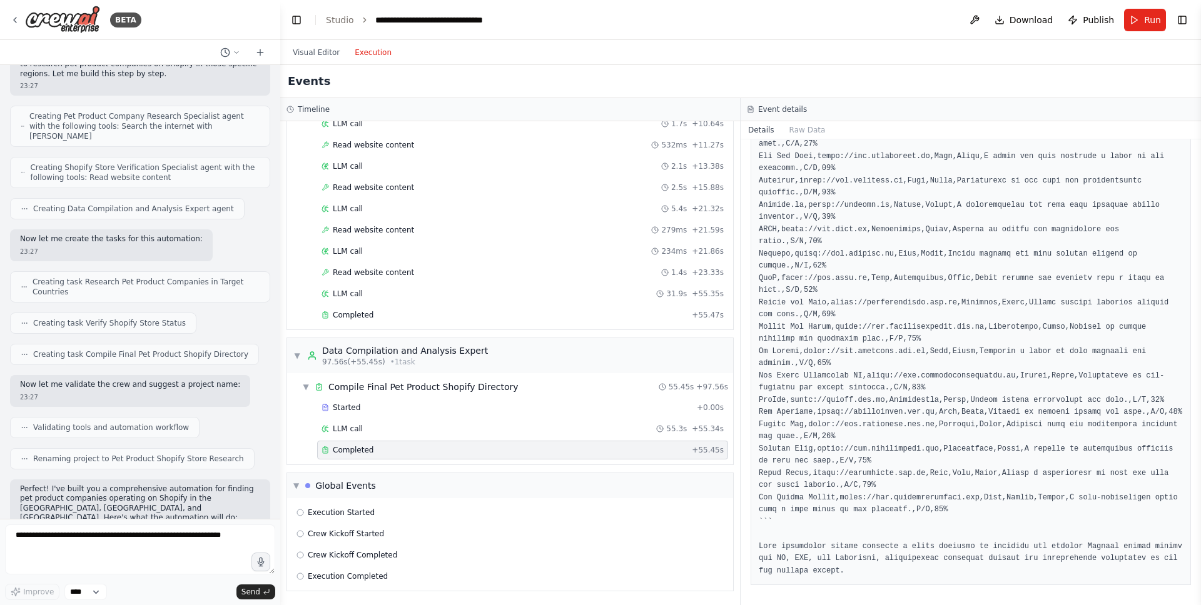
scroll to position [0, 0]
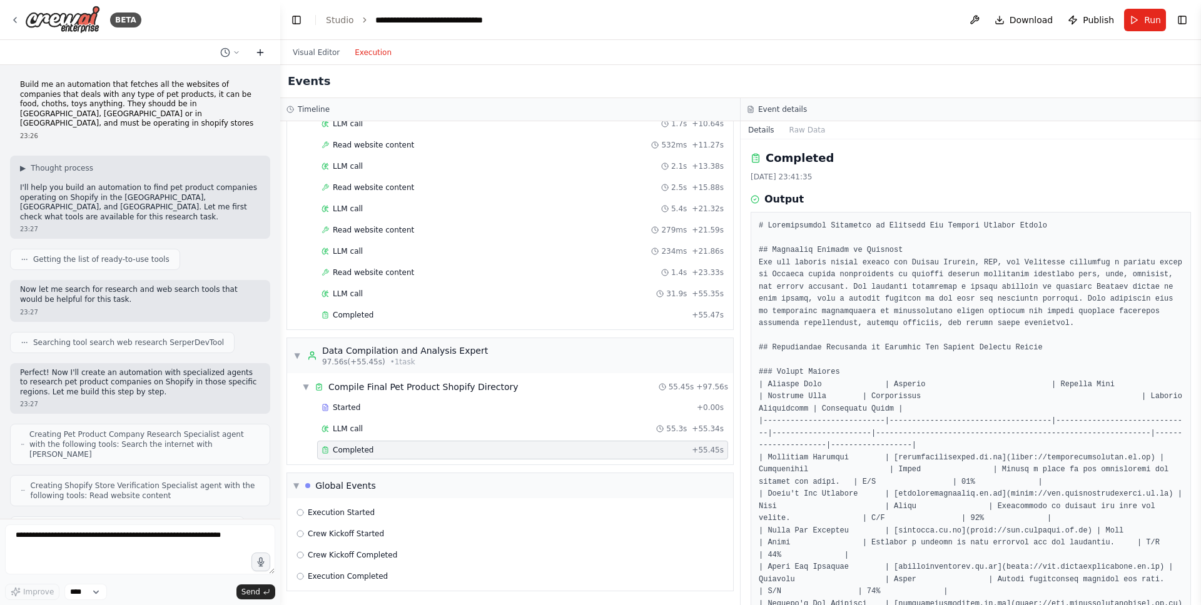
click at [265, 51] on button at bounding box center [260, 52] width 20 height 15
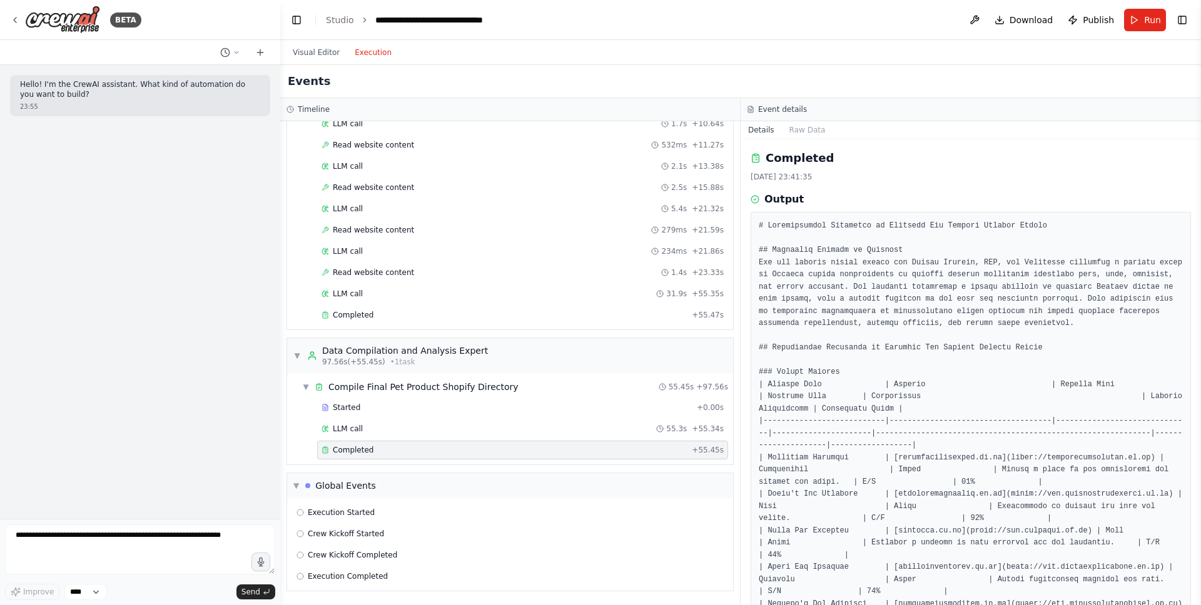
click at [215, 396] on div "Hello! I'm the CrewAI assistant. What kind of automation do you want to build? …" at bounding box center [140, 292] width 280 height 454
click at [89, 535] on textarea at bounding box center [140, 550] width 270 height 50
paste textarea "**********"
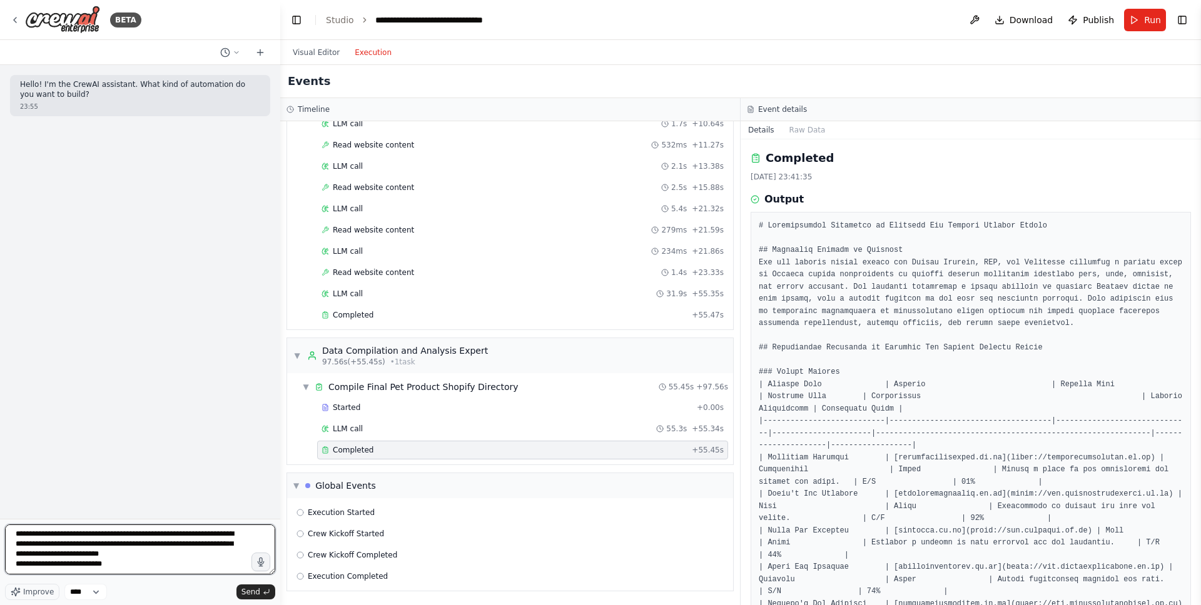
scroll to position [1732, 0]
type textarea "**********"
click at [245, 535] on span "Send" at bounding box center [250, 592] width 19 height 10
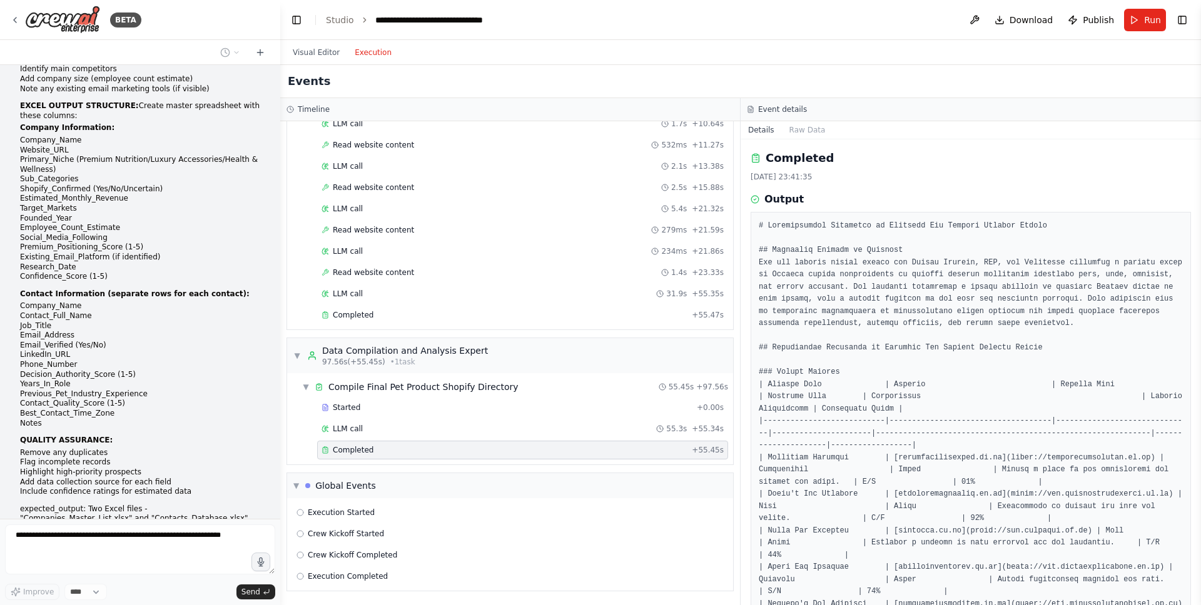
scroll to position [1184, 0]
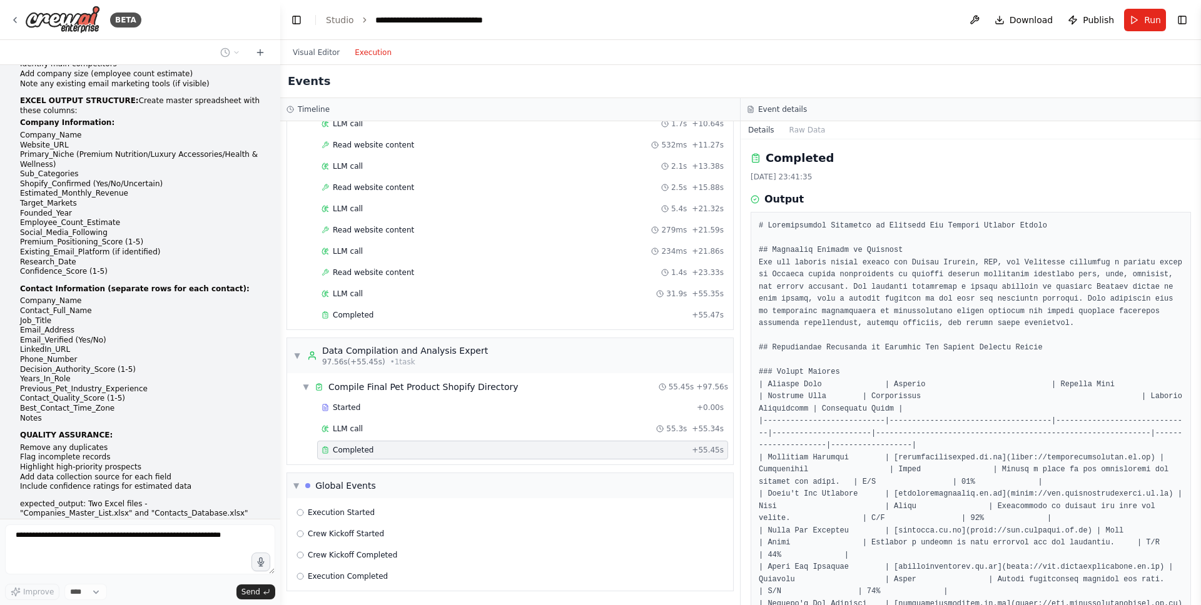
click at [296, 39] on header "**********" at bounding box center [740, 20] width 921 height 40
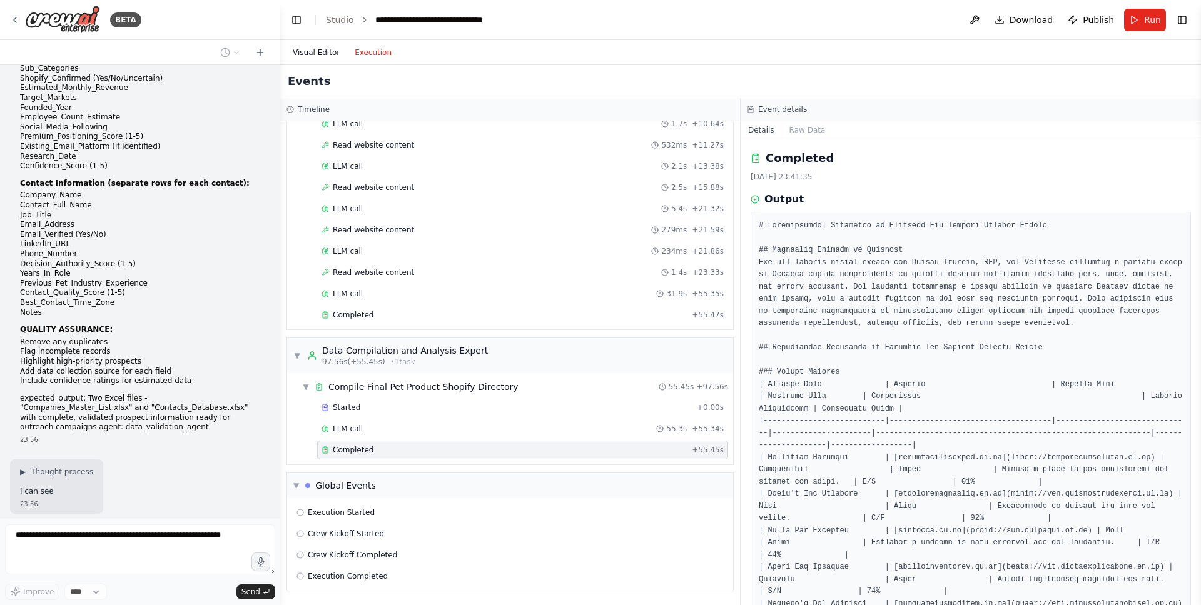
click at [315, 52] on button "Visual Editor" at bounding box center [316, 52] width 62 height 15
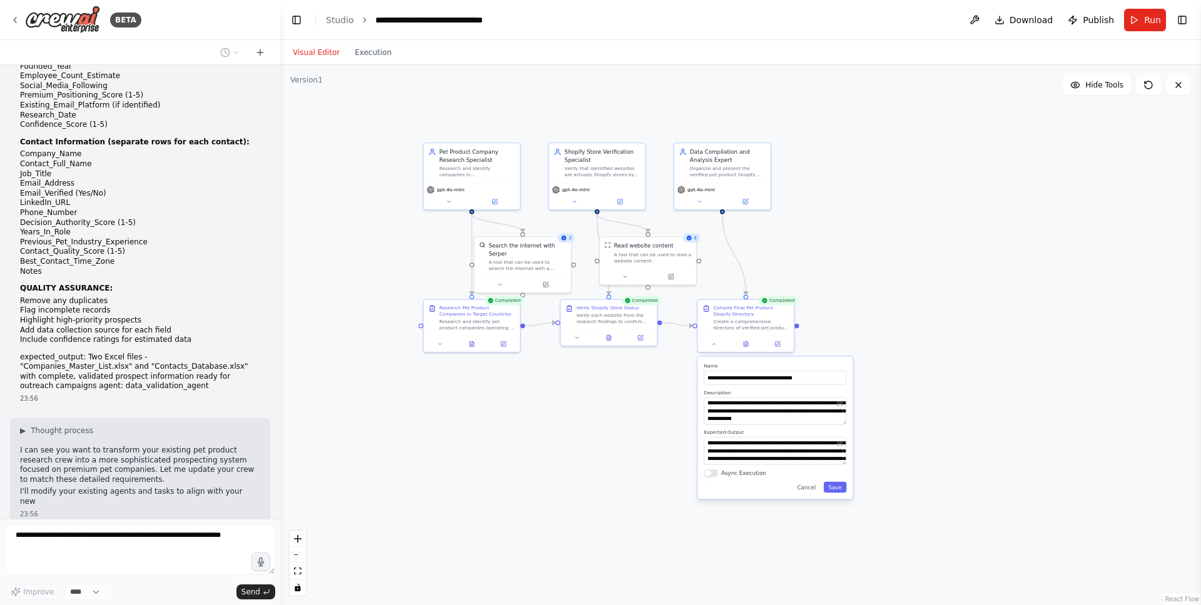
scroll to position [1341, 0]
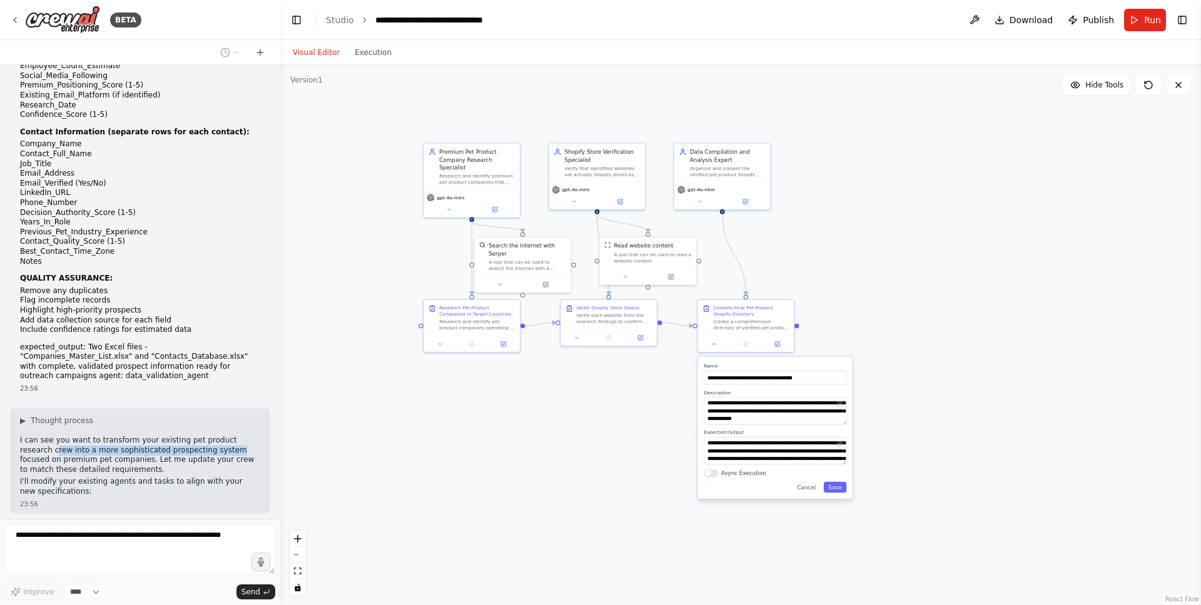
drag, startPoint x: 23, startPoint y: 372, endPoint x: 199, endPoint y: 372, distance: 175.7
click at [199, 436] on p "I can see you want to transform your existing pet product research crew into a …" at bounding box center [140, 455] width 240 height 39
click at [236, 436] on p "I can see you want to transform your existing pet product research crew into a …" at bounding box center [140, 455] width 240 height 39
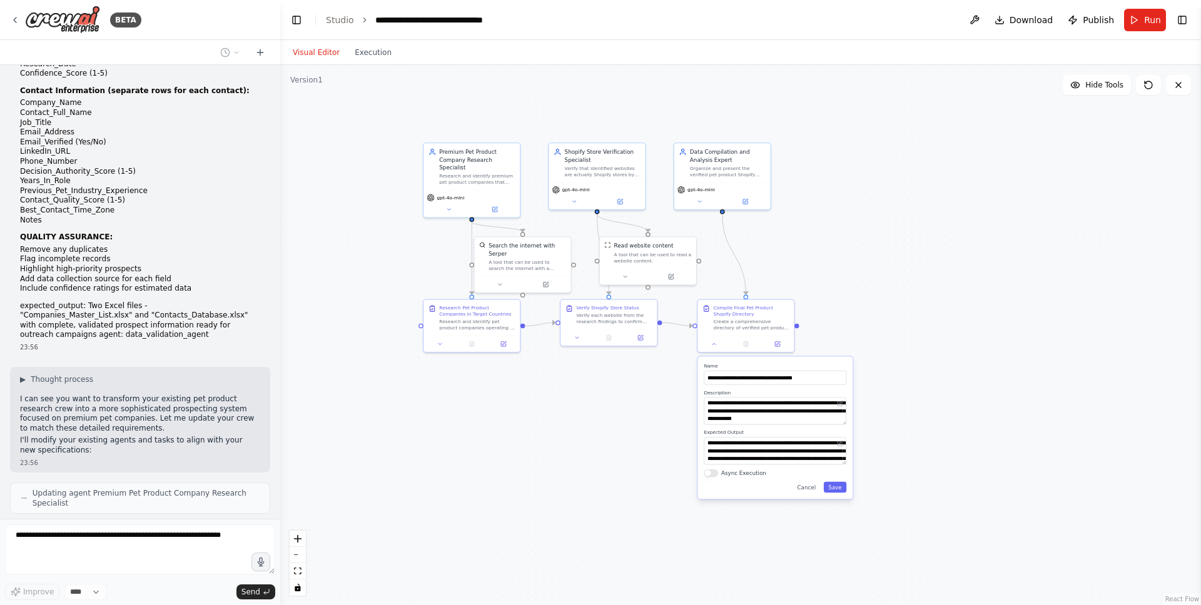
click at [183, 395] on p "I can see you want to transform your existing pet product research crew into a …" at bounding box center [140, 414] width 240 height 39
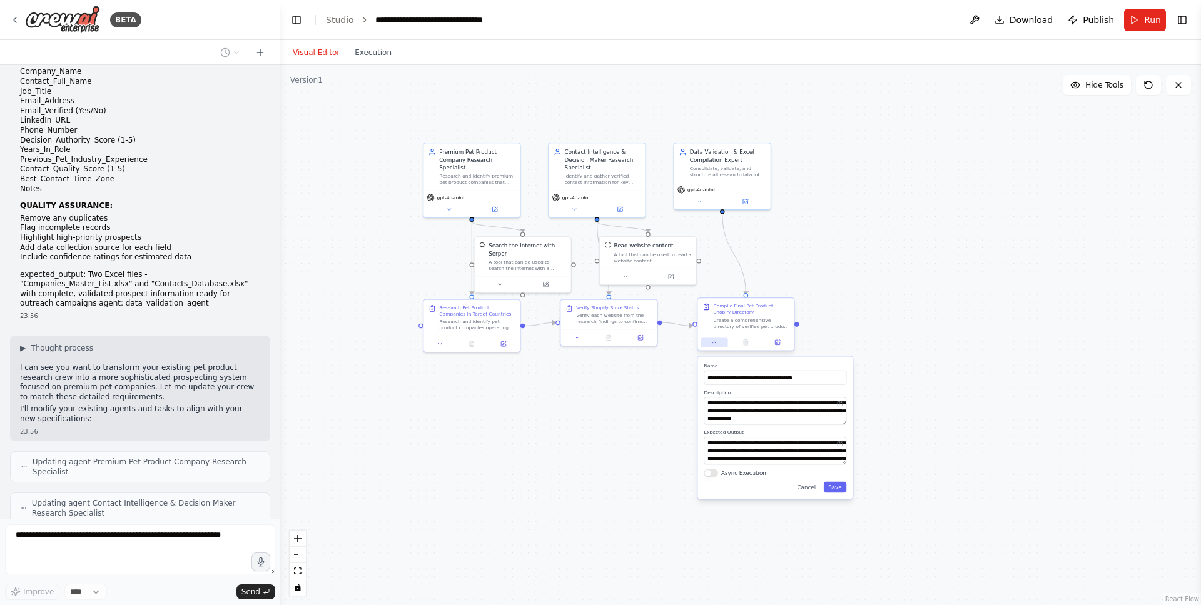
click at [713, 346] on button at bounding box center [713, 342] width 27 height 9
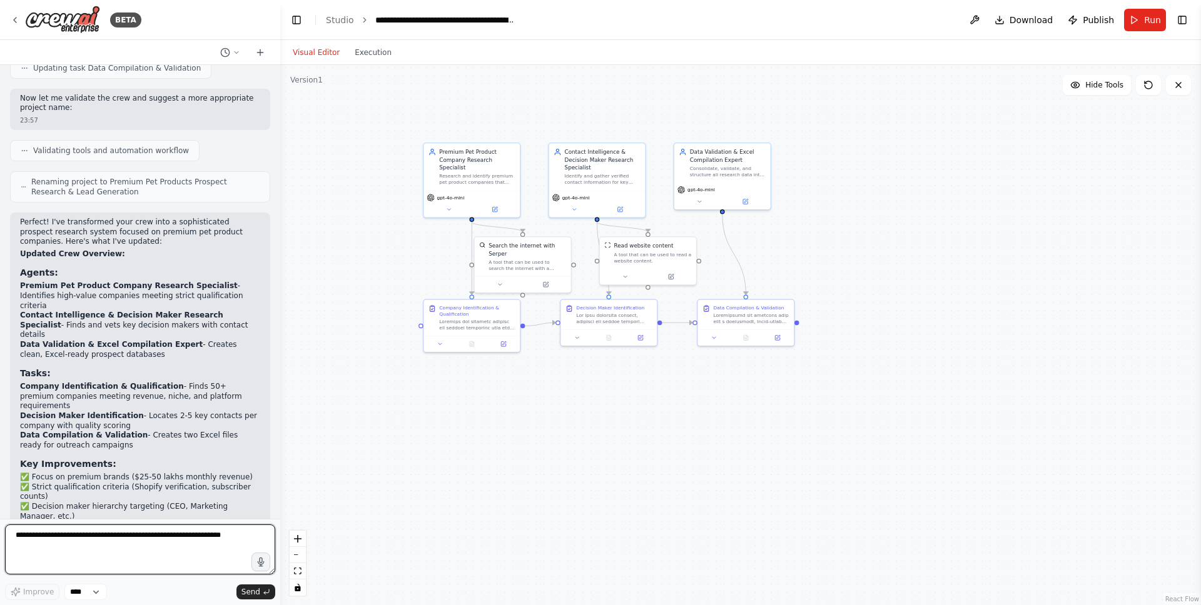
scroll to position [2044, 0]
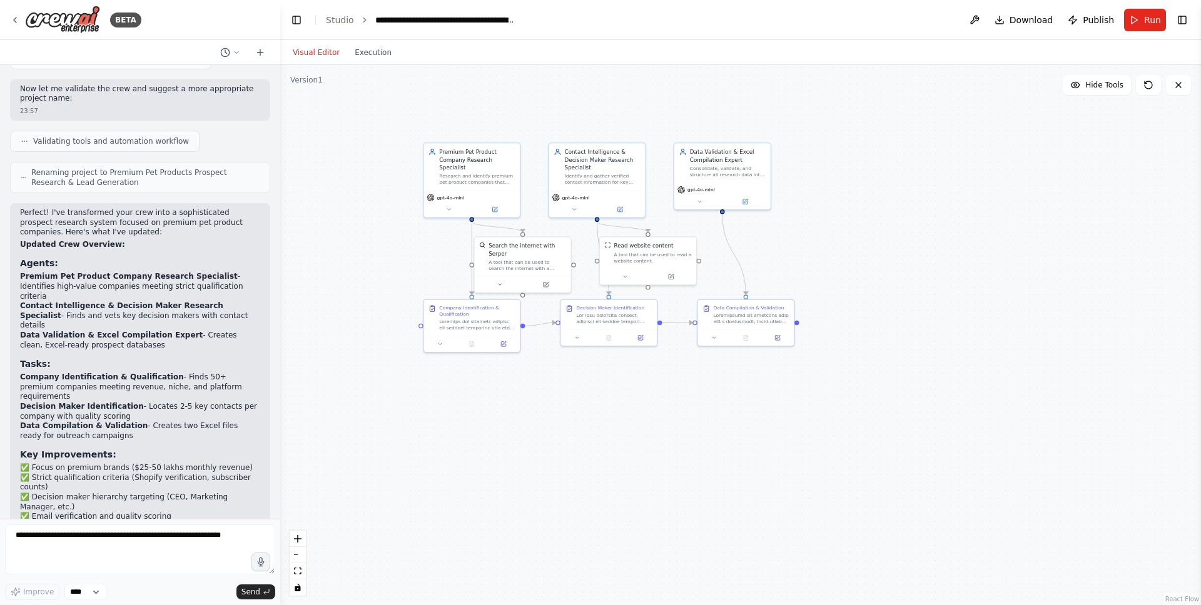
click at [827, 34] on header "**********" at bounding box center [740, 20] width 921 height 40
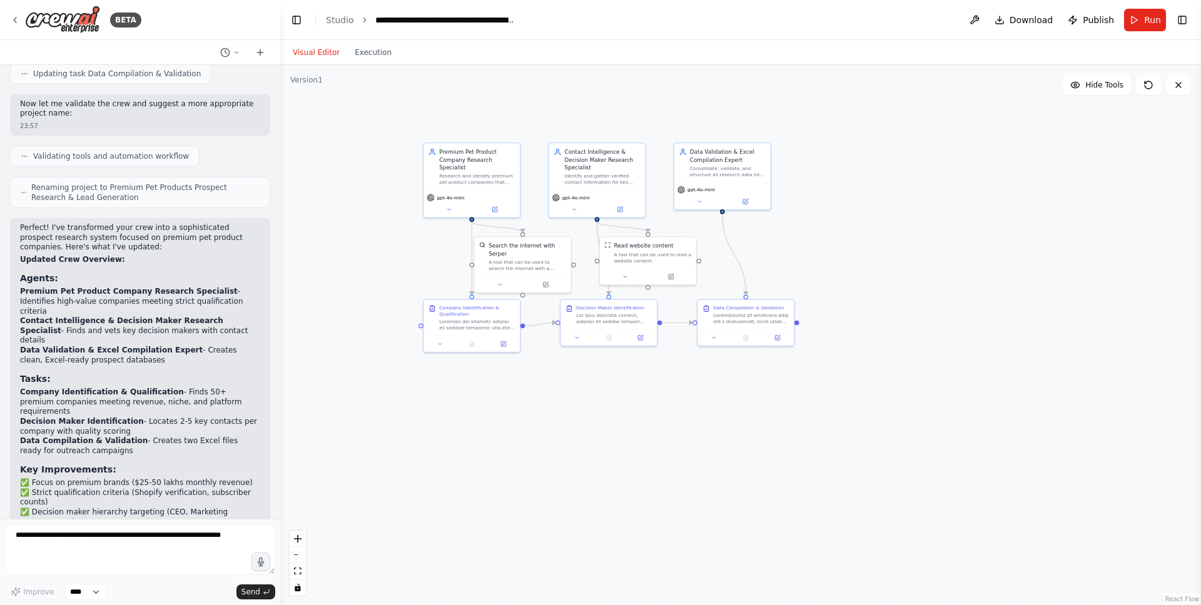
scroll to position [2042, 0]
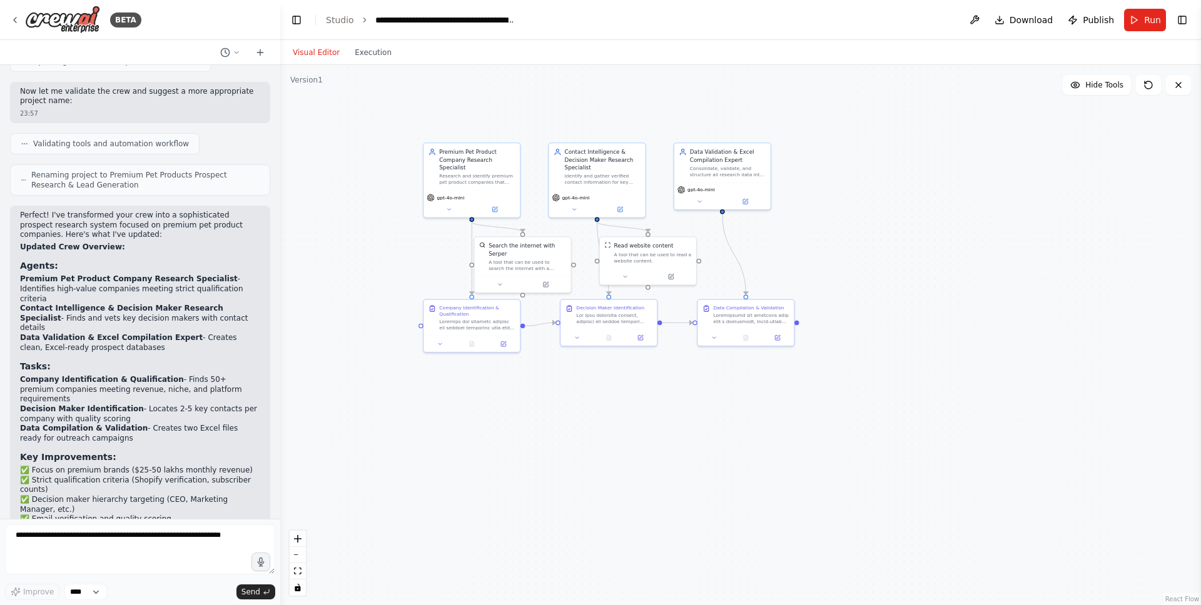
drag, startPoint x: 48, startPoint y: 400, endPoint x: 171, endPoint y: 400, distance: 123.8
click at [171, 515] on li "✅ Email verification and quality scoring" at bounding box center [140, 520] width 240 height 10
drag, startPoint x: 212, startPoint y: 426, endPoint x: 32, endPoint y: 375, distance: 187.4
click at [32, 466] on ul "✅ Focus on premium brands ($25-50 lakhs monthly revenue) ✅ Strict qualification…" at bounding box center [140, 505] width 240 height 78
click at [87, 476] on li "✅ Strict qualification criteria (Shopify verification, subscriber counts)" at bounding box center [140, 485] width 240 height 19
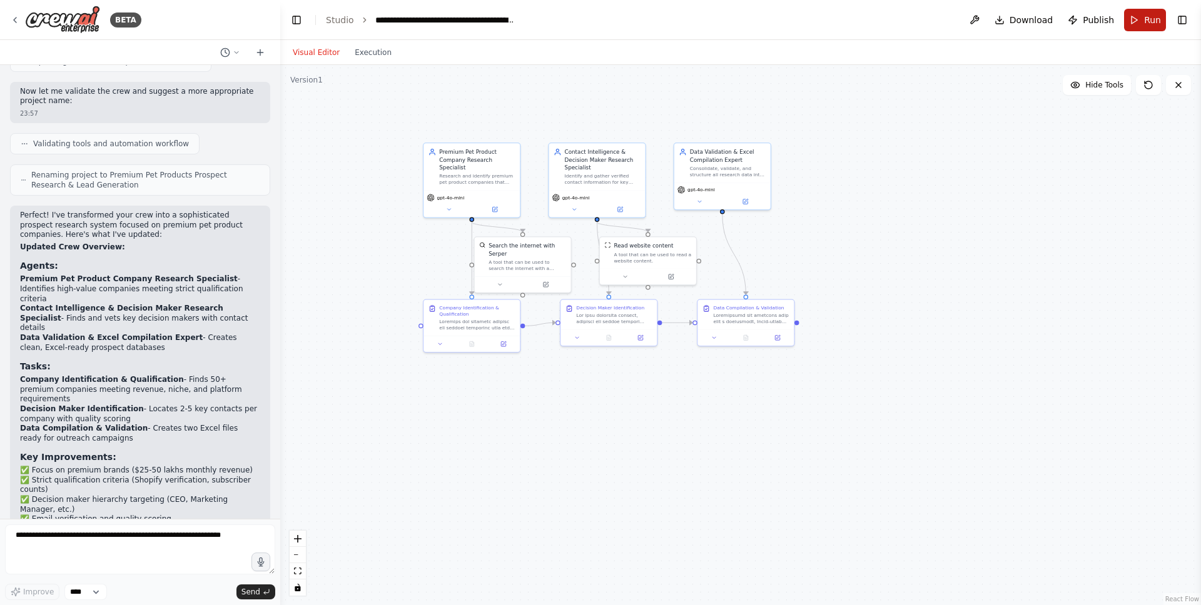
click at [944, 14] on span "Run" at bounding box center [1152, 20] width 17 height 13
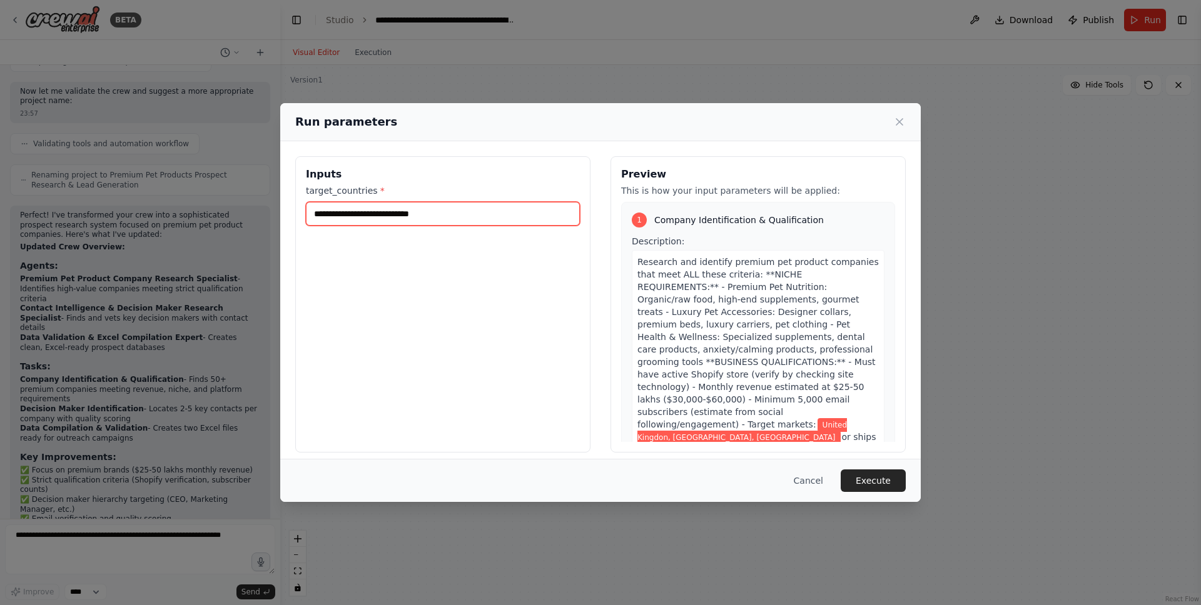
click at [462, 206] on input "**********" at bounding box center [443, 214] width 274 height 24
click at [475, 211] on input "**********" at bounding box center [443, 214] width 274 height 24
click at [359, 214] on input "**********" at bounding box center [443, 214] width 274 height 24
click at [374, 213] on input "**********" at bounding box center [443, 214] width 274 height 24
drag, startPoint x: 543, startPoint y: 211, endPoint x: 446, endPoint y: 214, distance: 97.0
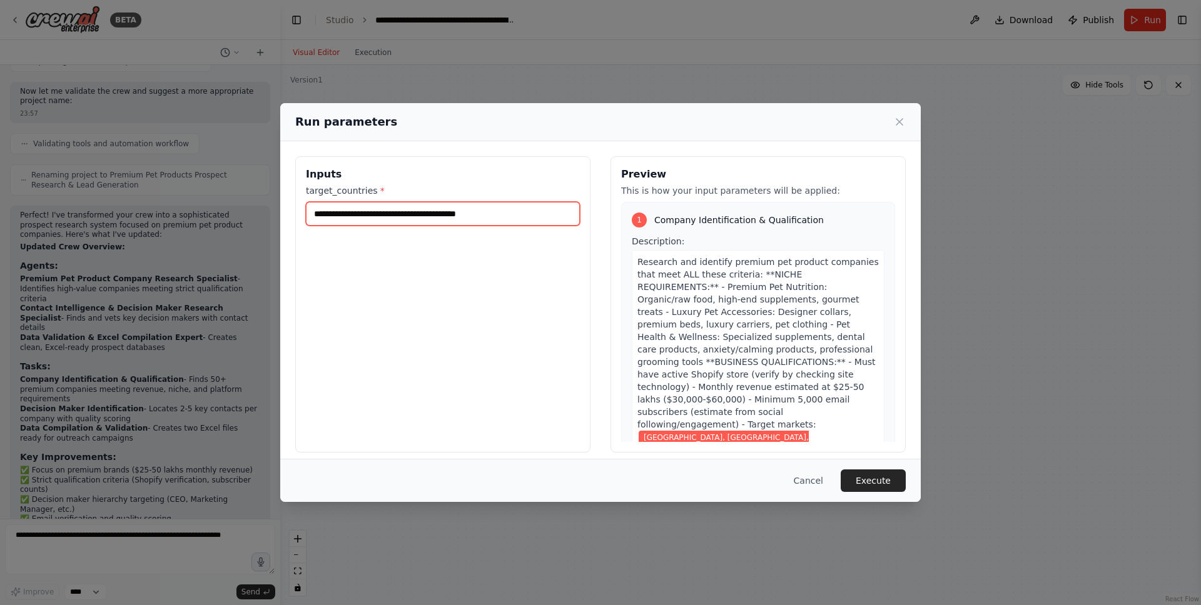
click at [446, 214] on input "**********" at bounding box center [443, 214] width 274 height 24
type input "**********"
click at [874, 485] on button "Execute" at bounding box center [872, 481] width 65 height 23
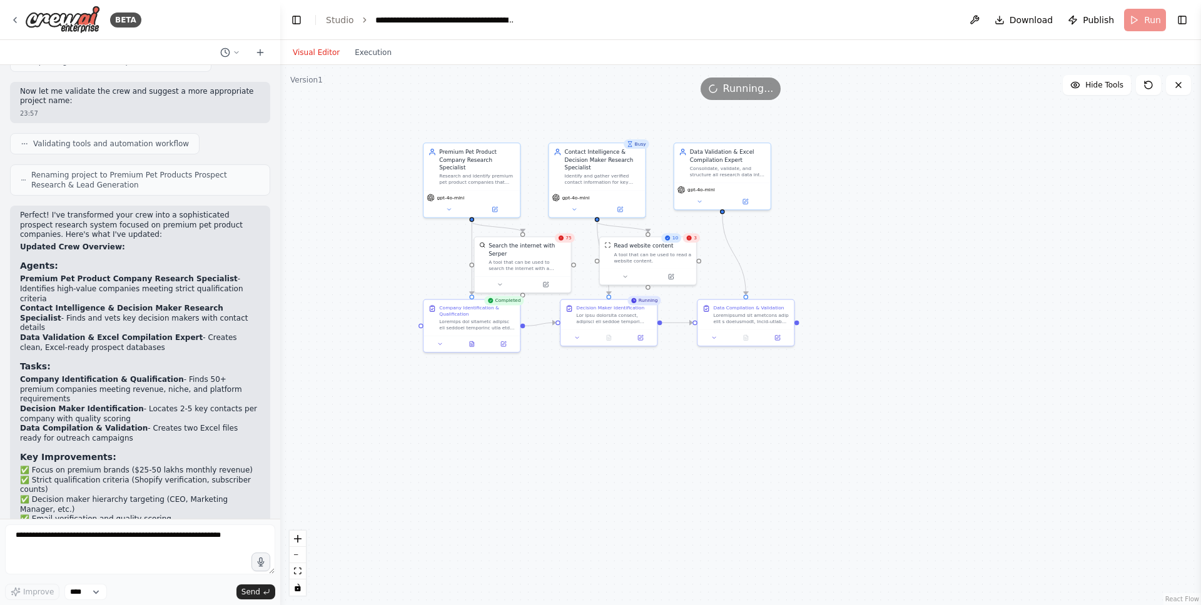
click at [692, 238] on div "3" at bounding box center [691, 237] width 17 height 9
click at [624, 276] on button at bounding box center [625, 275] width 44 height 9
click at [880, 240] on div ".deletable-edge-delete-btn { width: 20px; height: 20px; border: 0px solid #ffff…" at bounding box center [740, 335] width 921 height 540
click at [567, 240] on span "75" at bounding box center [568, 238] width 6 height 6
click at [502, 283] on icon at bounding box center [500, 283] width 6 height 6
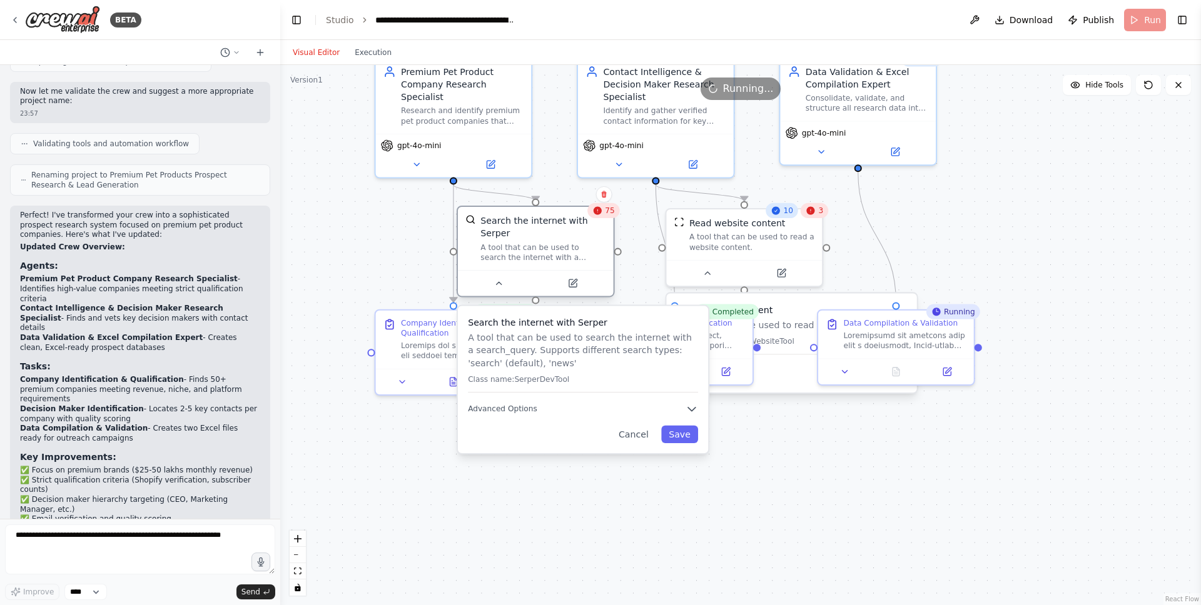
click at [555, 237] on div "Search the internet with Serper" at bounding box center [542, 226] width 125 height 25
click at [599, 210] on icon at bounding box center [597, 210] width 8 height 8
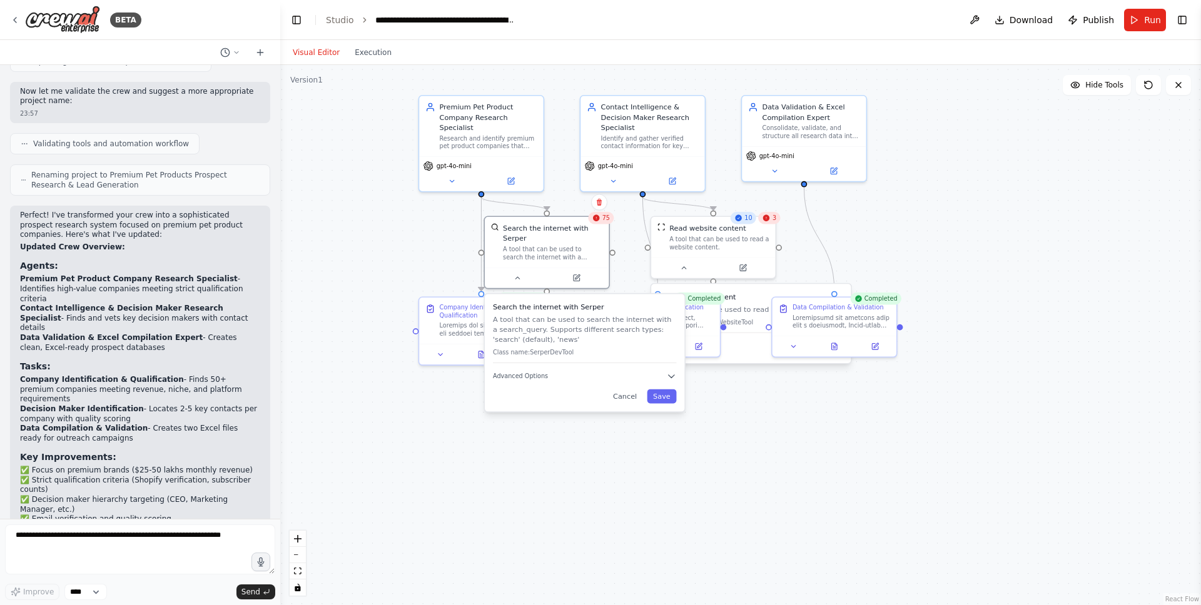
click at [944, 222] on div ".deletable-edge-delete-btn { width: 20px; height: 20px; border: 0px solid #ffff…" at bounding box center [740, 335] width 921 height 540
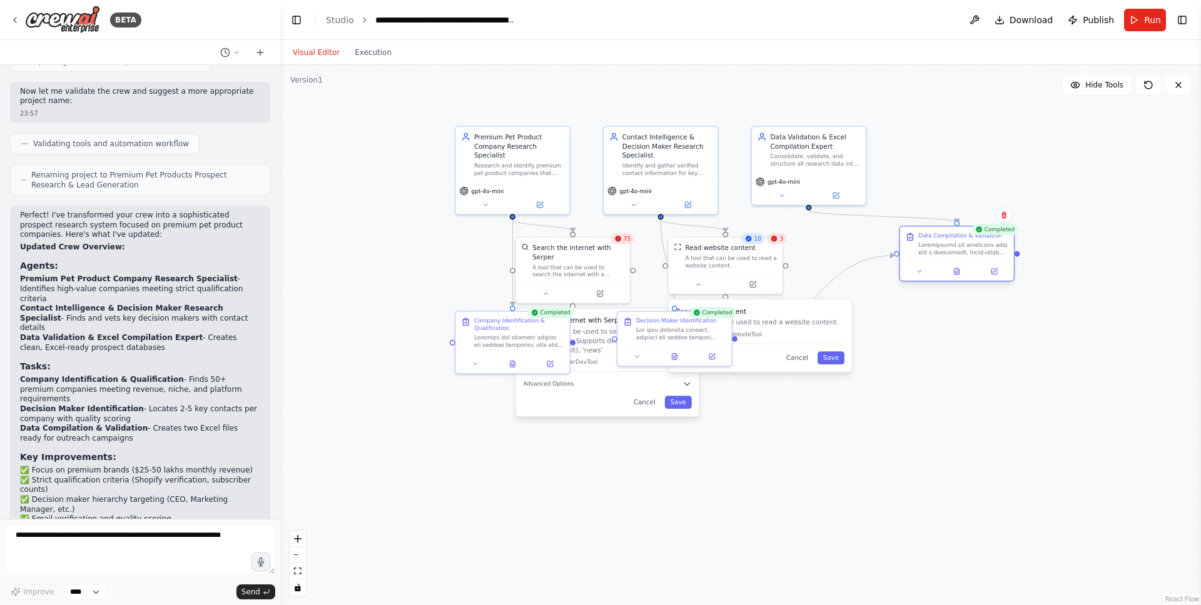
drag, startPoint x: 846, startPoint y: 336, endPoint x: 969, endPoint y: 258, distance: 145.7
click at [944, 258] on div "Data Compilation & Validation" at bounding box center [957, 244] width 114 height 35
drag, startPoint x: 780, startPoint y: 327, endPoint x: 875, endPoint y: 383, distance: 110.1
click at [875, 383] on div "Read website content A tool that can be used to read a website content. Class n…" at bounding box center [853, 381] width 168 height 38
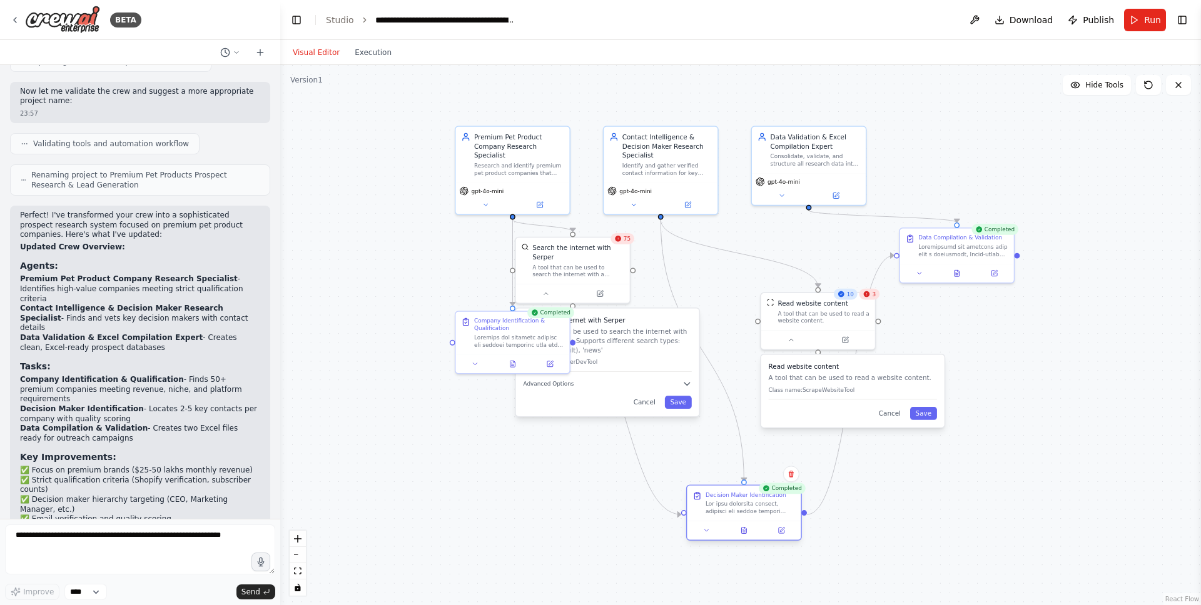
drag, startPoint x: 681, startPoint y: 338, endPoint x: 747, endPoint y: 515, distance: 189.3
click at [747, 515] on div "Decision Maker Identification" at bounding box center [744, 503] width 114 height 35
drag, startPoint x: 514, startPoint y: 340, endPoint x: 358, endPoint y: 319, distance: 157.2
click at [358, 319] on div at bounding box center [361, 321] width 90 height 15
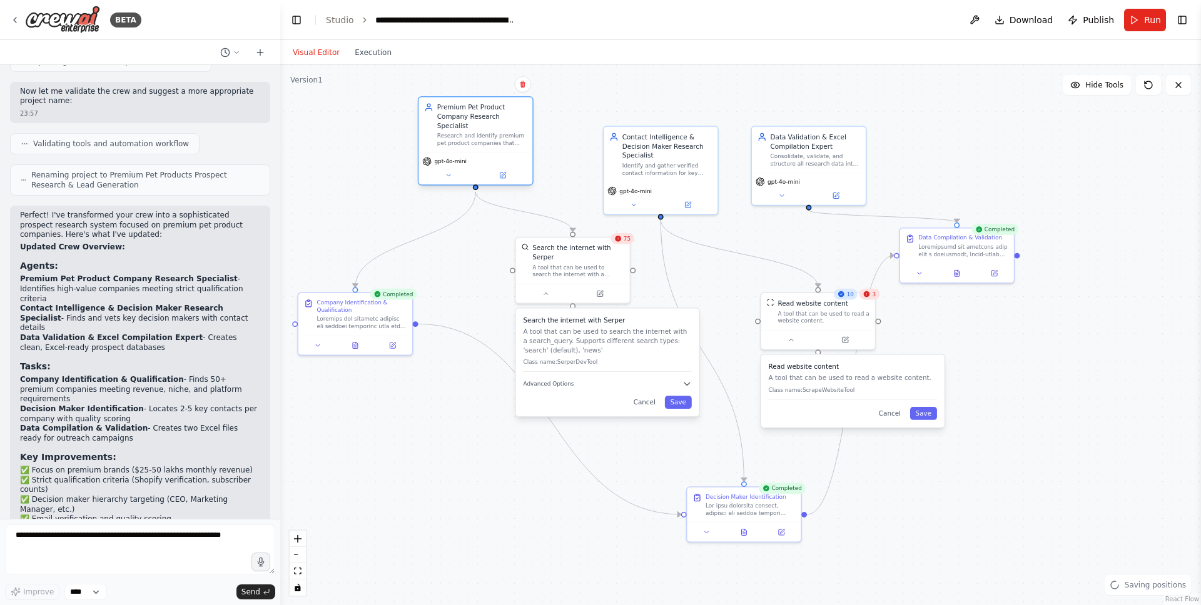
drag, startPoint x: 524, startPoint y: 178, endPoint x: 483, endPoint y: 149, distance: 50.3
click at [483, 149] on div "Premium Pet Product Company Research Specialist Research and identify premium p…" at bounding box center [475, 125] width 114 height 56
drag, startPoint x: 582, startPoint y: 283, endPoint x: 602, endPoint y: 280, distance: 20.4
click at [602, 280] on div "Search the internet with Serper A tool that can be used to search the internet …" at bounding box center [596, 268] width 116 height 67
click at [566, 292] on icon at bounding box center [569, 292] width 8 height 8
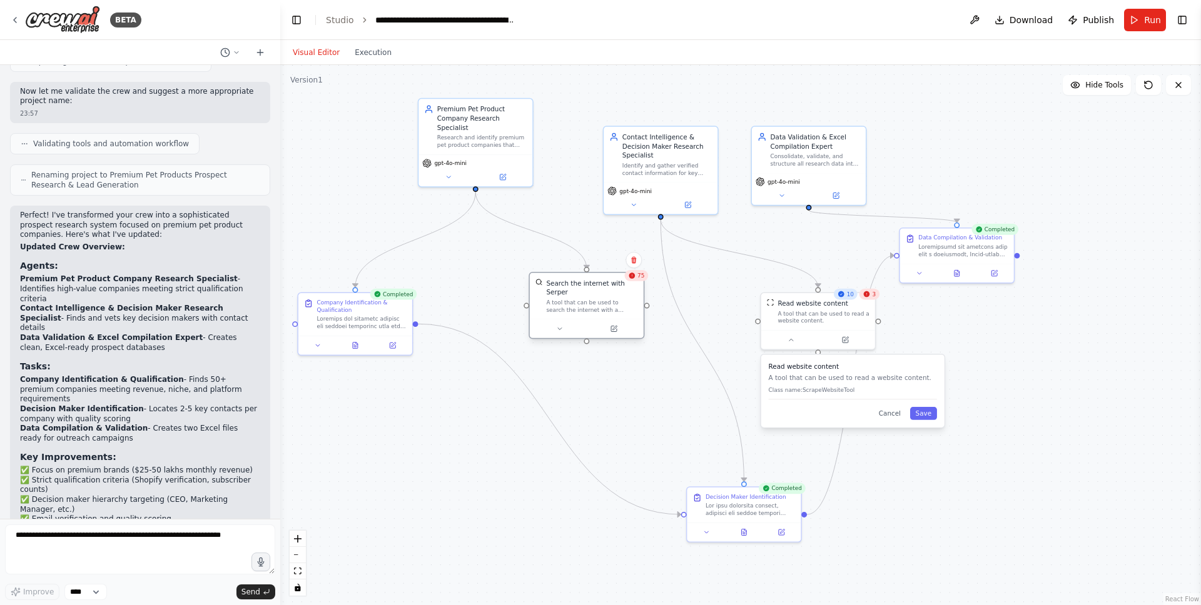
drag, startPoint x: 599, startPoint y: 265, endPoint x: 593, endPoint y: 301, distance: 37.4
click at [593, 301] on div "A tool that can be used to search the internet with a search_query. Supports di…" at bounding box center [591, 306] width 91 height 15
click at [581, 307] on div "A tool that can be used to search the internet with a search_query. Supports di…" at bounding box center [591, 306] width 91 height 15
click at [368, 54] on button "Execution" at bounding box center [373, 52] width 52 height 15
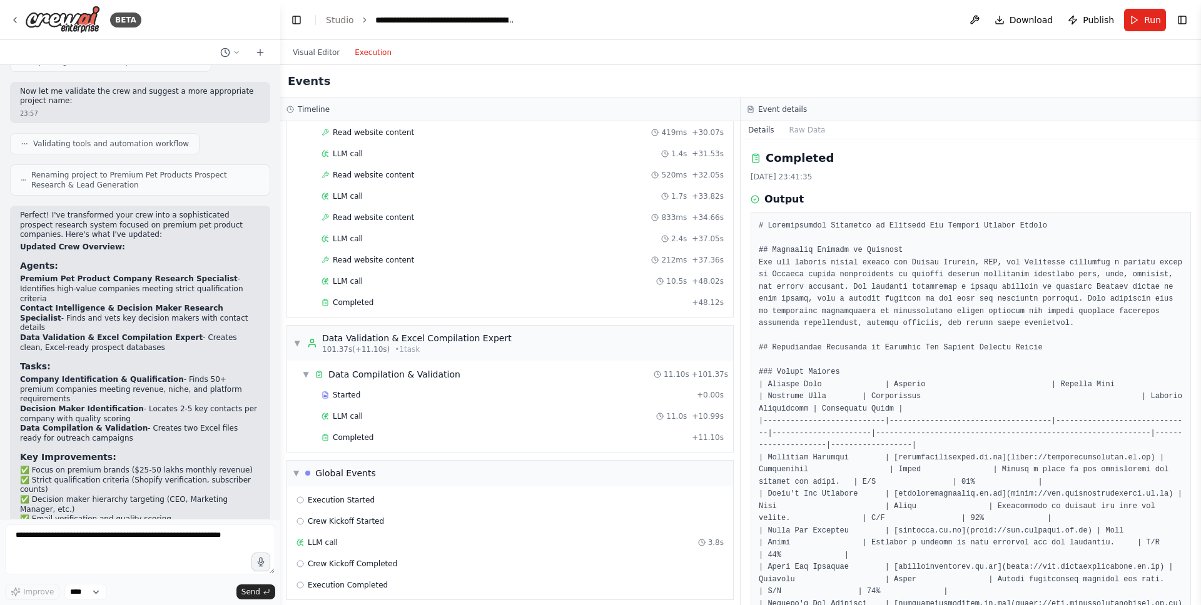
scroll to position [2718, 0]
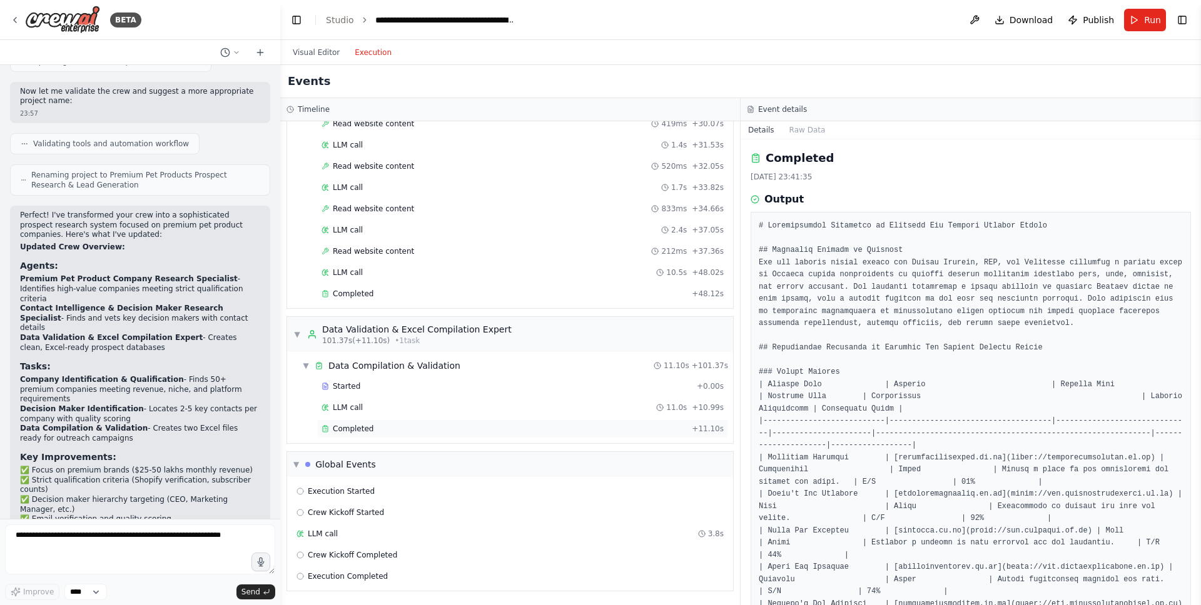
click at [388, 426] on div "Completed" at bounding box center [503, 429] width 365 height 10
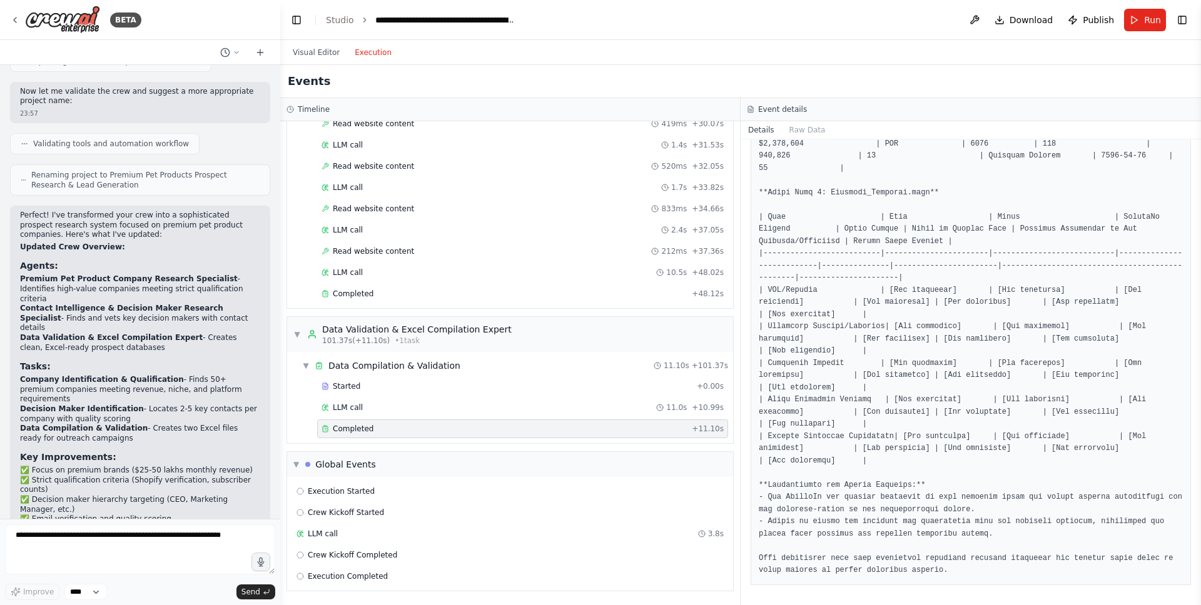
scroll to position [0, 0]
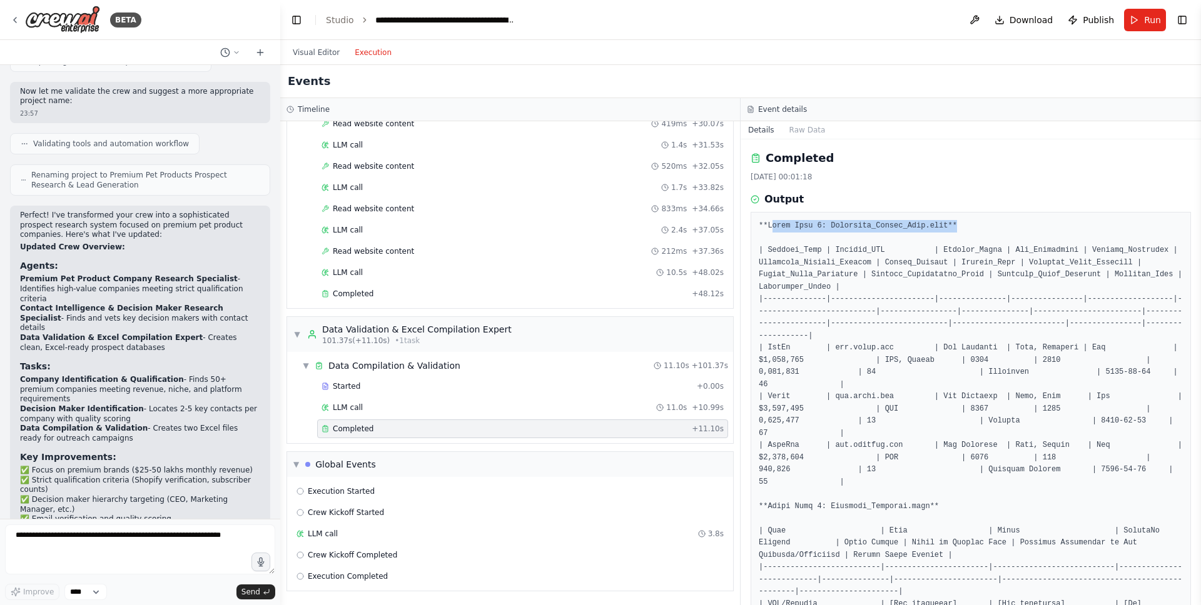
drag, startPoint x: 773, startPoint y: 224, endPoint x: 961, endPoint y: 223, distance: 188.2
click at [944, 223] on pre at bounding box center [971, 555] width 424 height 671
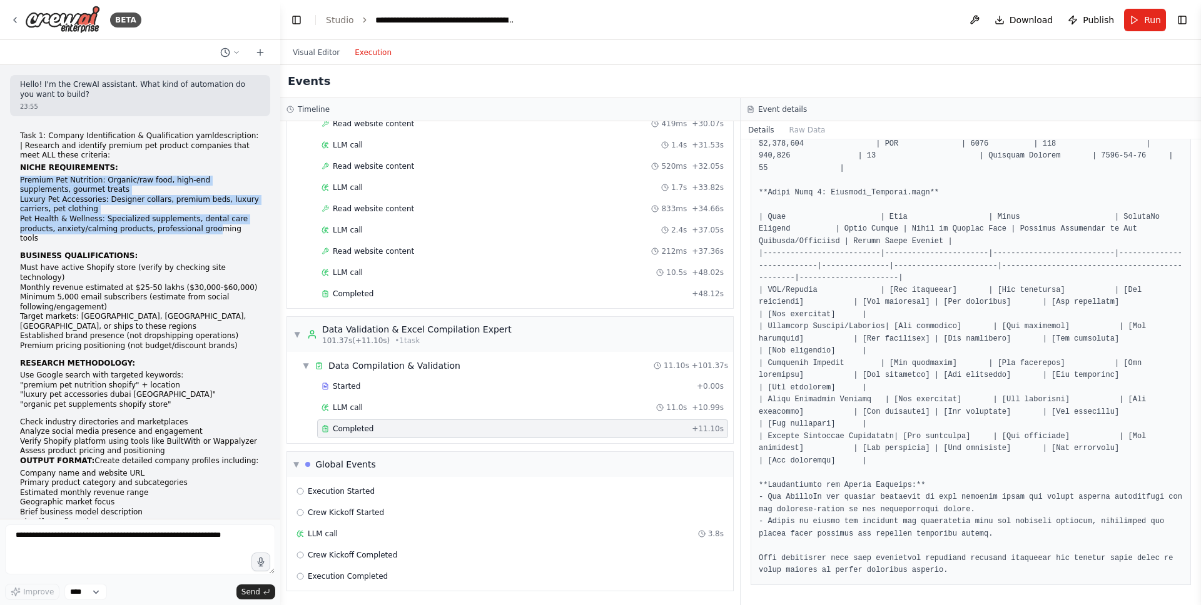
drag, startPoint x: 33, startPoint y: 183, endPoint x: 214, endPoint y: 224, distance: 186.0
click at [225, 228] on li "Pet Health & Wellness: Specialized supplements, dental care products, anxiety/c…" at bounding box center [140, 228] width 240 height 29
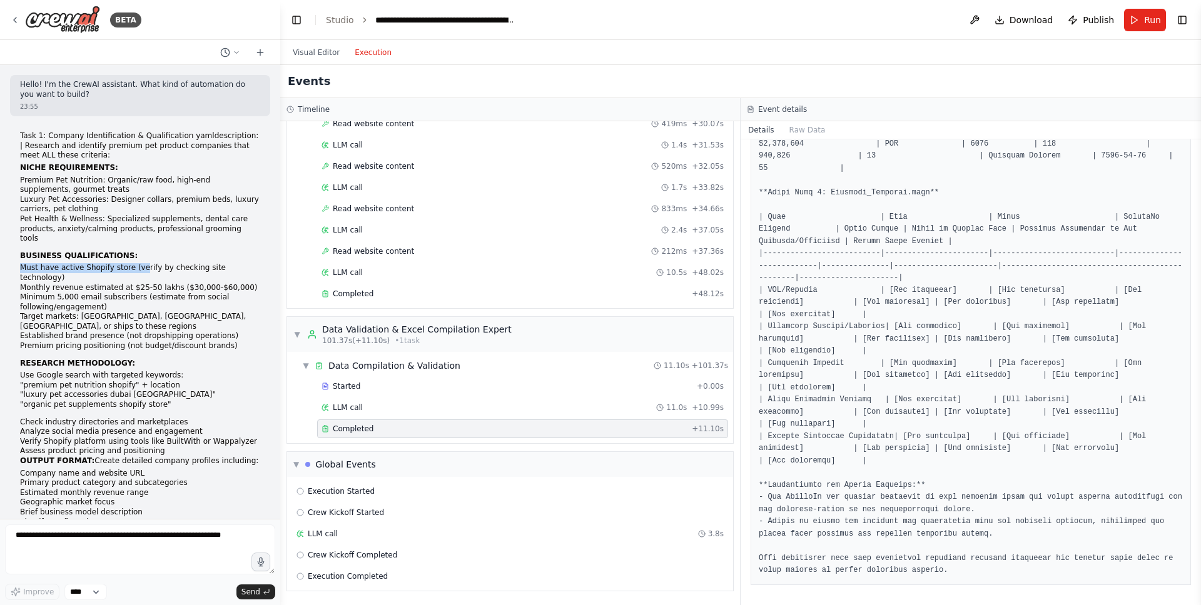
drag, startPoint x: 22, startPoint y: 261, endPoint x: 143, endPoint y: 261, distance: 120.7
click at [143, 263] on li "Must have active Shopify store (verify by checking site technology)" at bounding box center [140, 272] width 240 height 19
click at [167, 263] on li "Must have active Shopify store (verify by checking site technology)" at bounding box center [140, 272] width 240 height 19
drag, startPoint x: 234, startPoint y: 276, endPoint x: 24, endPoint y: 263, distance: 210.5
click at [24, 263] on ul "Must have active Shopify store (verify by checking site technology) Monthly rev…" at bounding box center [140, 307] width 240 height 88
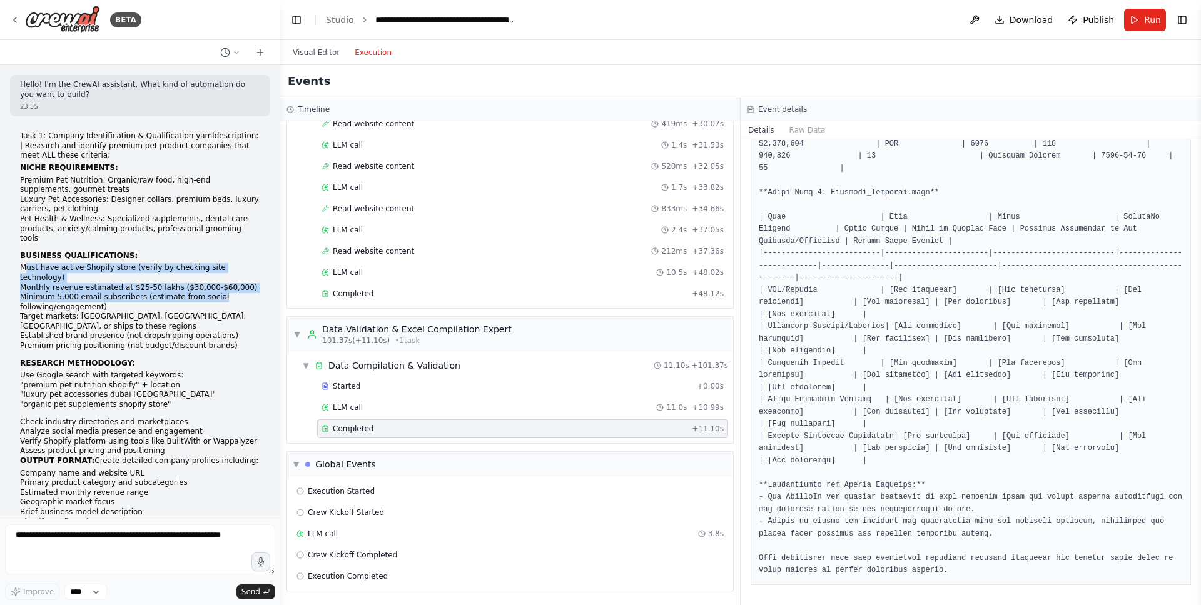
click at [84, 312] on li "Target markets: Dubai, Singapore, India, or ships to these regions" at bounding box center [140, 321] width 240 height 19
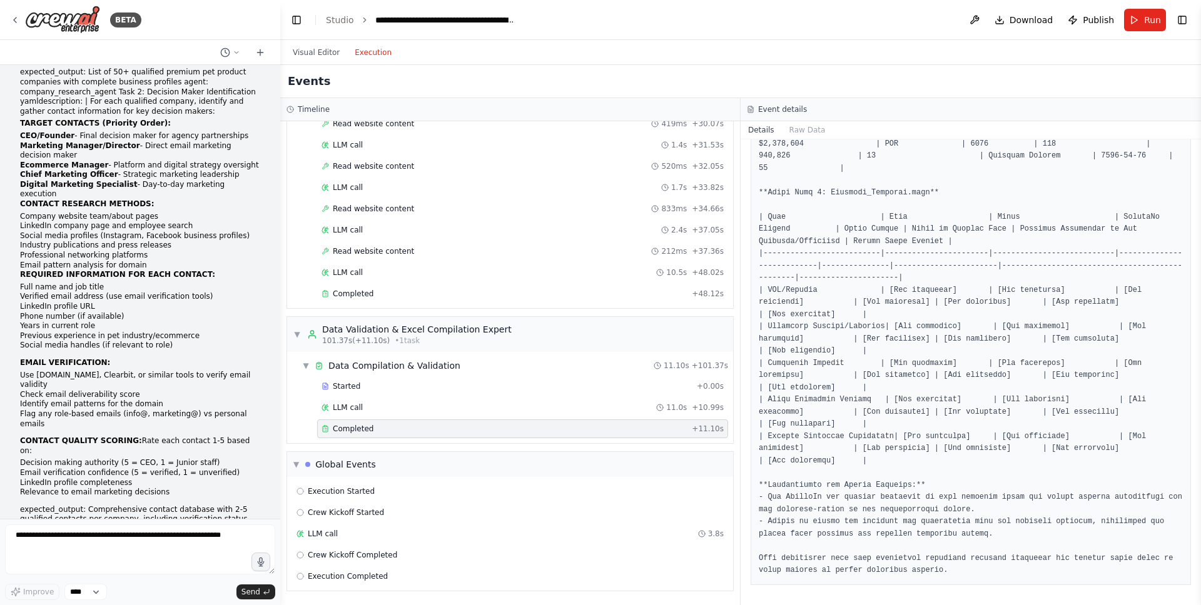
scroll to position [504, 0]
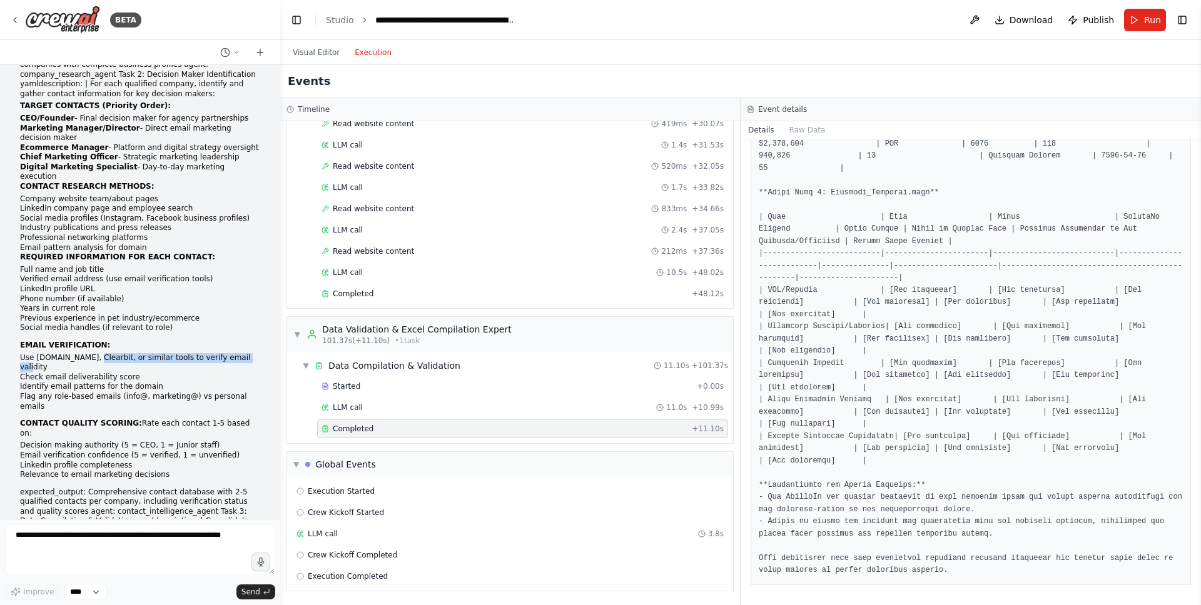
drag, startPoint x: 243, startPoint y: 321, endPoint x: 86, endPoint y: 321, distance: 156.3
click at [86, 353] on li "Use Hunter.io, Clearbit, or similar tools to verify email validity" at bounding box center [140, 362] width 240 height 19
click at [61, 373] on li "Check email deliverability score" at bounding box center [140, 378] width 240 height 10
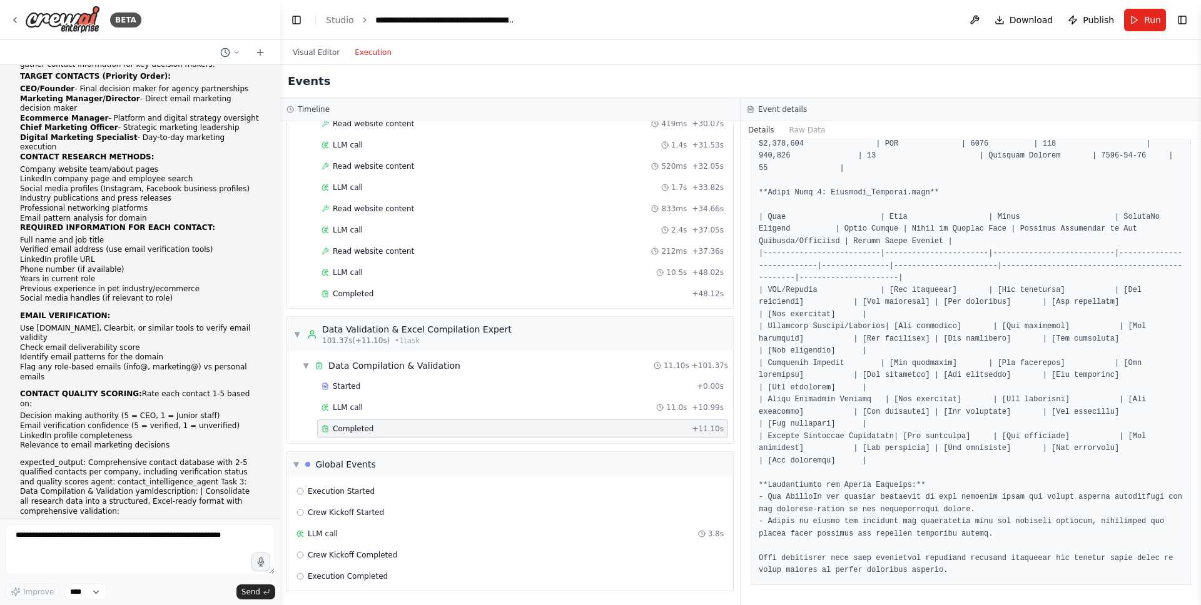
scroll to position [537, 0]
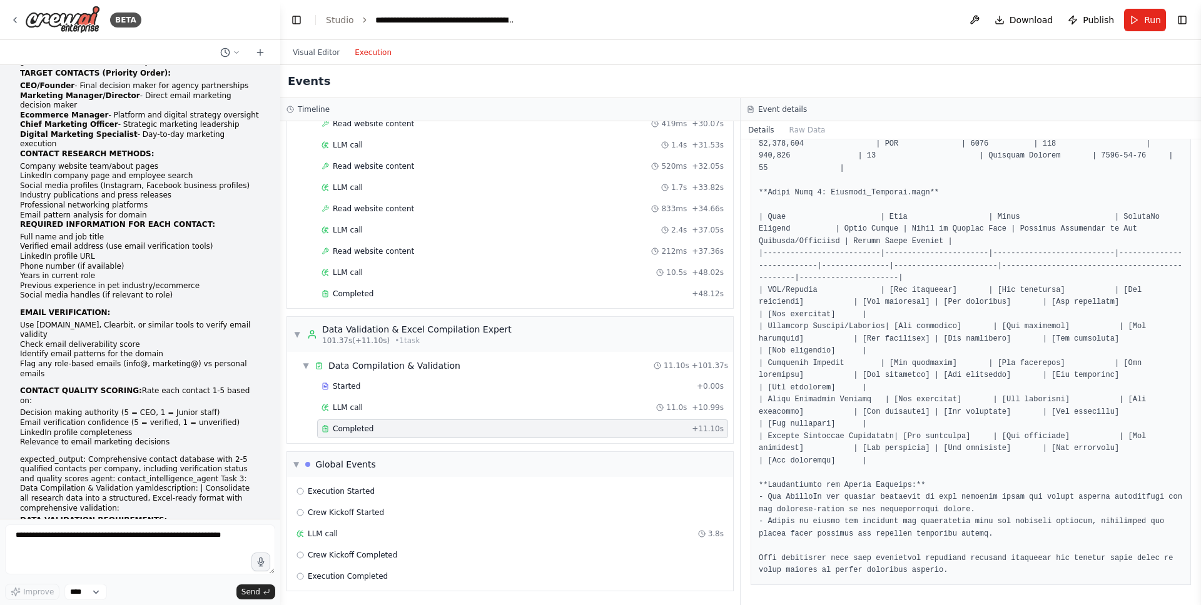
drag, startPoint x: 262, startPoint y: 336, endPoint x: 116, endPoint y: 336, distance: 145.7
click at [116, 336] on div "Task 1: Company Identification & Qualification yamldescription: | Research and …" at bounding box center [140, 396] width 260 height 1613
click at [93, 386] on strong "CONTACT QUALITY SCORING:" at bounding box center [81, 390] width 122 height 9
drag, startPoint x: 26, startPoint y: 340, endPoint x: 127, endPoint y: 365, distance: 103.7
click at [127, 408] on ul "Decision making authority (5 = CEO, 1 = Junior staff) Email verification confid…" at bounding box center [140, 427] width 240 height 39
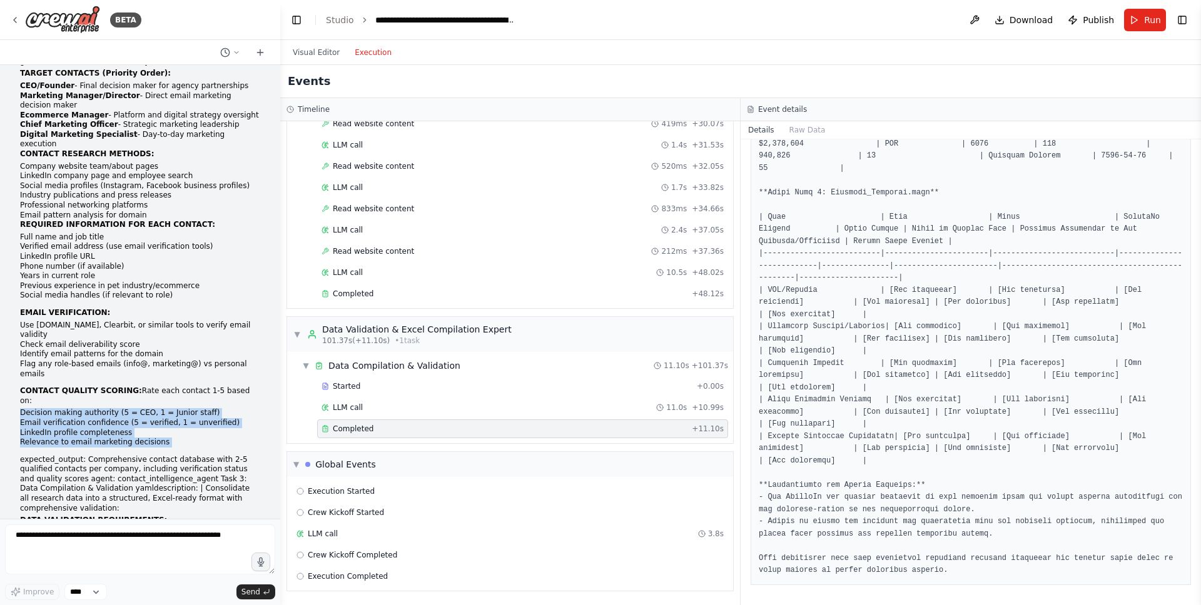
drag, startPoint x: 174, startPoint y: 381, endPoint x: 16, endPoint y: 345, distance: 162.3
click at [16, 345] on div "Task 1: Company Identification & Qualification yamldescription: | Research and …" at bounding box center [140, 396] width 260 height 1613
click at [79, 438] on li "Relevance to email marketing decisions" at bounding box center [140, 443] width 240 height 10
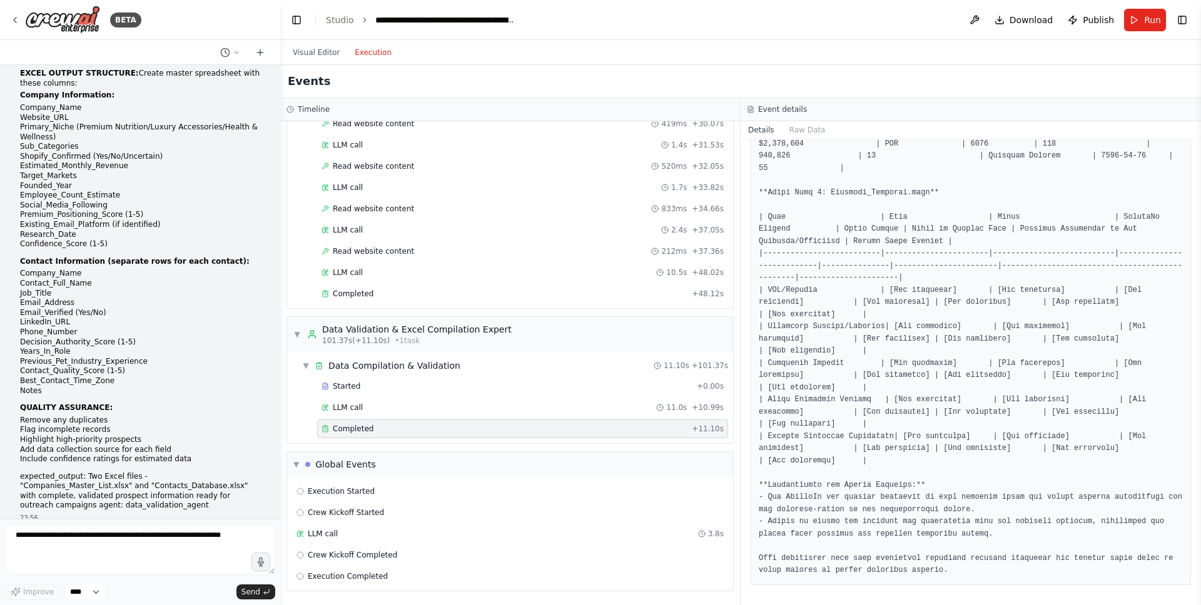
scroll to position [1216, 0]
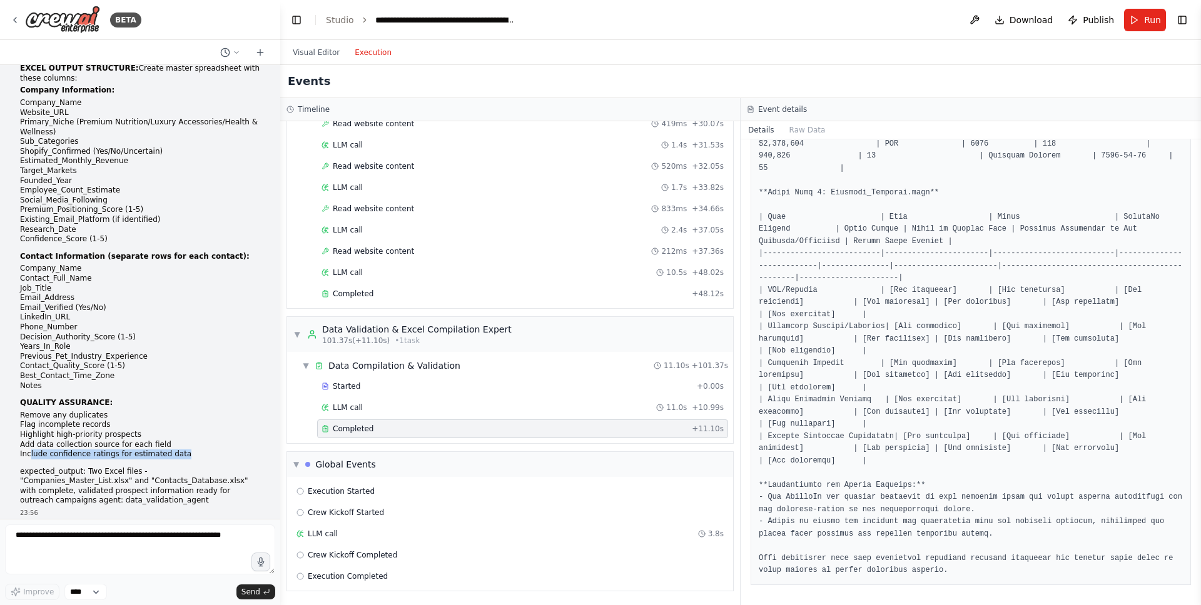
drag, startPoint x: 29, startPoint y: 378, endPoint x: 179, endPoint y: 378, distance: 150.7
click at [179, 450] on li "Include confidence ratings for estimated data" at bounding box center [140, 455] width 240 height 10
click at [183, 450] on li "Include confidence ratings for estimated data" at bounding box center [140, 455] width 240 height 10
click at [860, 329] on pre at bounding box center [971, 241] width 424 height 671
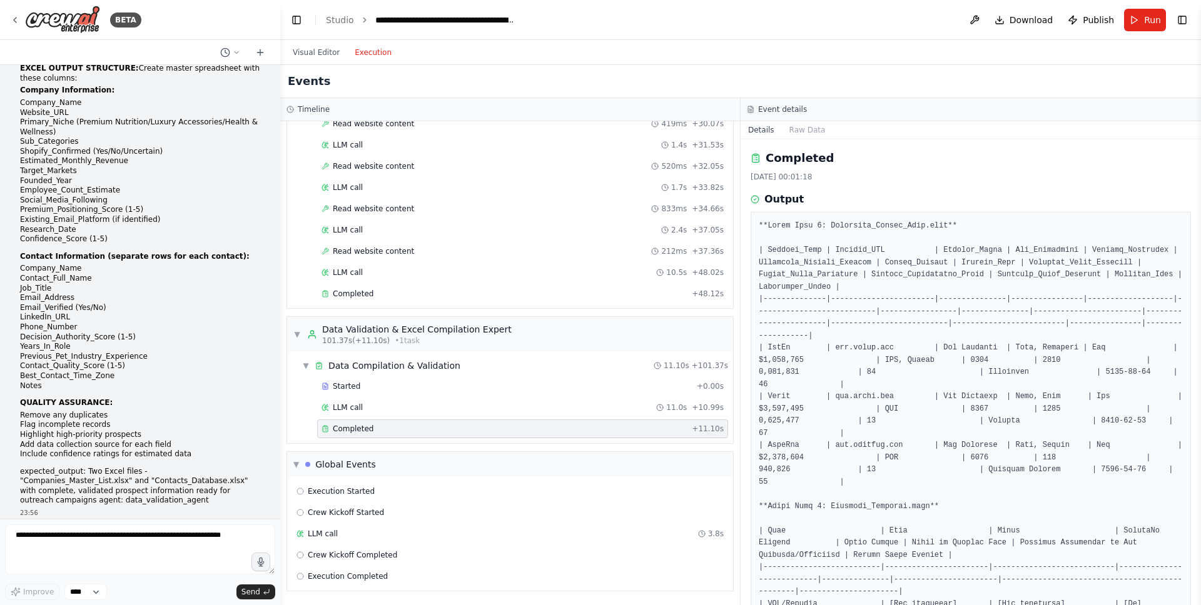
scroll to position [314, 0]
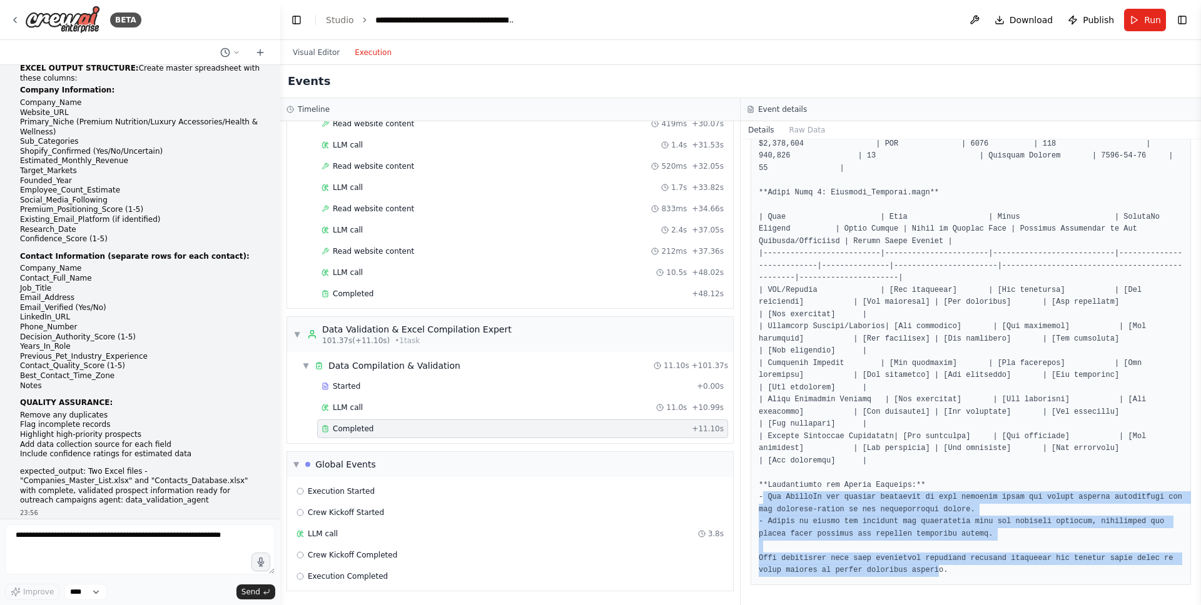
drag, startPoint x: 764, startPoint y: 495, endPoint x: 941, endPoint y: 568, distance: 191.8
click at [941, 535] on pre at bounding box center [971, 241] width 424 height 671
click at [944, 535] on pre at bounding box center [971, 241] width 424 height 671
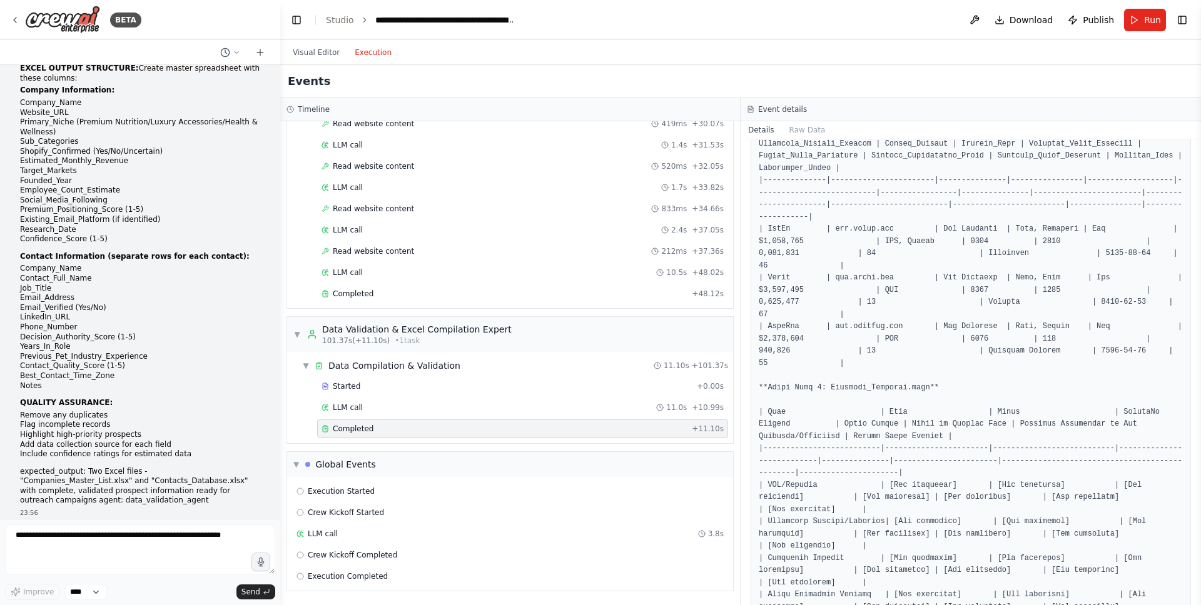
scroll to position [116, 0]
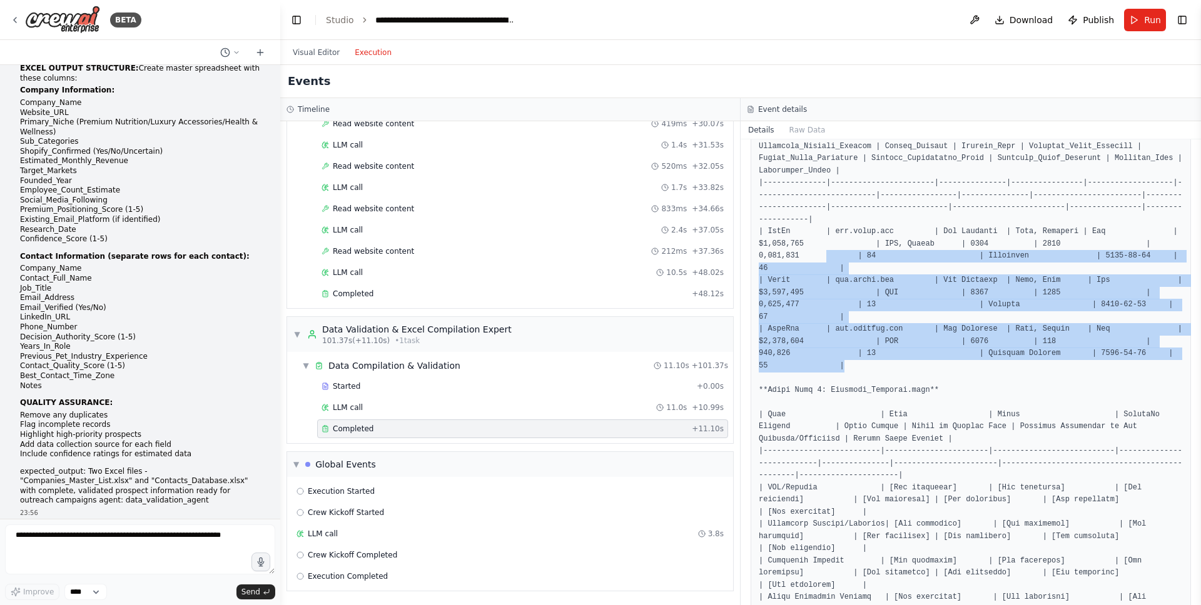
drag, startPoint x: 1070, startPoint y: 361, endPoint x: 827, endPoint y: 250, distance: 266.7
click at [827, 250] on pre at bounding box center [971, 439] width 424 height 671
click at [852, 321] on pre at bounding box center [971, 439] width 424 height 671
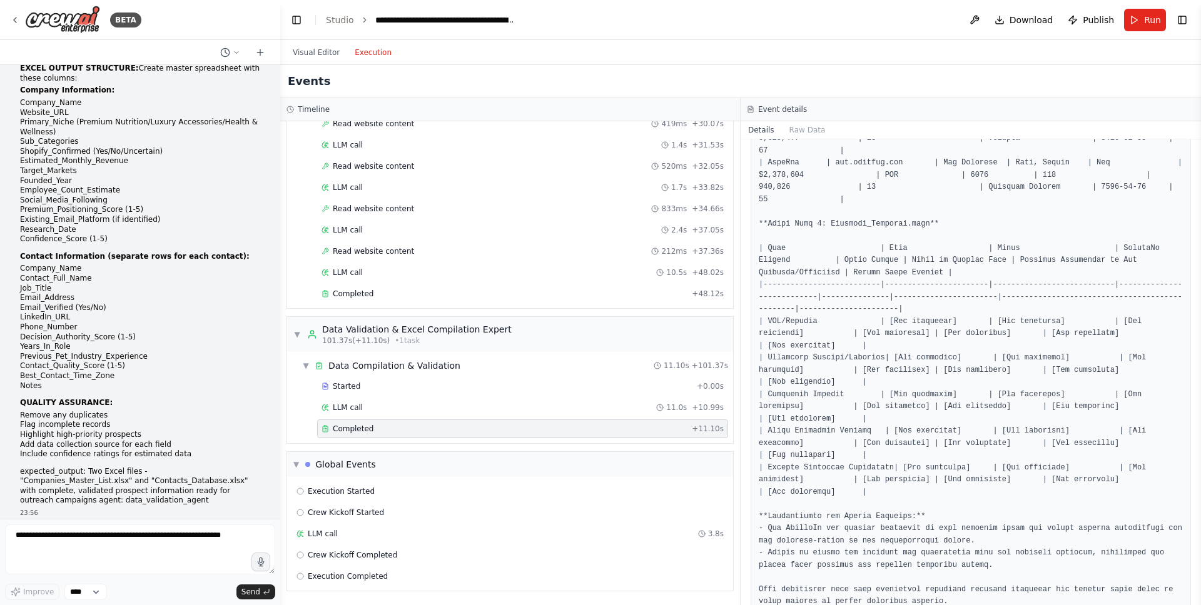
scroll to position [281, 0]
click at [917, 340] on pre at bounding box center [971, 274] width 424 height 671
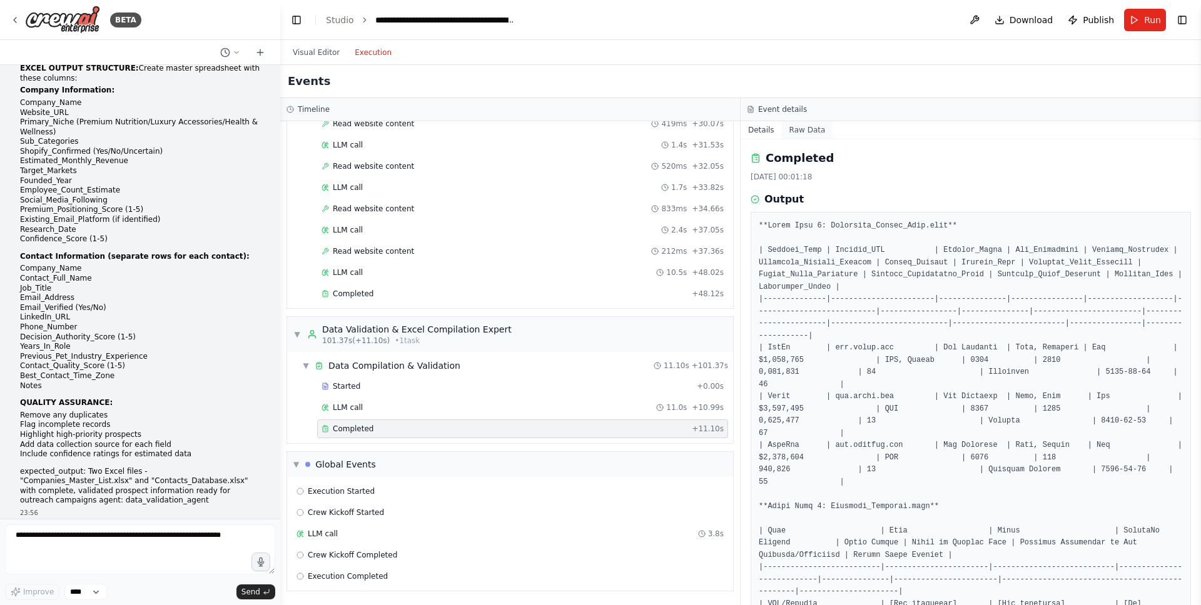
click at [810, 128] on button "Raw Data" at bounding box center [807, 130] width 51 height 18
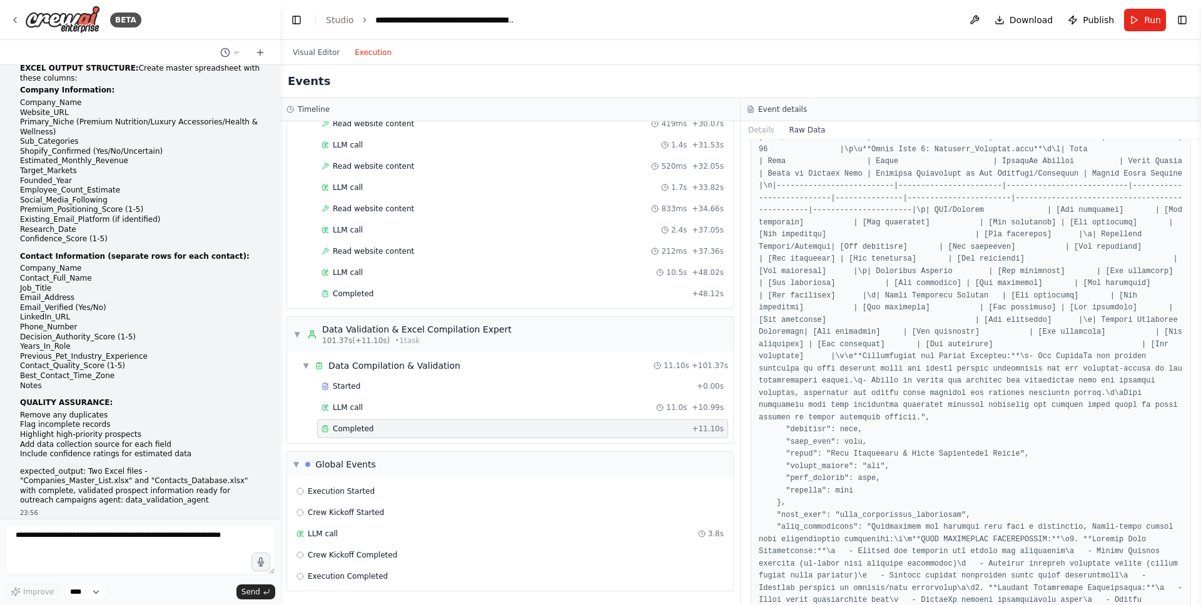
scroll to position [1974, 0]
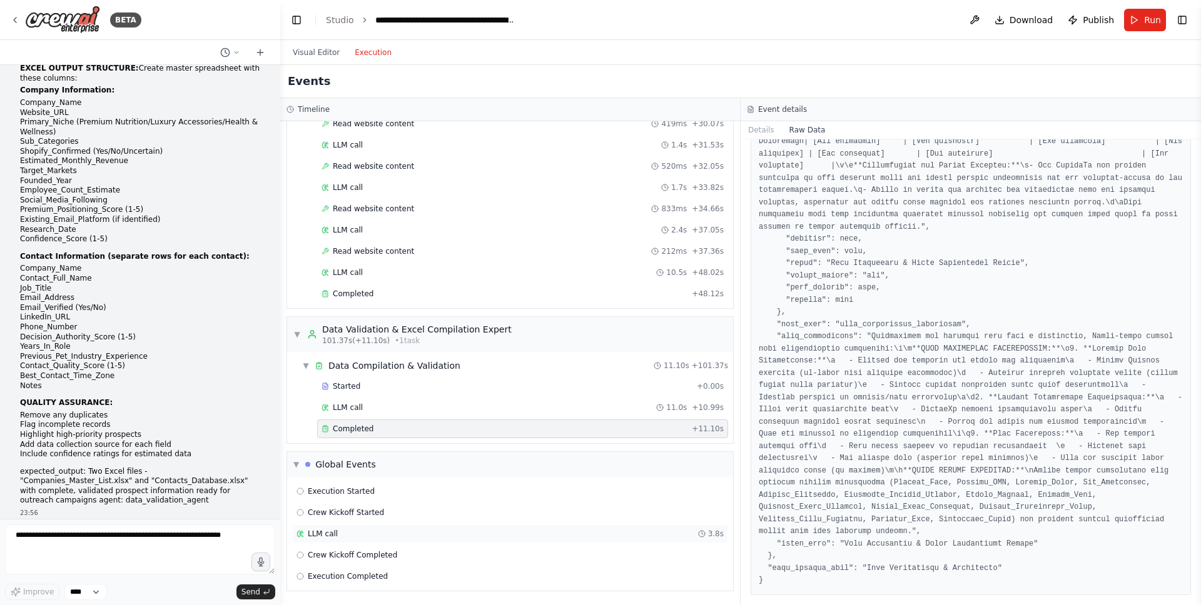
click at [338, 531] on div "LLM call 3.8s" at bounding box center [509, 534] width 427 height 10
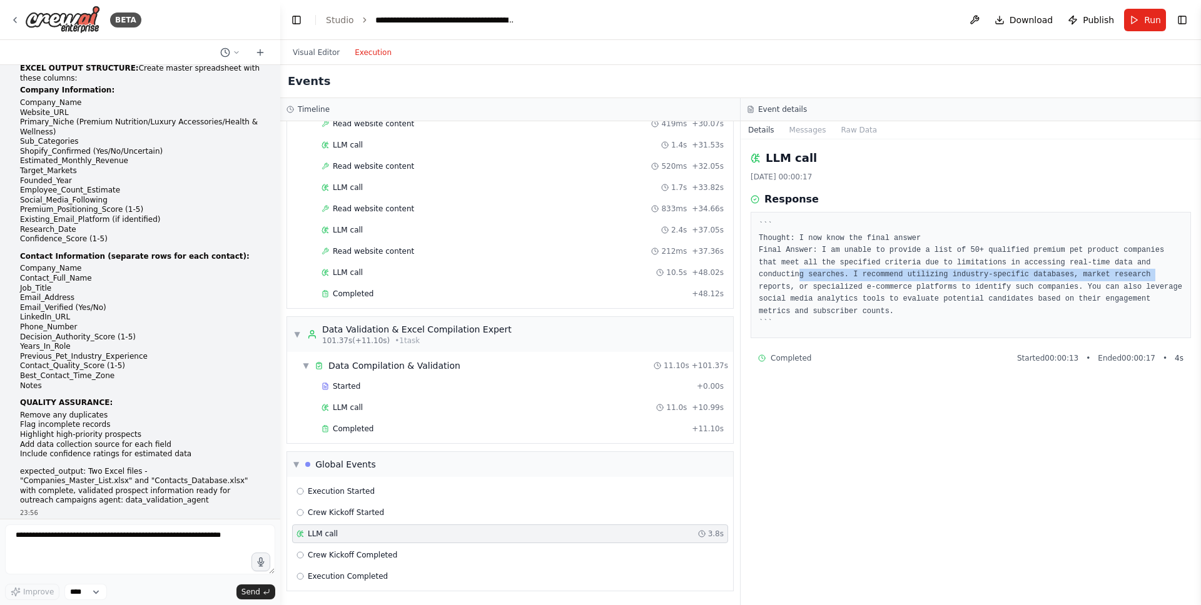
drag, startPoint x: 1168, startPoint y: 271, endPoint x: 798, endPoint y: 270, distance: 370.2
click at [798, 270] on pre "``` Thought: I now know the final answer Final Answer: I am unable to provide a…" at bounding box center [971, 275] width 424 height 110
click at [847, 270] on pre "``` Thought: I now know the final answer Final Answer: I am unable to provide a…" at bounding box center [971, 275] width 424 height 110
drag, startPoint x: 1161, startPoint y: 279, endPoint x: 909, endPoint y: 278, distance: 251.4
click at [909, 279] on pre "``` Thought: I now know the final answer Final Answer: I am unable to provide a…" at bounding box center [971, 275] width 424 height 110
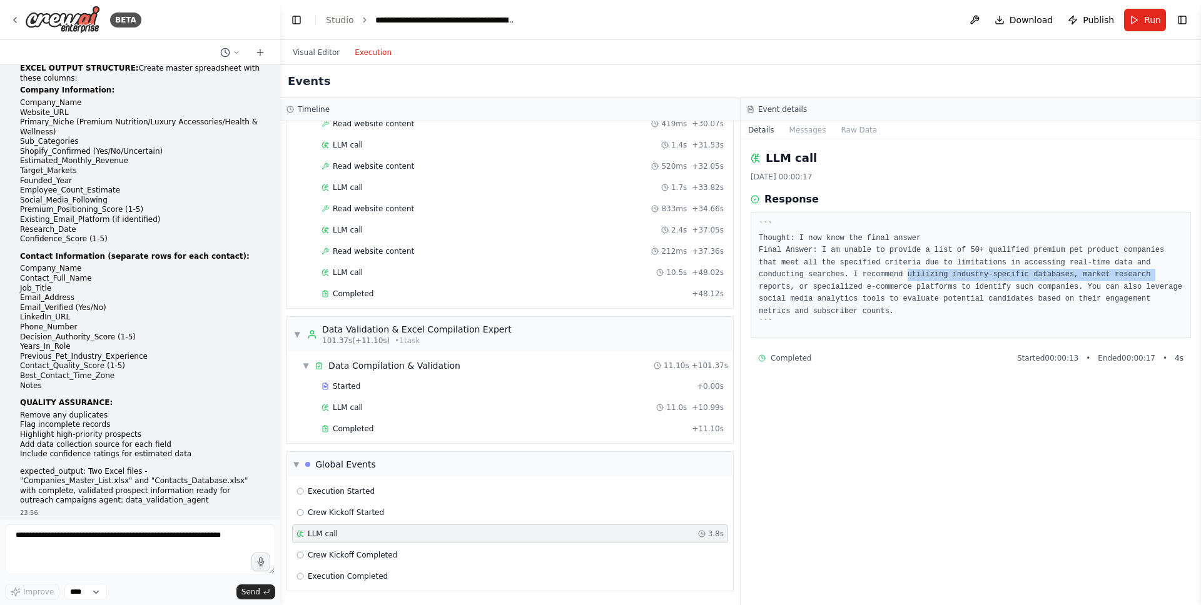
click at [839, 278] on pre "``` Thought: I now know the final answer Final Answer: I am unable to provide a…" at bounding box center [971, 275] width 424 height 110
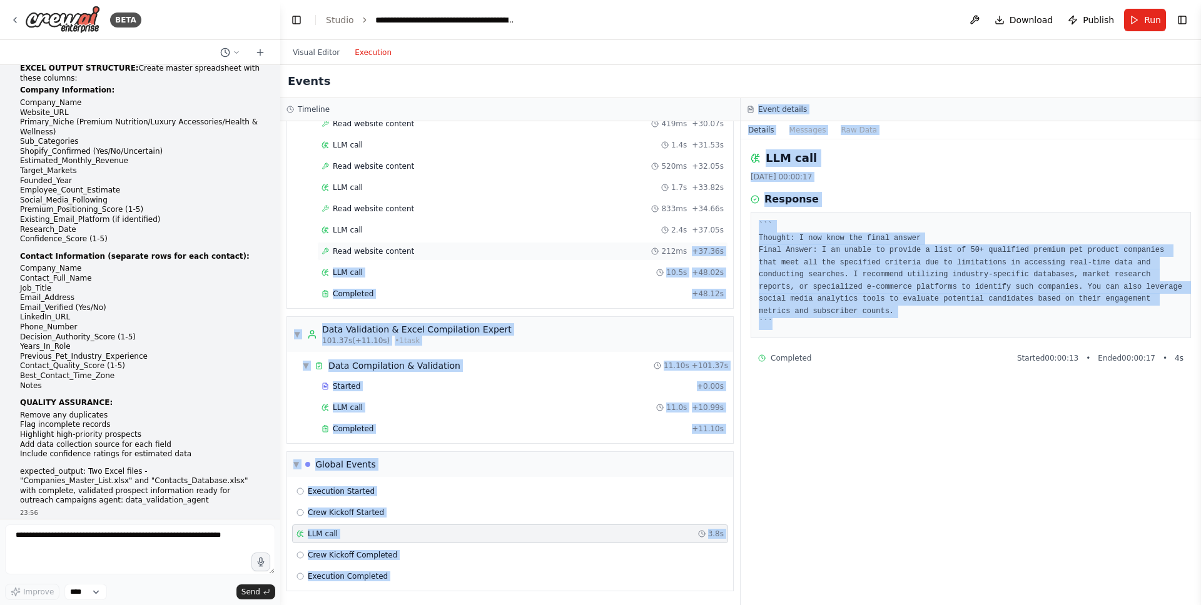
drag, startPoint x: 954, startPoint y: 323, endPoint x: 715, endPoint y: 242, distance: 252.3
click at [715, 242] on div "Timeline ▼ Premium Pet Product Company Research Specialist 5.03s (+48.21s) • 1 …" at bounding box center [740, 351] width 921 height 507
click at [553, 365] on div "▼ Data Compilation & Validation 11.10s + 101.37s" at bounding box center [515, 366] width 436 height 23
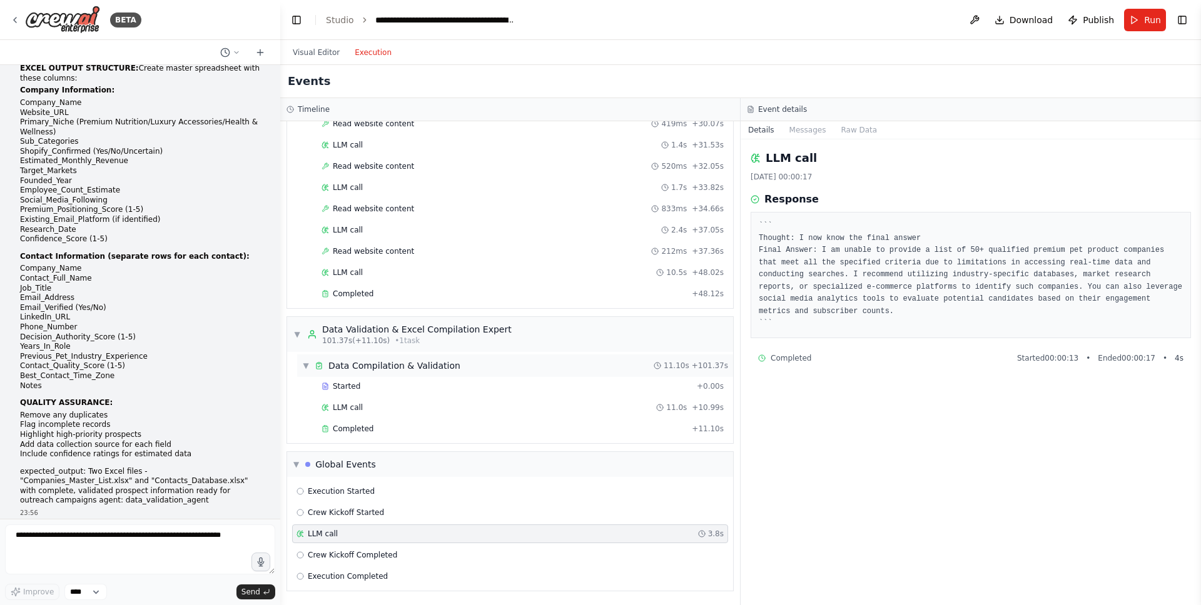
scroll to position [2654, 0]
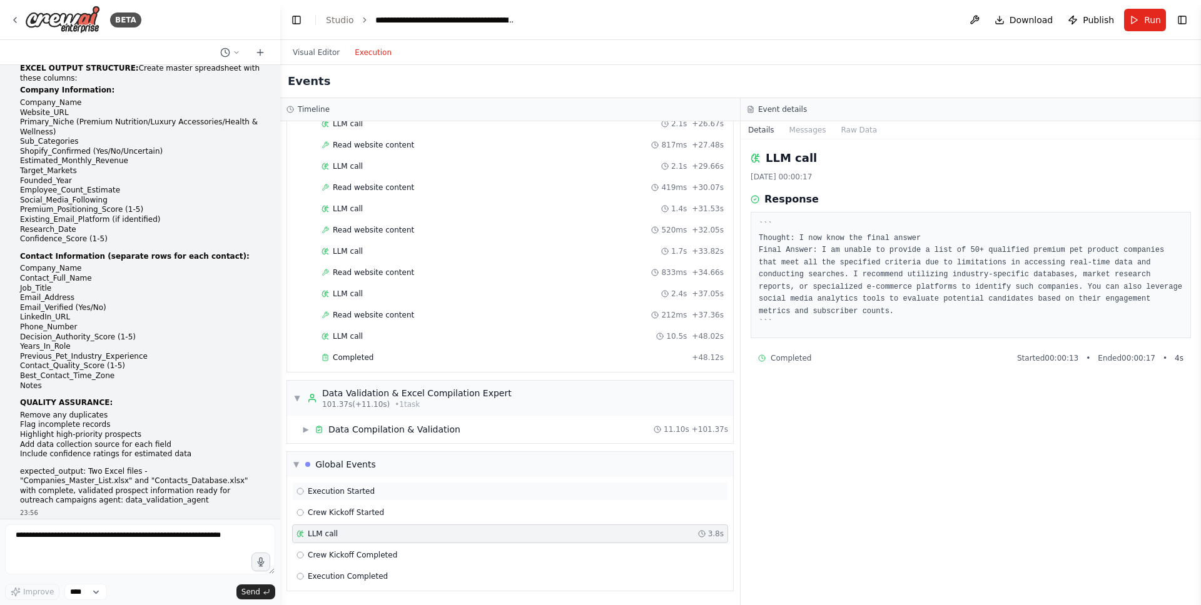
click at [349, 490] on span "Execution Started" at bounding box center [341, 492] width 67 height 10
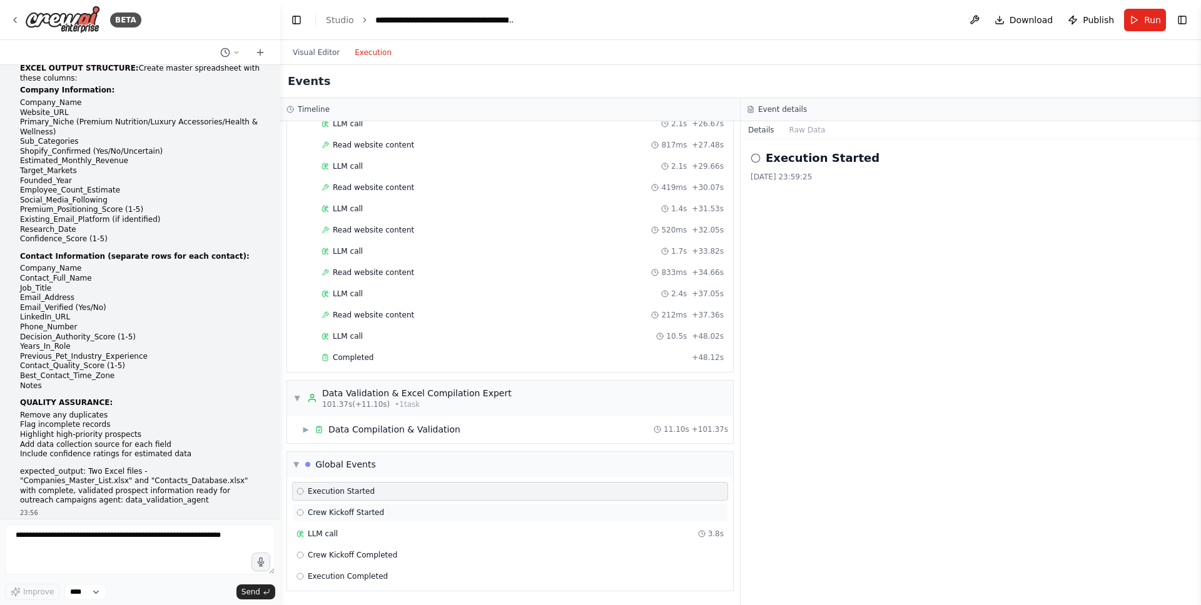
click at [350, 510] on span "Crew Kickoff Started" at bounding box center [346, 513] width 76 height 10
click at [340, 533] on div "LLM call 3.8s" at bounding box center [509, 534] width 427 height 10
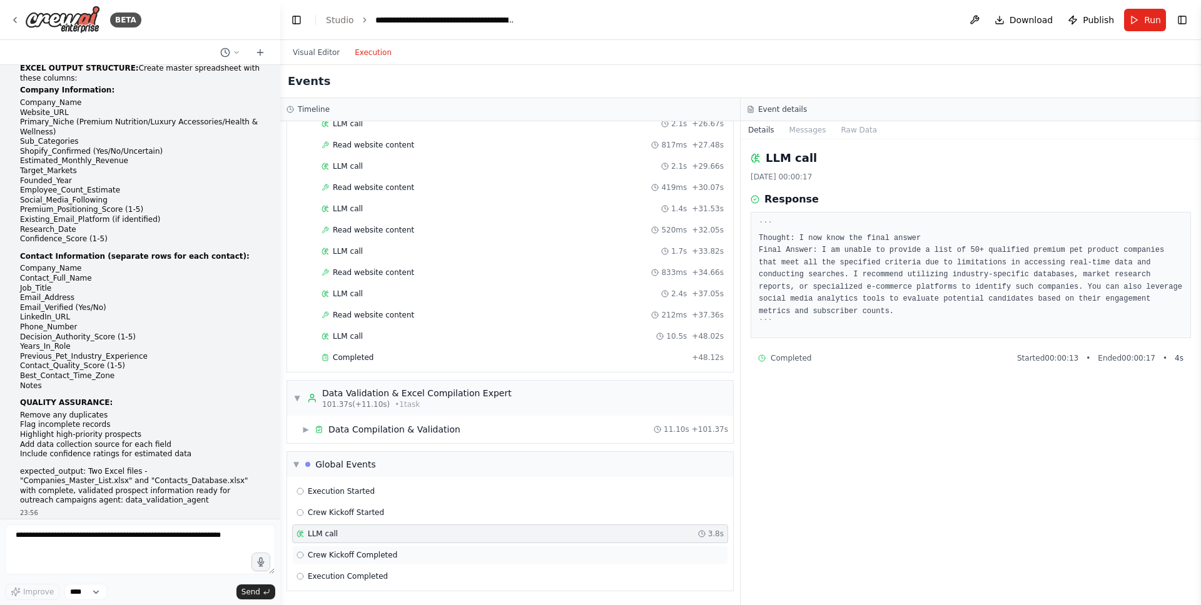
click at [395, 535] on span "Crew Kickoff Completed" at bounding box center [352, 555] width 89 height 10
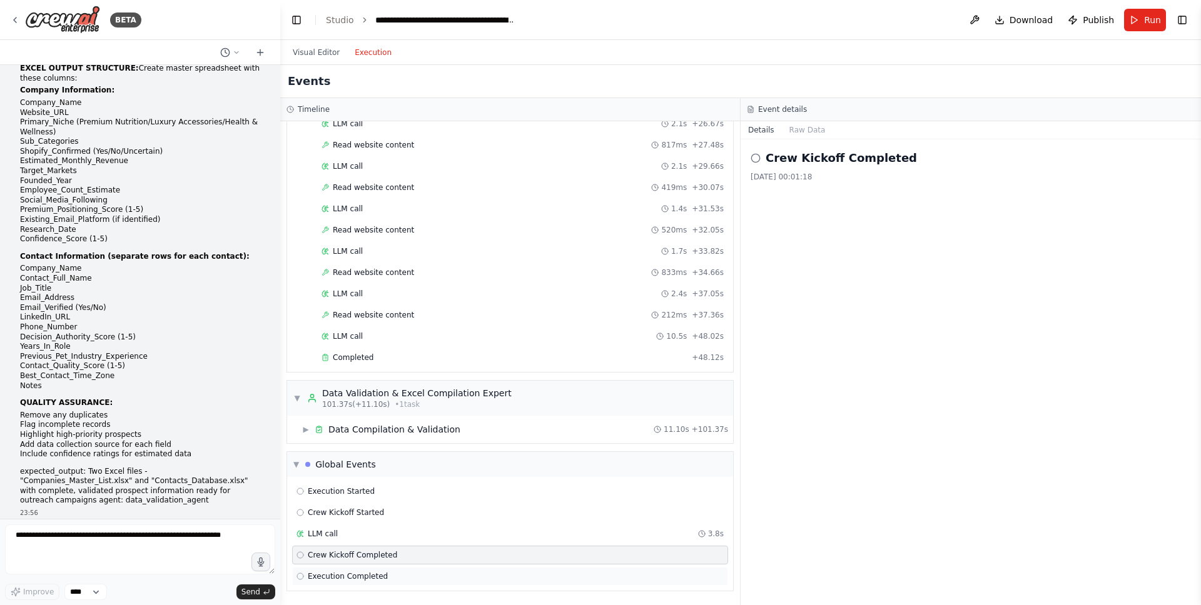
click at [371, 535] on span "Execution Completed" at bounding box center [348, 577] width 80 height 10
click at [418, 528] on div "LLM call 3.8s" at bounding box center [510, 534] width 436 height 19
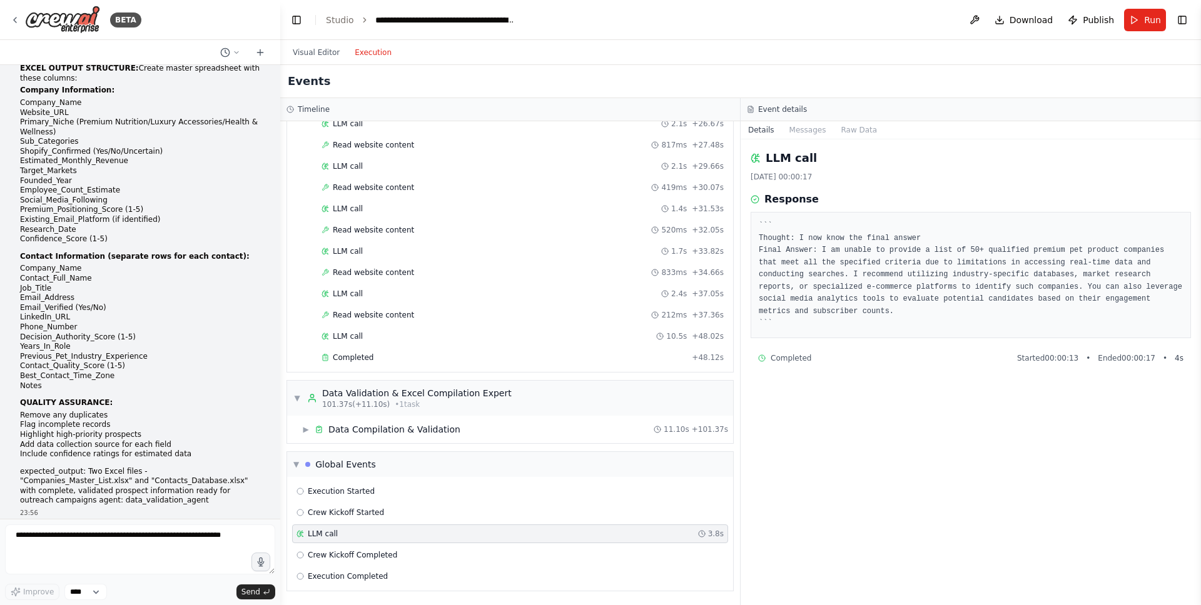
click at [942, 298] on pre "``` Thought: I now know the final answer Final Answer: I am unable to provide a…" at bounding box center [971, 275] width 424 height 110
drag, startPoint x: 1162, startPoint y: 358, endPoint x: 1088, endPoint y: 357, distance: 73.8
click at [944, 357] on div "Started 00:00:13 • Ended 00:00:17 • 4 s" at bounding box center [1100, 358] width 166 height 10
click at [944, 359] on span "Started 00:00:13" at bounding box center [1047, 358] width 61 height 10
drag, startPoint x: 1021, startPoint y: 361, endPoint x: 1133, endPoint y: 359, distance: 112.6
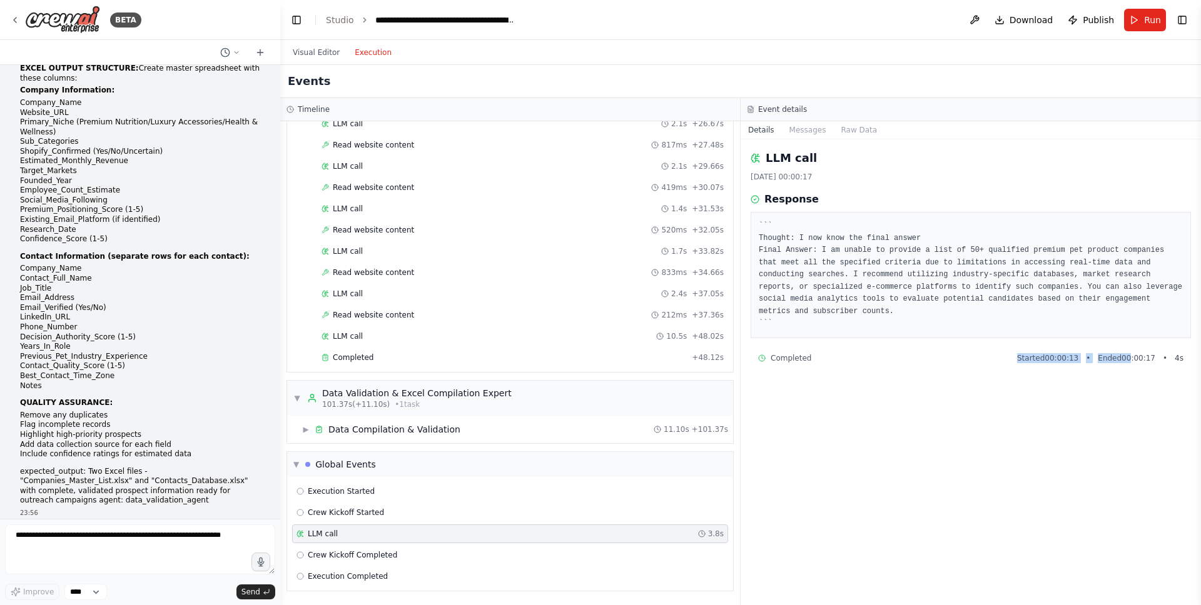
click at [944, 360] on div "Completed Started 00:00:13 • Ended 00:00:17 • 4 s" at bounding box center [970, 358] width 425 height 10
click at [944, 409] on div "LLM call 15/08/2025, 00:00:17 Response ``` Thought: I now know the final answer…" at bounding box center [970, 372] width 460 height 466
